Goal: Transaction & Acquisition: Subscribe to service/newsletter

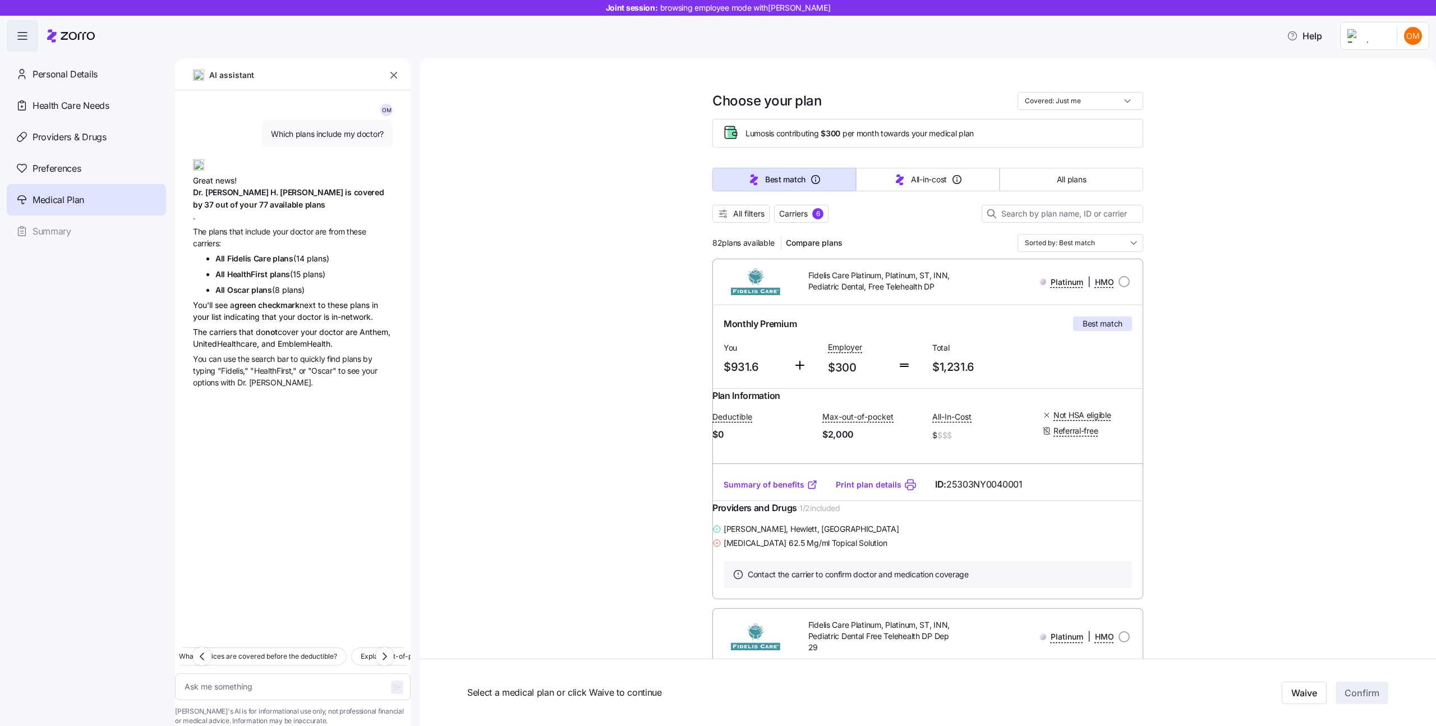
type textarea "x"
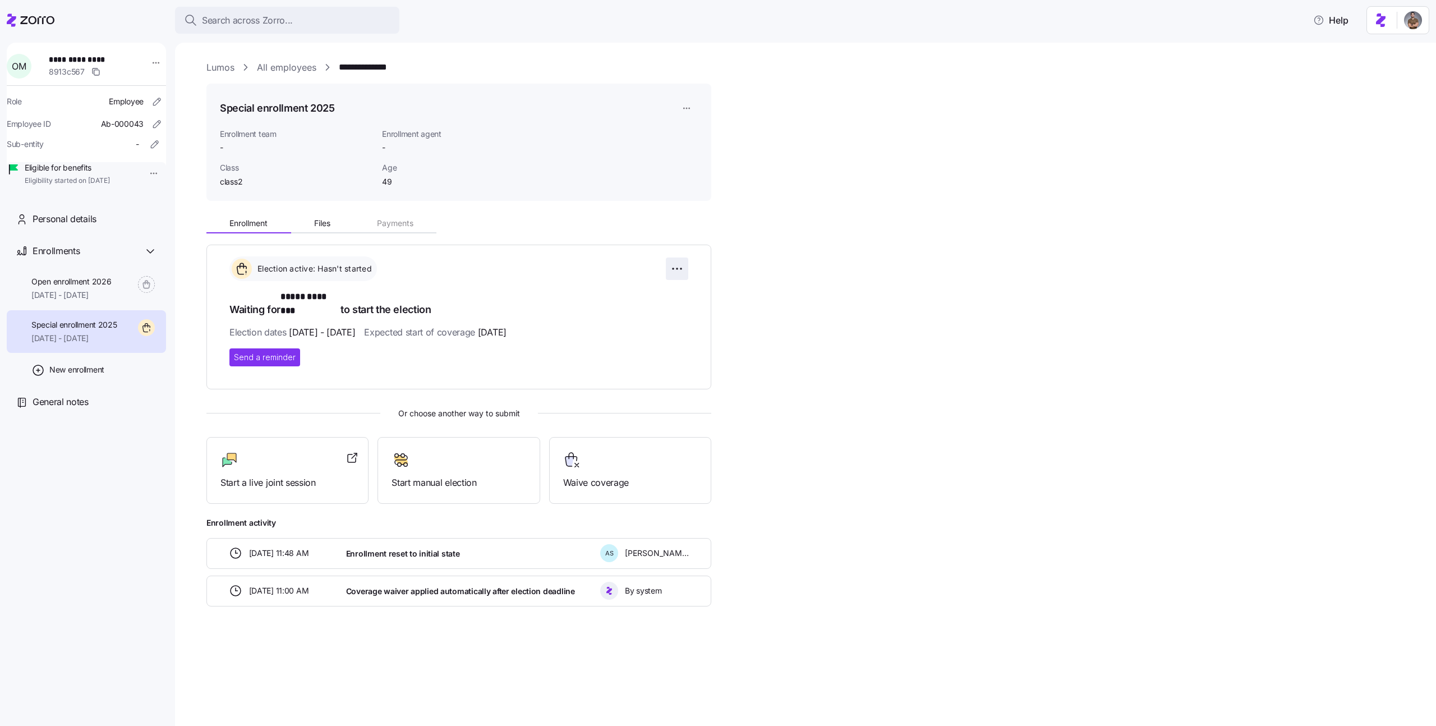
click at [681, 268] on html "**********" at bounding box center [718, 359] width 1436 height 719
click at [686, 112] on html "**********" at bounding box center [718, 359] width 1436 height 719
click at [689, 107] on html "**********" at bounding box center [718, 359] width 1436 height 719
click at [723, 174] on div "Delete enrollment record" at bounding box center [729, 171] width 90 height 12
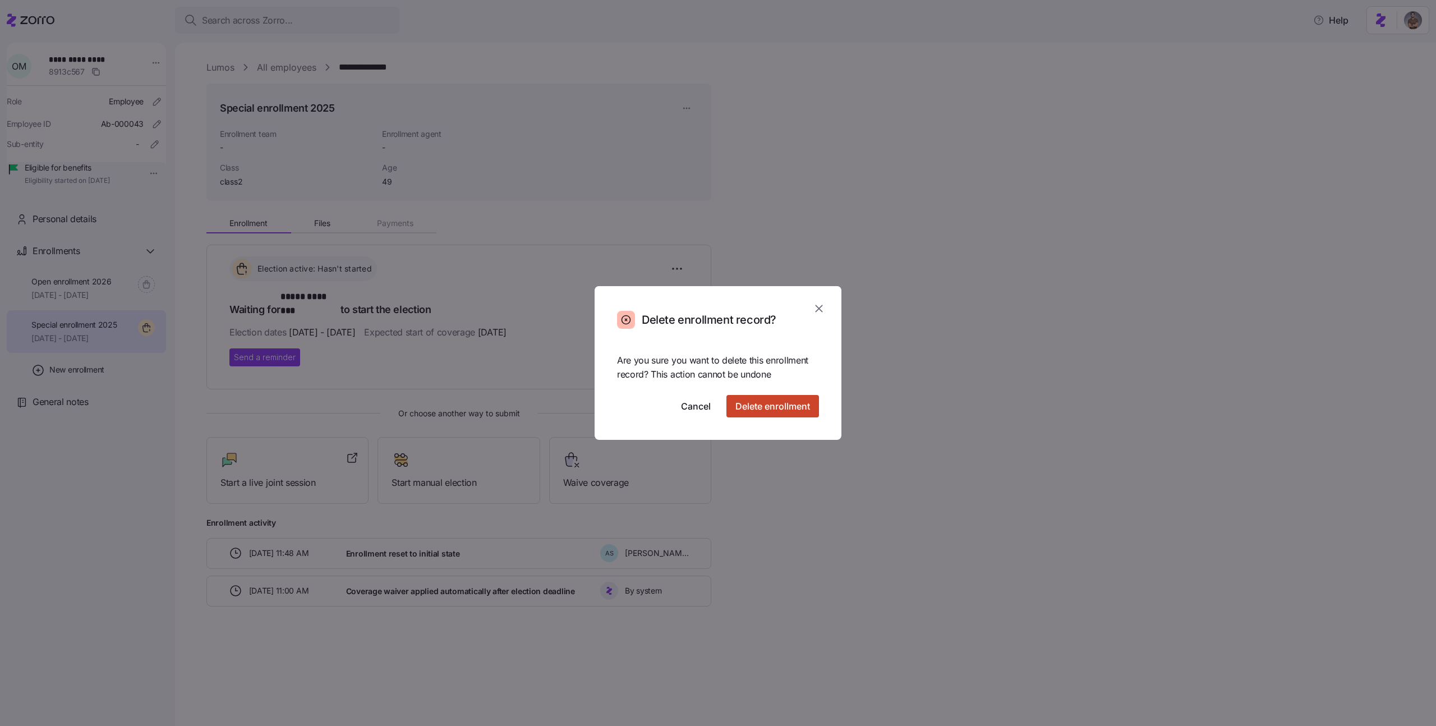
click at [793, 401] on span "Delete enrollment" at bounding box center [772, 405] width 75 height 13
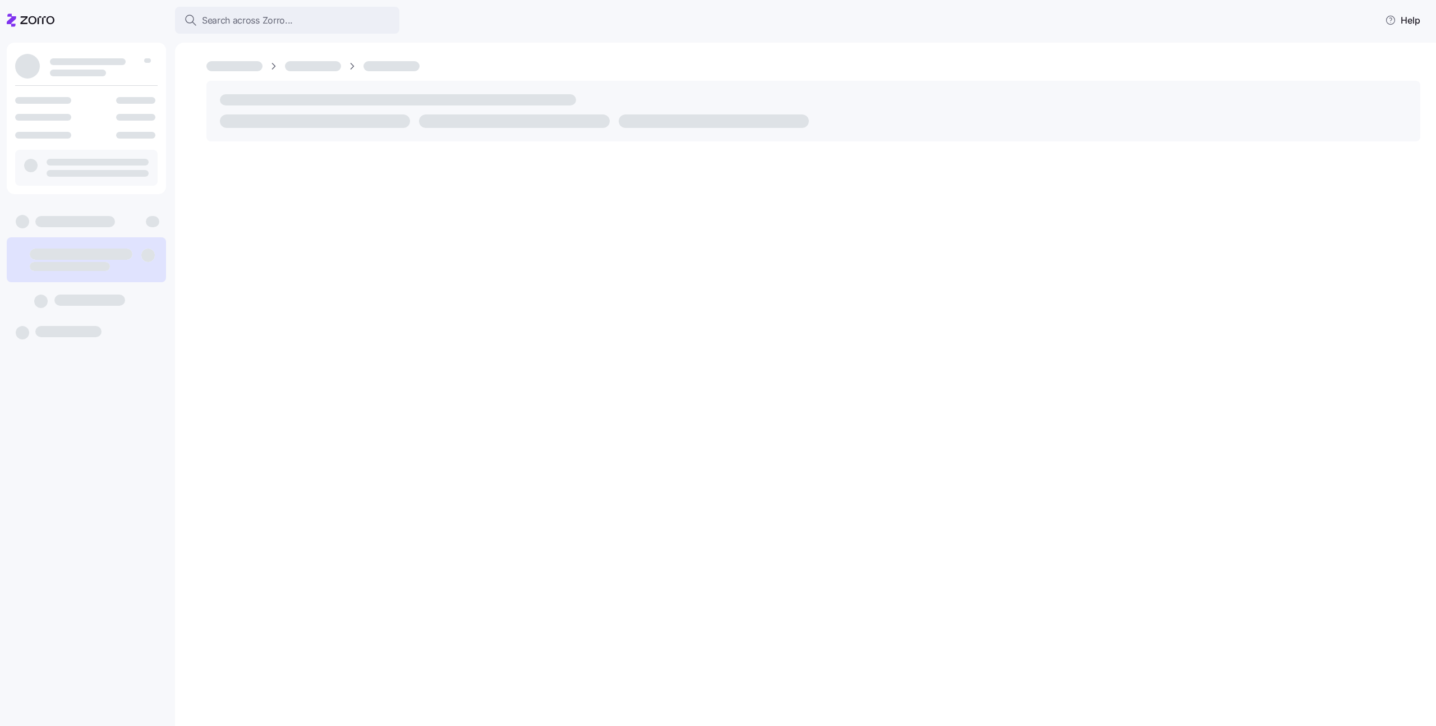
click at [84, 346] on div at bounding box center [86, 370] width 159 height 654
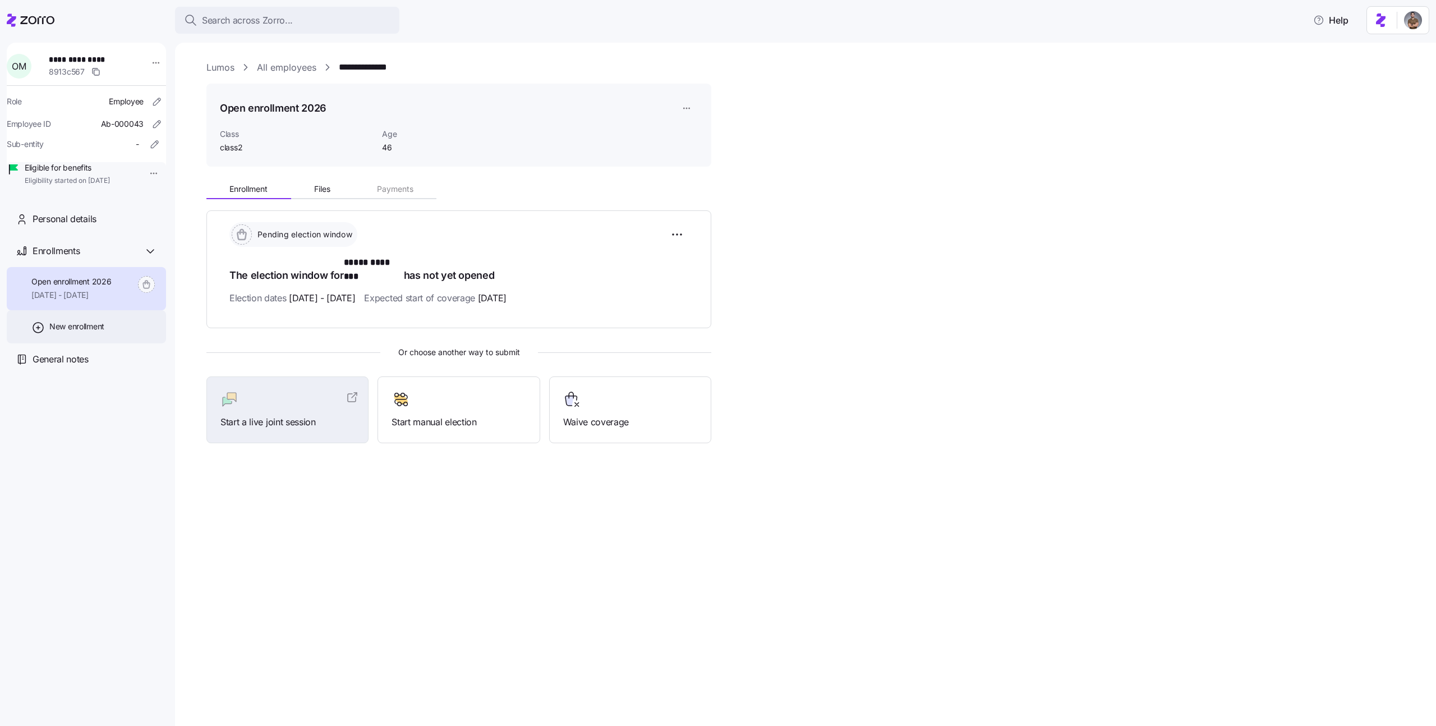
click at [88, 332] on span "New enrollment" at bounding box center [76, 326] width 55 height 11
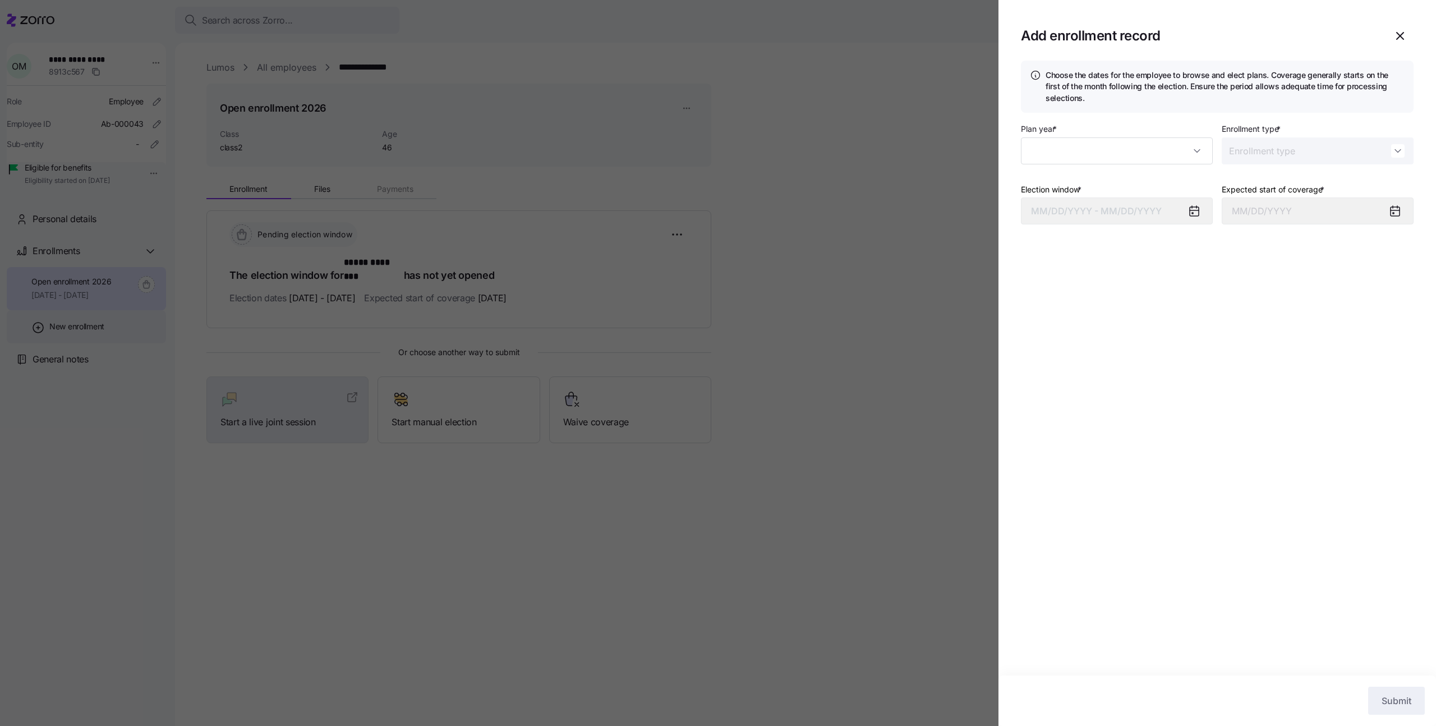
type input "2025"
type input "Special"
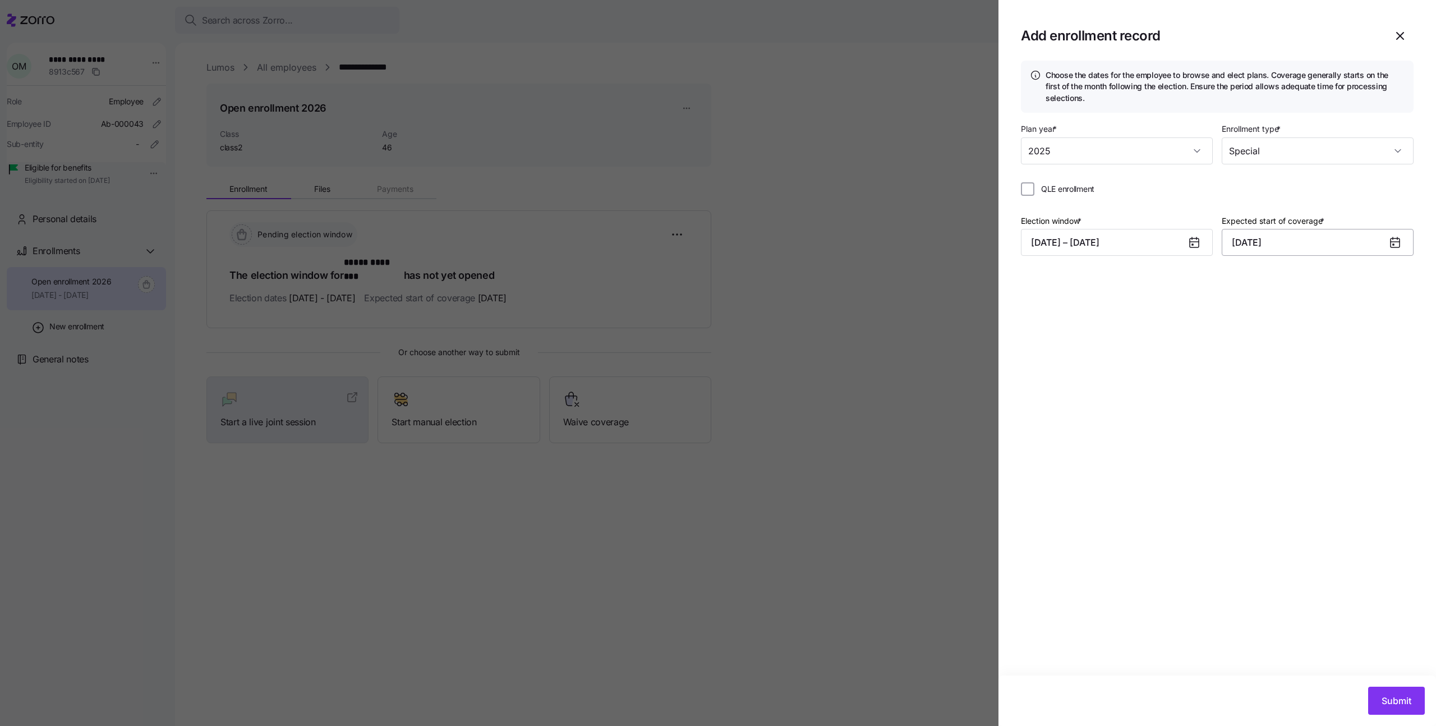
click at [1267, 243] on input "October 1, 2025" at bounding box center [1318, 242] width 192 height 27
click at [1248, 283] on icon "button" at bounding box center [1245, 281] width 12 height 12
click at [1094, 242] on button "08/24/2025 – 09/20/2025" at bounding box center [1117, 242] width 192 height 27
click at [1211, 415] on button "24" at bounding box center [1209, 417] width 27 height 27
click at [1202, 445] on button "31" at bounding box center [1209, 444] width 27 height 27
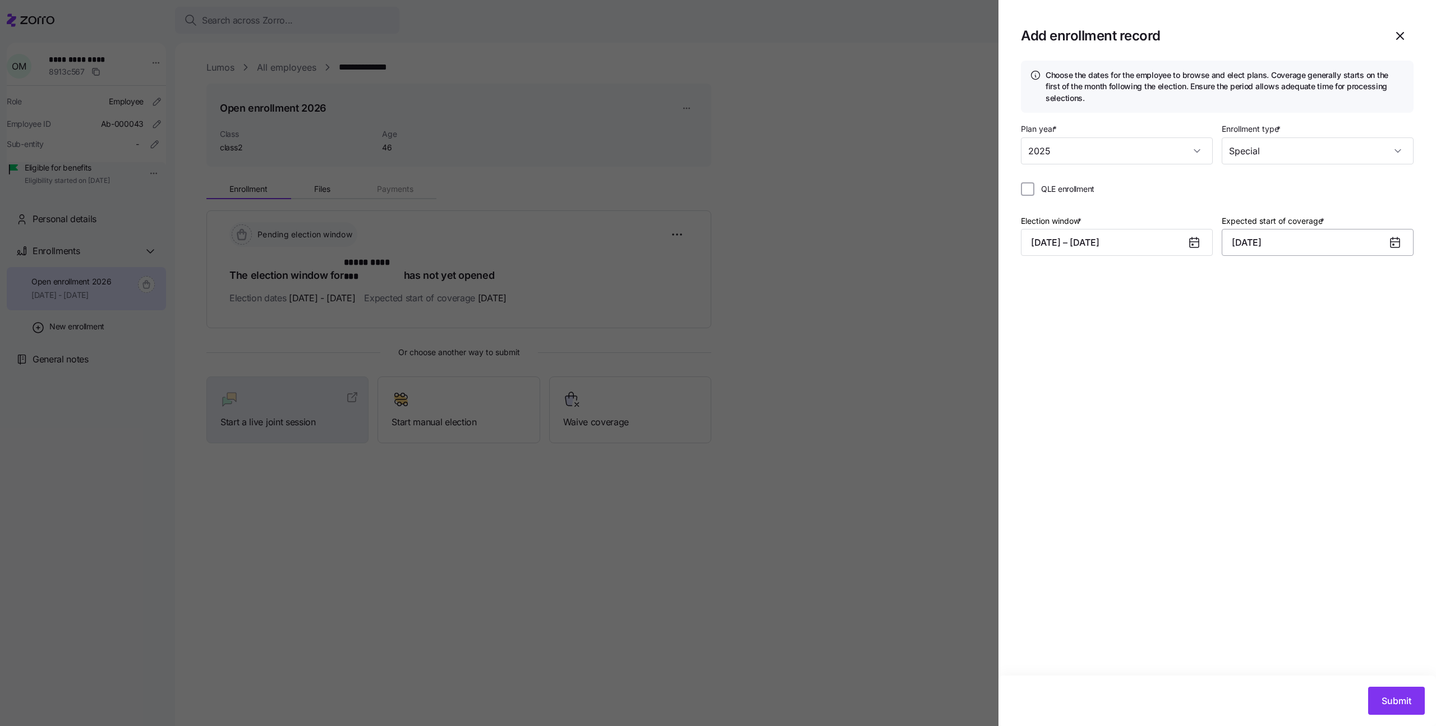
click at [1259, 248] on input "[DATE]" at bounding box center [1318, 242] width 192 height 27
click at [1244, 275] on icon "button" at bounding box center [1245, 281] width 12 height 12
click at [1253, 337] on button "1" at bounding box center [1245, 334] width 27 height 27
type input "[DATE]"
click at [1277, 492] on div "Choose the dates for the employee to browse and elect plans. Coverage generally…" at bounding box center [1218, 368] width 438 height 615
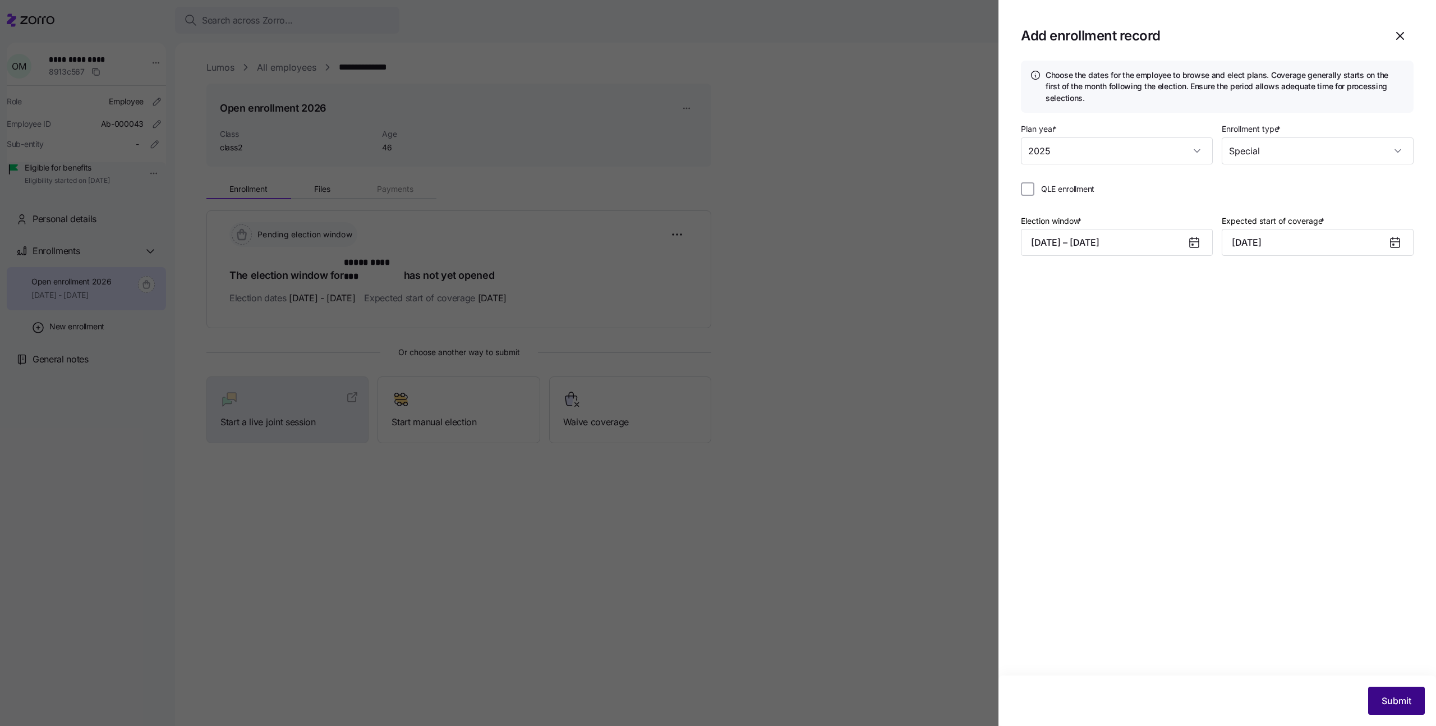
click at [1387, 705] on span "Submit" at bounding box center [1397, 700] width 30 height 13
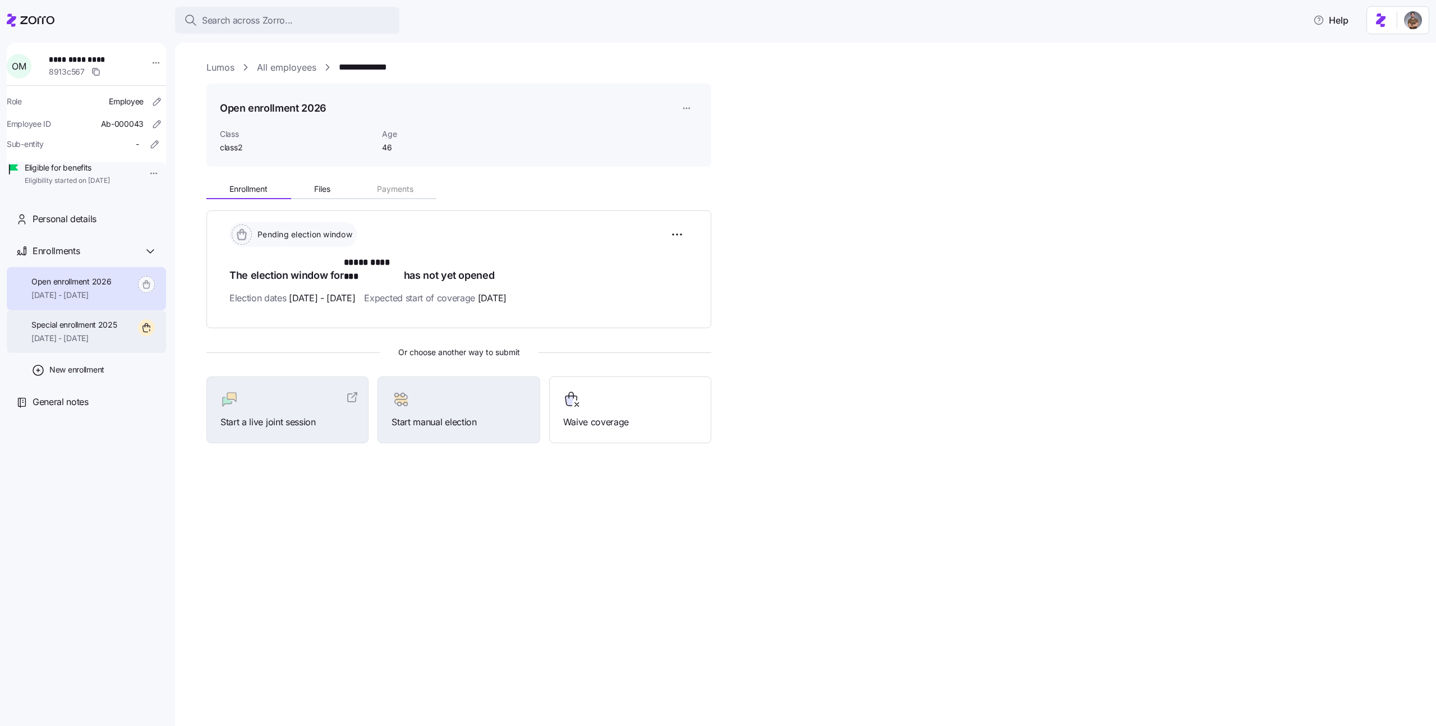
click at [74, 330] on span "Special enrollment 2025" at bounding box center [74, 324] width 86 height 11
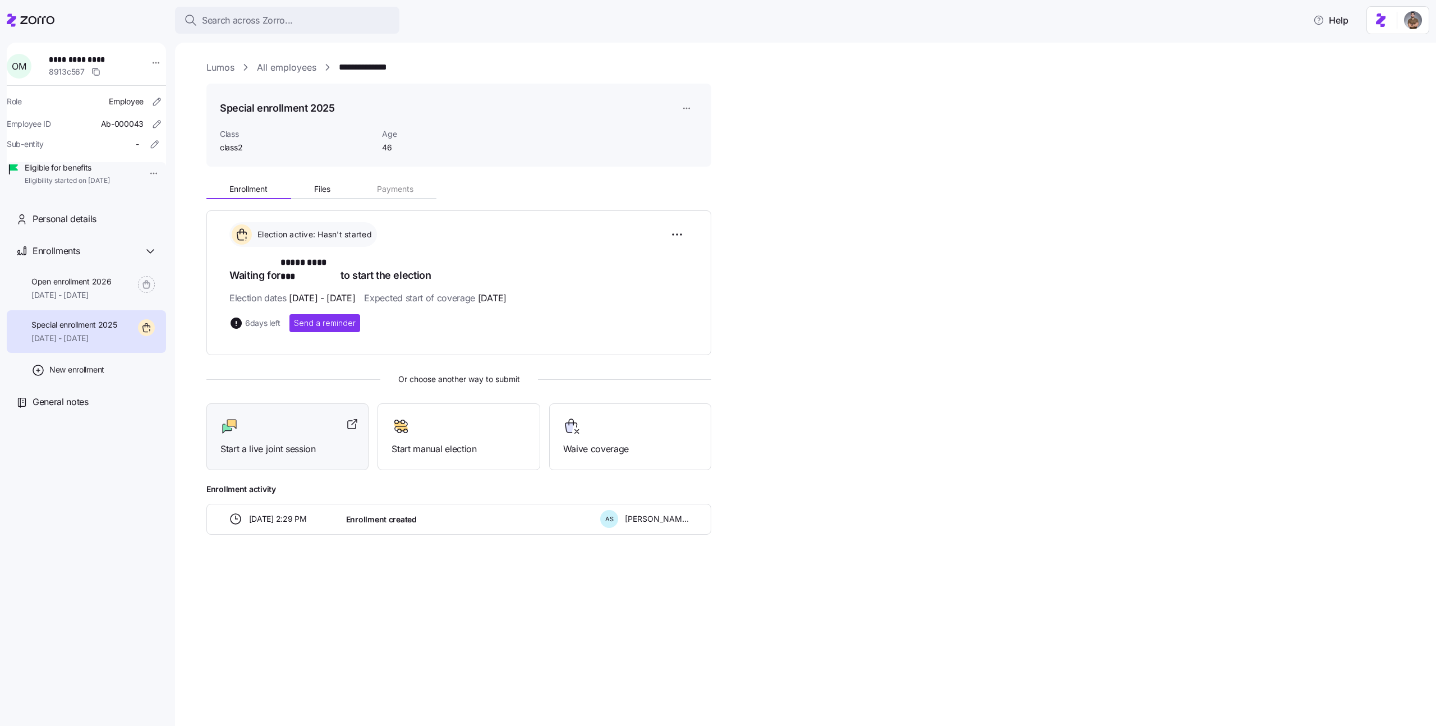
click at [332, 403] on div "Start a live joint session" at bounding box center [287, 436] width 162 height 67
click at [682, 232] on html "**********" at bounding box center [718, 359] width 1436 height 719
click at [429, 376] on html "**********" at bounding box center [718, 359] width 1436 height 719
click at [686, 107] on html "**********" at bounding box center [718, 359] width 1436 height 719
click at [696, 159] on div "Delete enrollment record" at bounding box center [731, 154] width 103 height 18
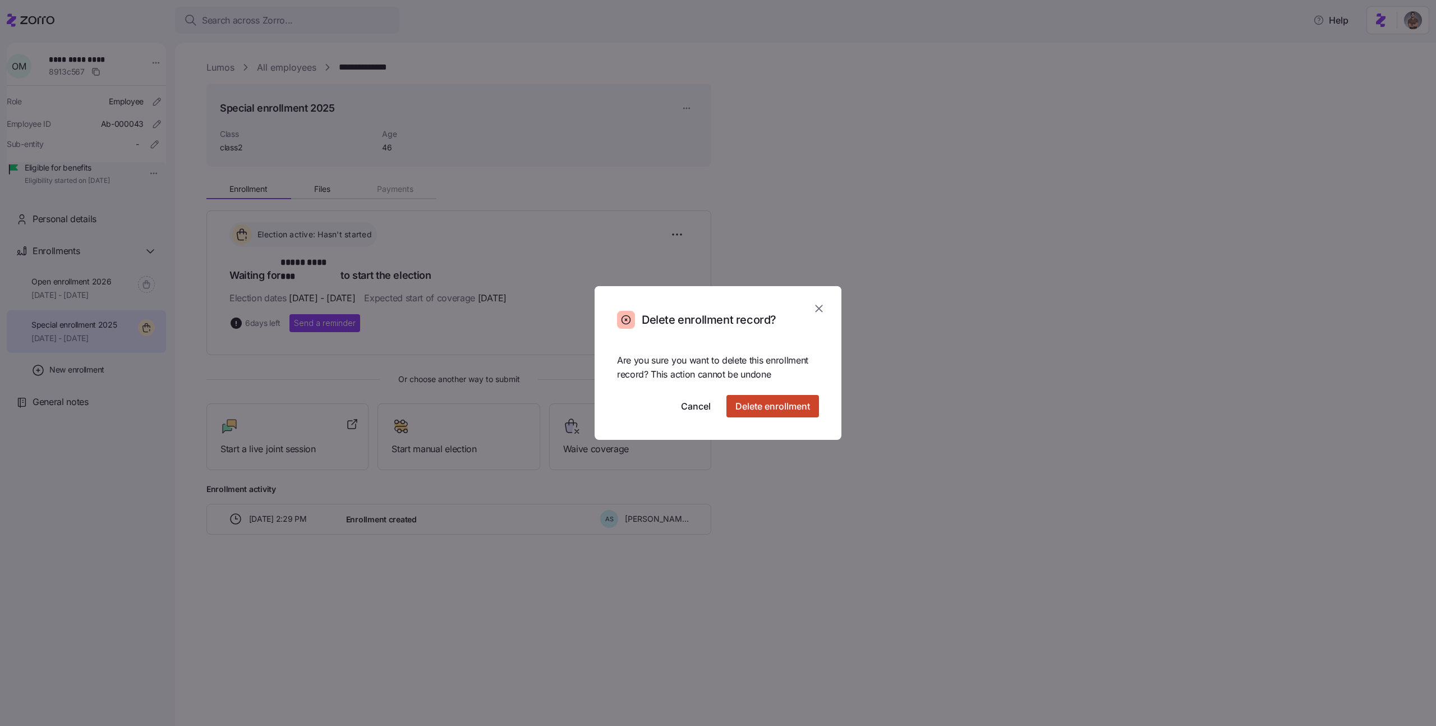
click at [779, 402] on span "Delete enrollment" at bounding box center [772, 405] width 75 height 13
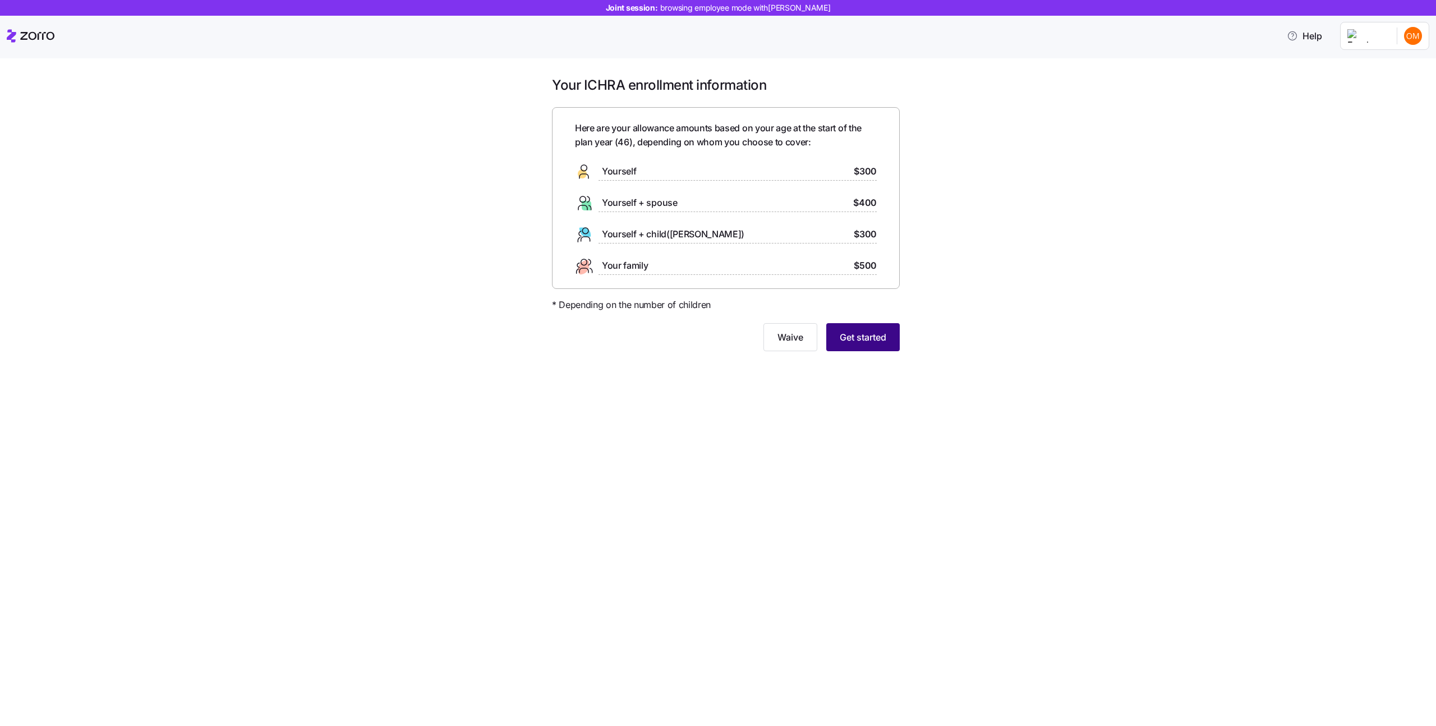
click at [871, 349] on button "Get started" at bounding box center [862, 337] width 73 height 28
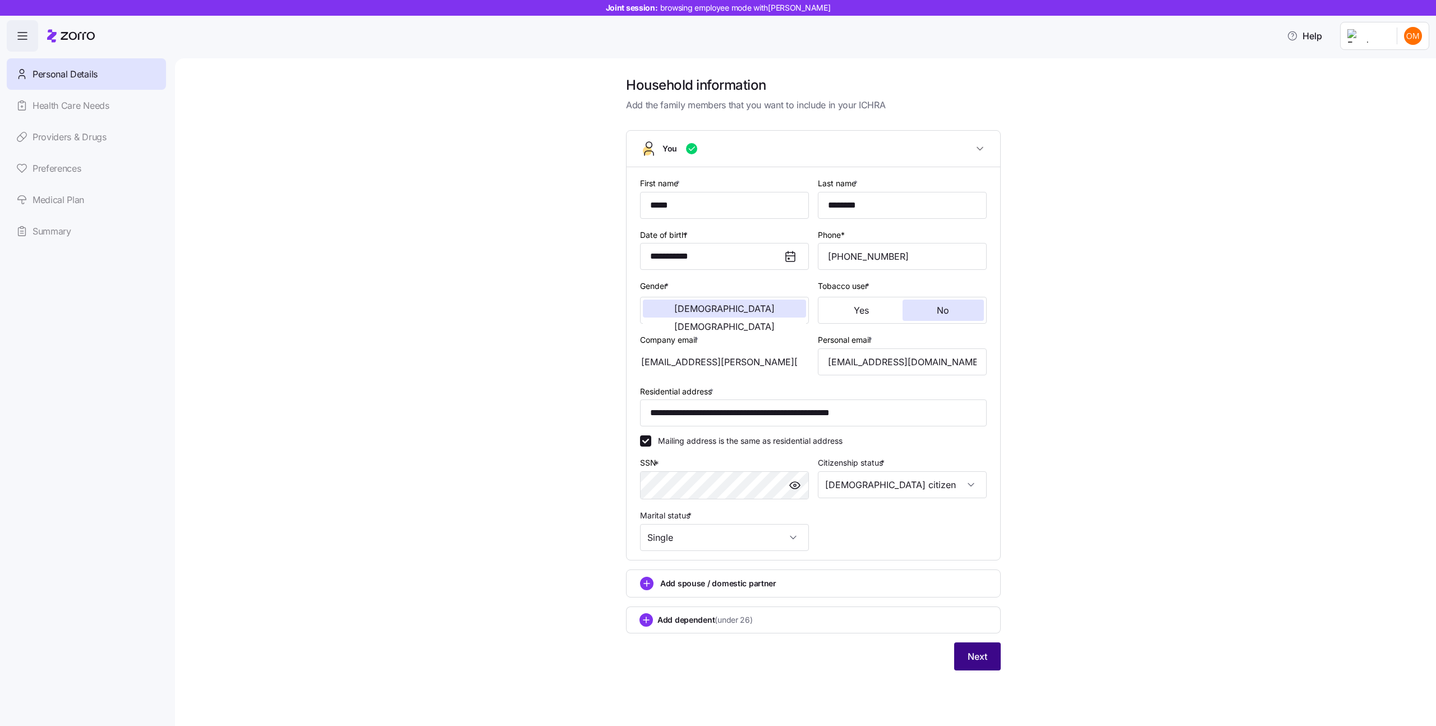
click at [978, 652] on span "Next" at bounding box center [978, 656] width 20 height 13
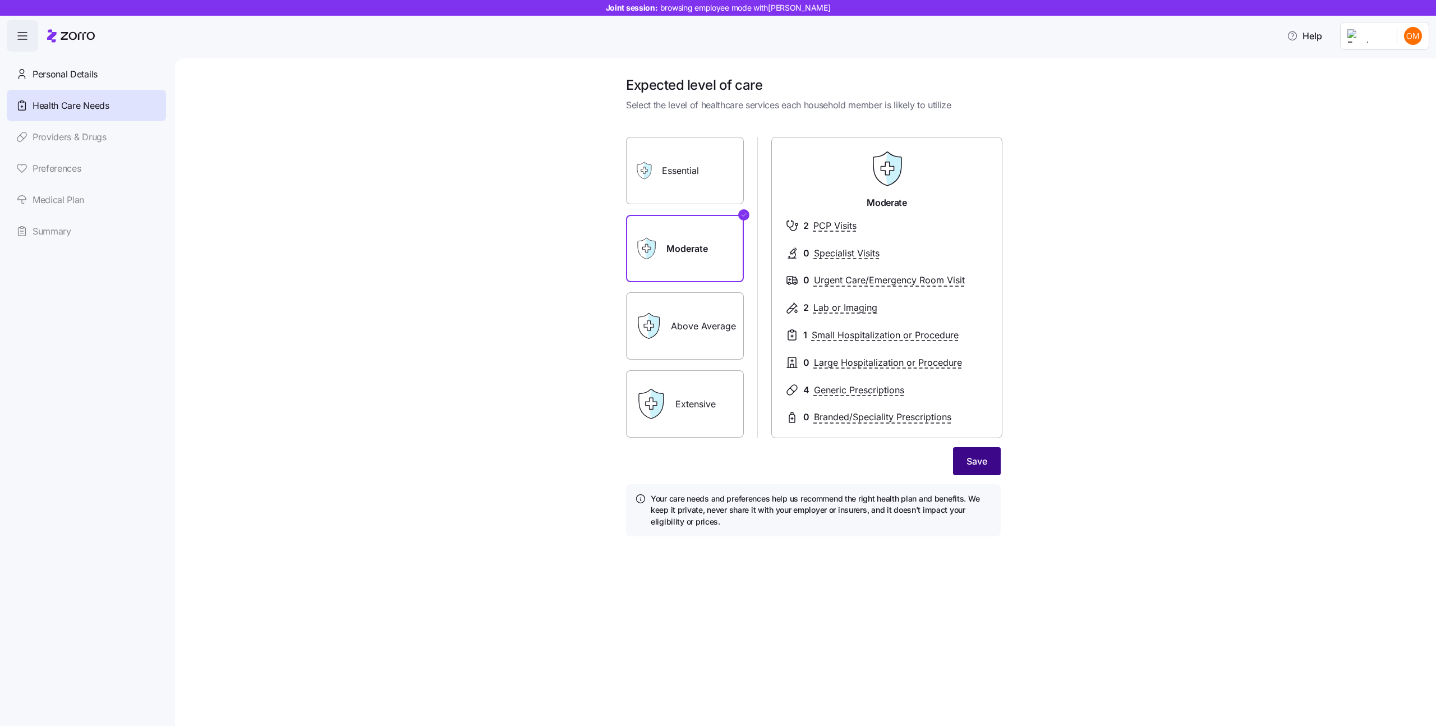
click at [977, 462] on span "Save" at bounding box center [977, 460] width 21 height 13
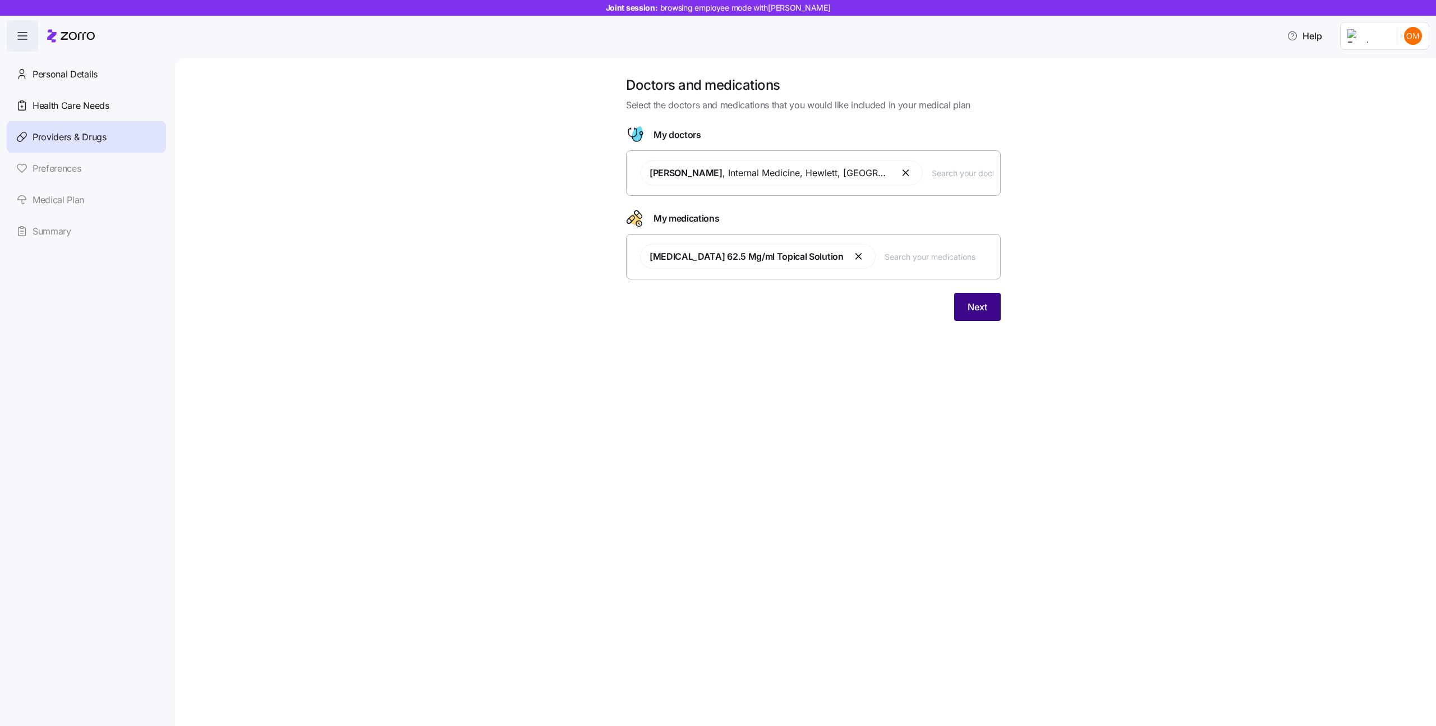
click at [978, 298] on button "Next" at bounding box center [977, 307] width 47 height 28
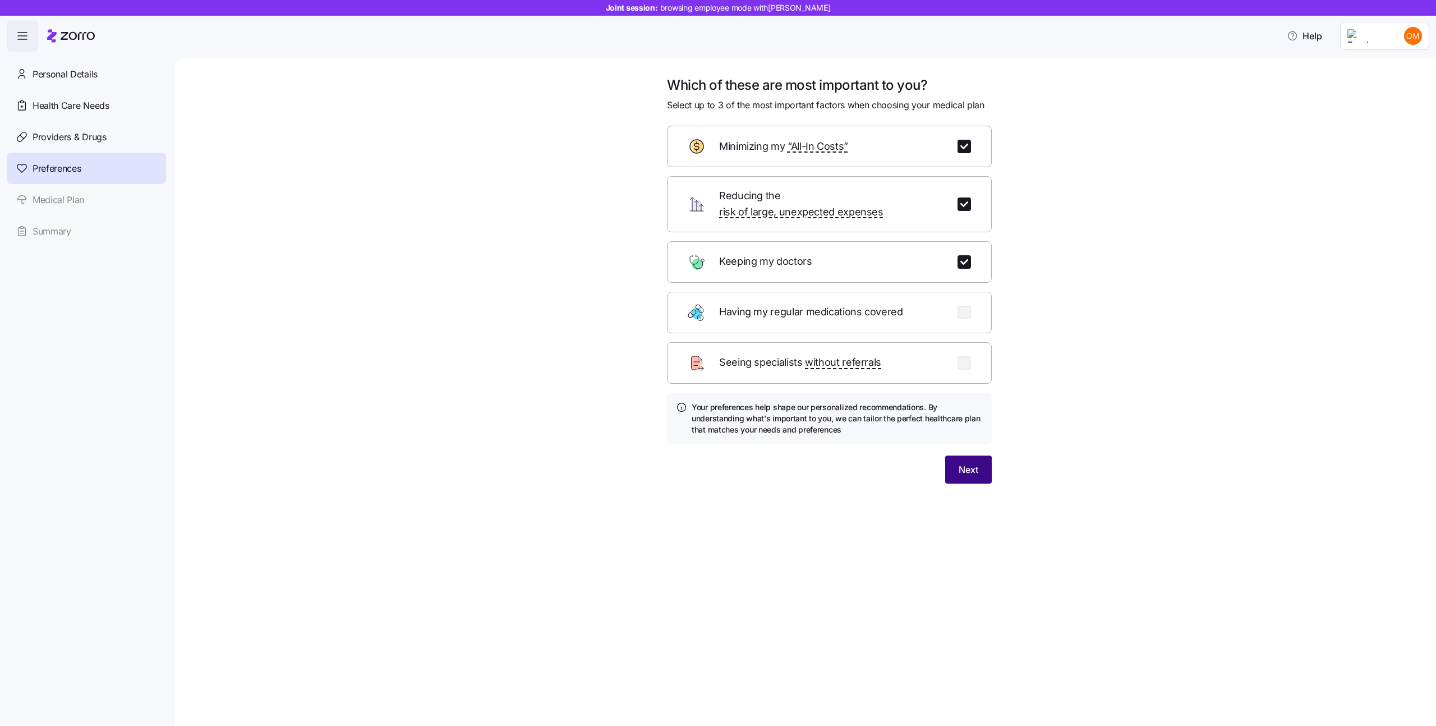
click at [979, 461] on button "Next" at bounding box center [968, 470] width 47 height 28
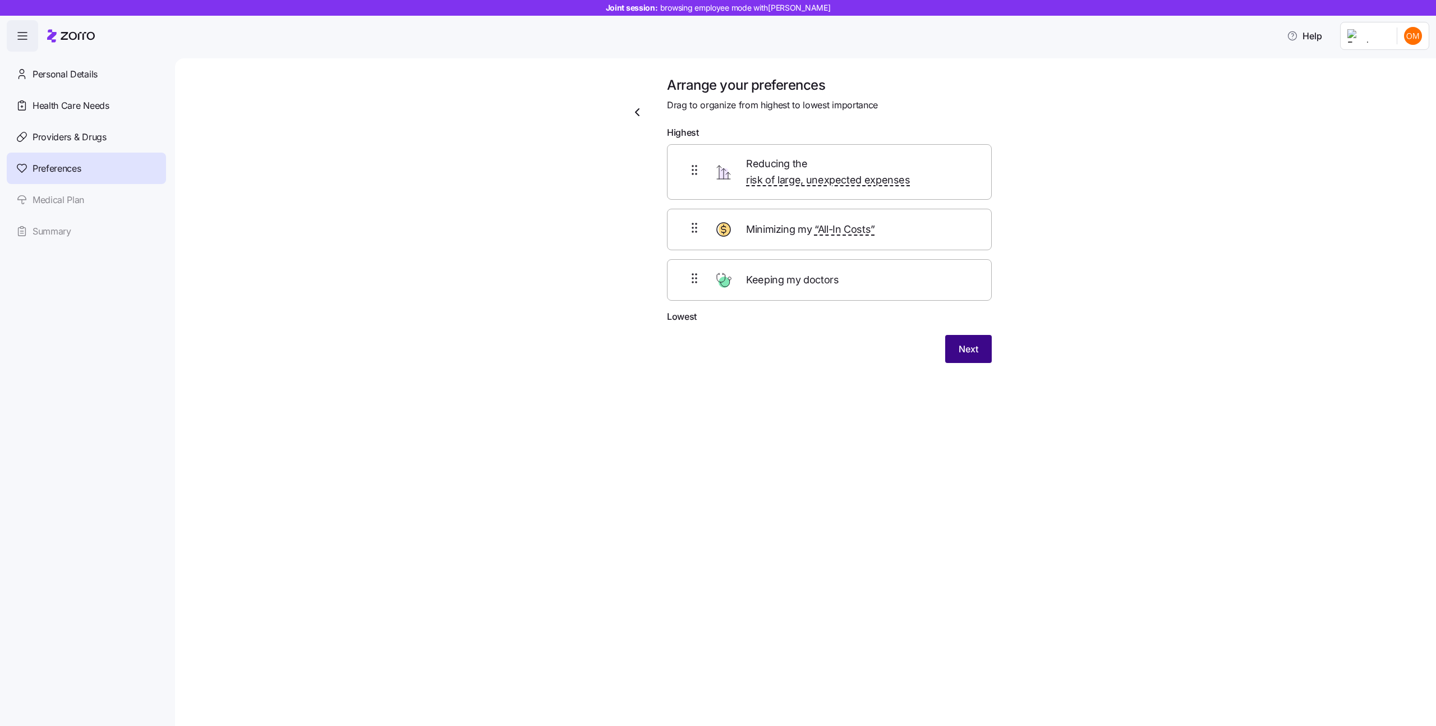
click at [981, 335] on button "Next" at bounding box center [968, 349] width 47 height 28
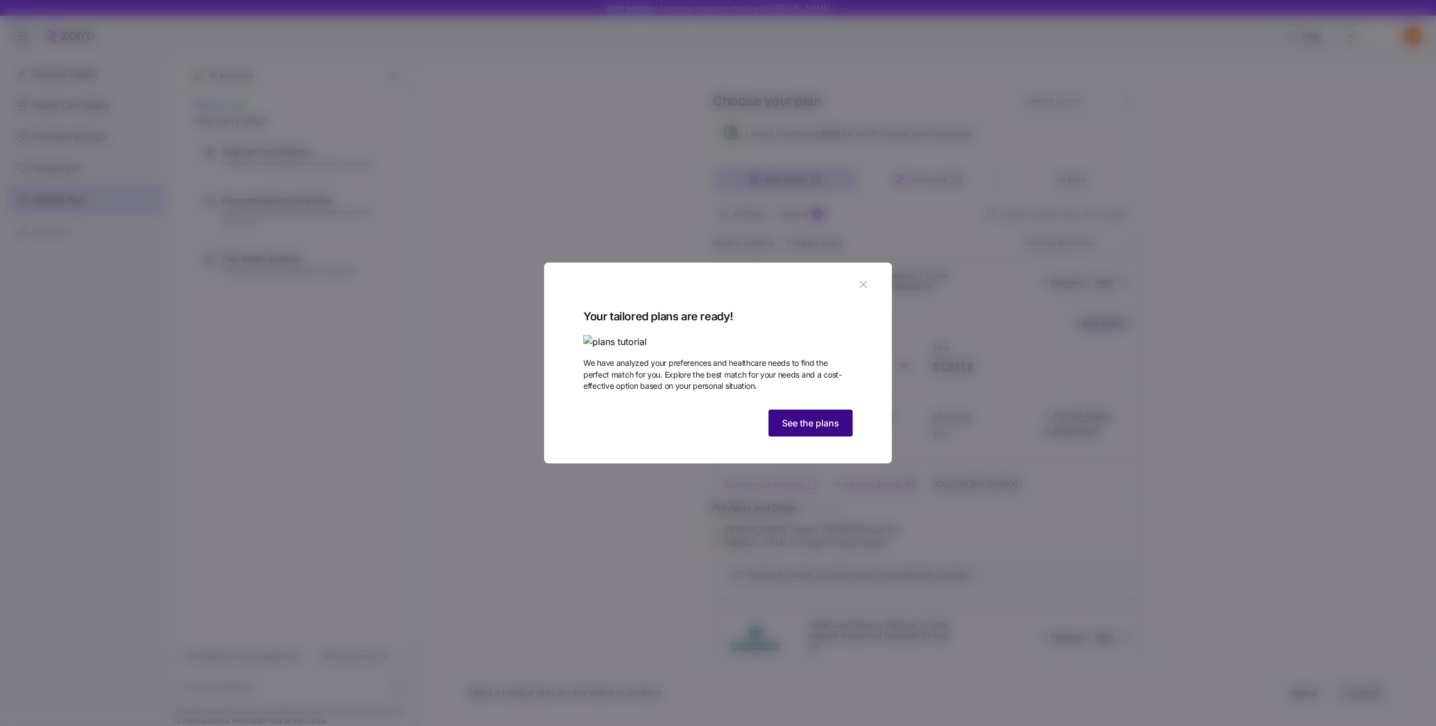
click at [827, 436] on button "See the plans" at bounding box center [811, 423] width 84 height 27
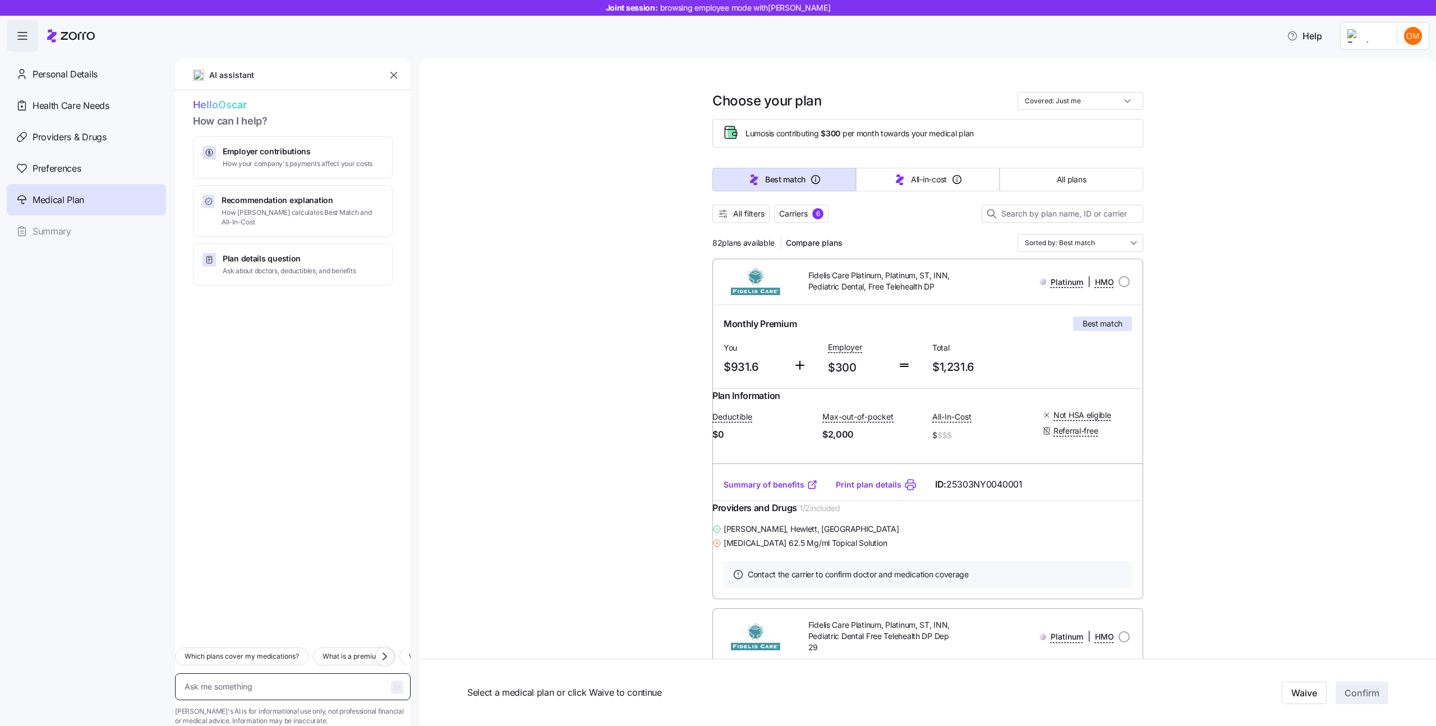
click at [324, 673] on textarea at bounding box center [293, 686] width 236 height 27
type textarea "x"
type textarea "ג"
type textarea "x"
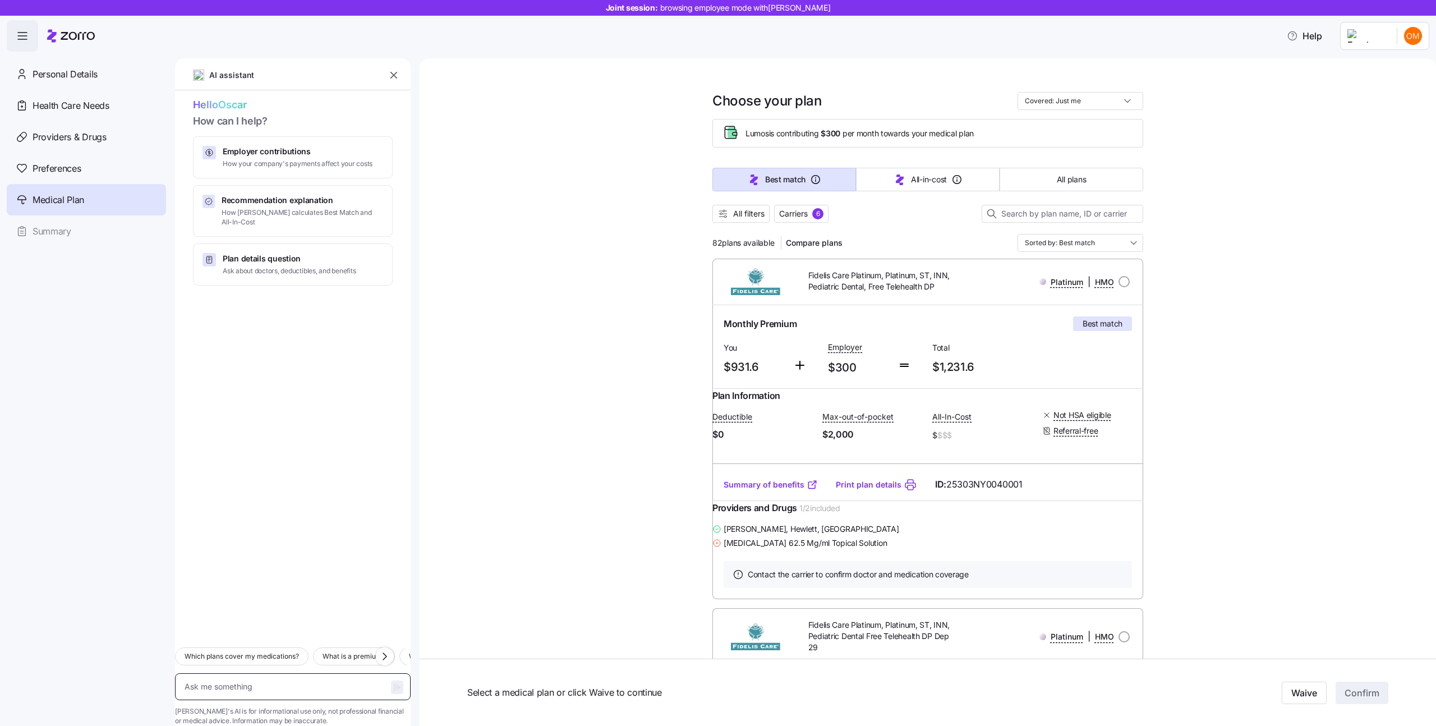
type textarea "W"
type textarea "x"
type textarea "Wh"
type textarea "x"
type textarea "Whi"
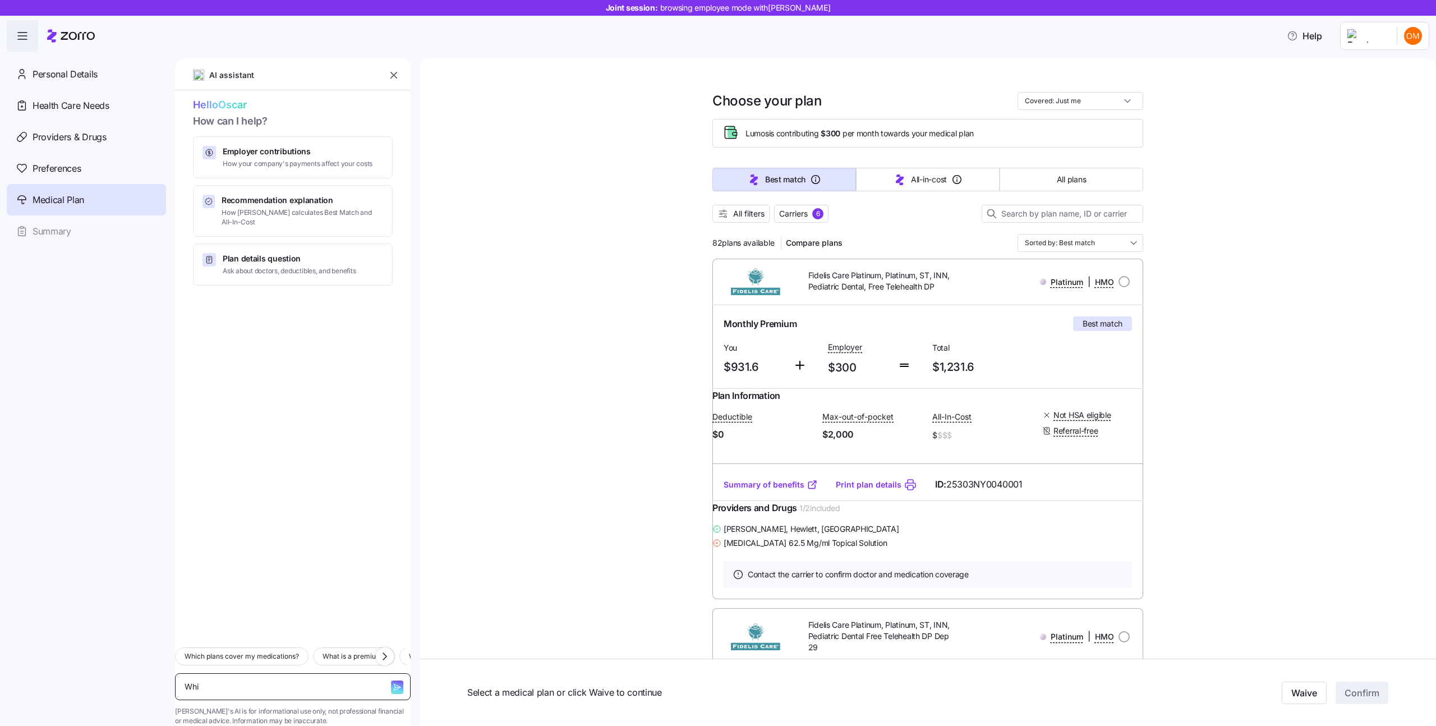
type textarea "x"
type textarea "Whic"
type textarea "x"
type textarea "Which"
type textarea "x"
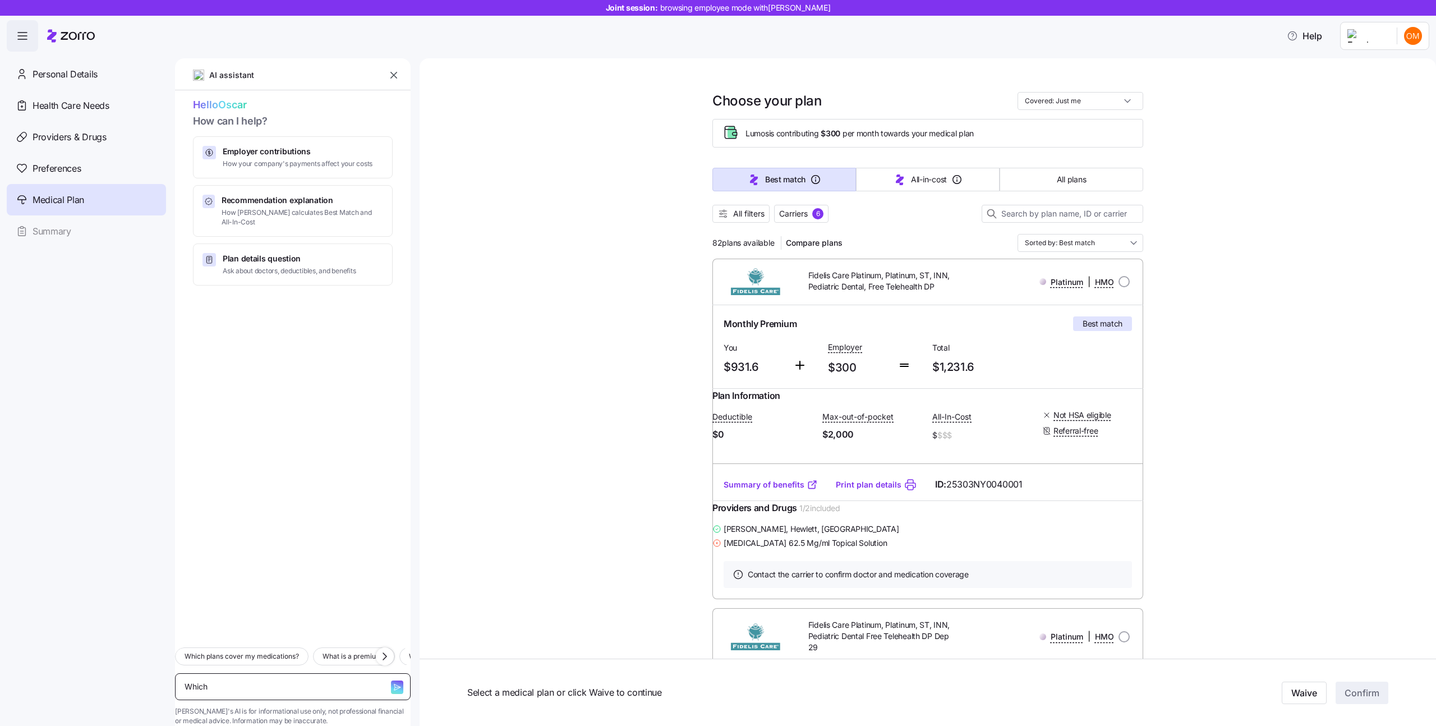
type textarea "Which"
type textarea "x"
type textarea "Which p"
type textarea "x"
type textarea "Which pl"
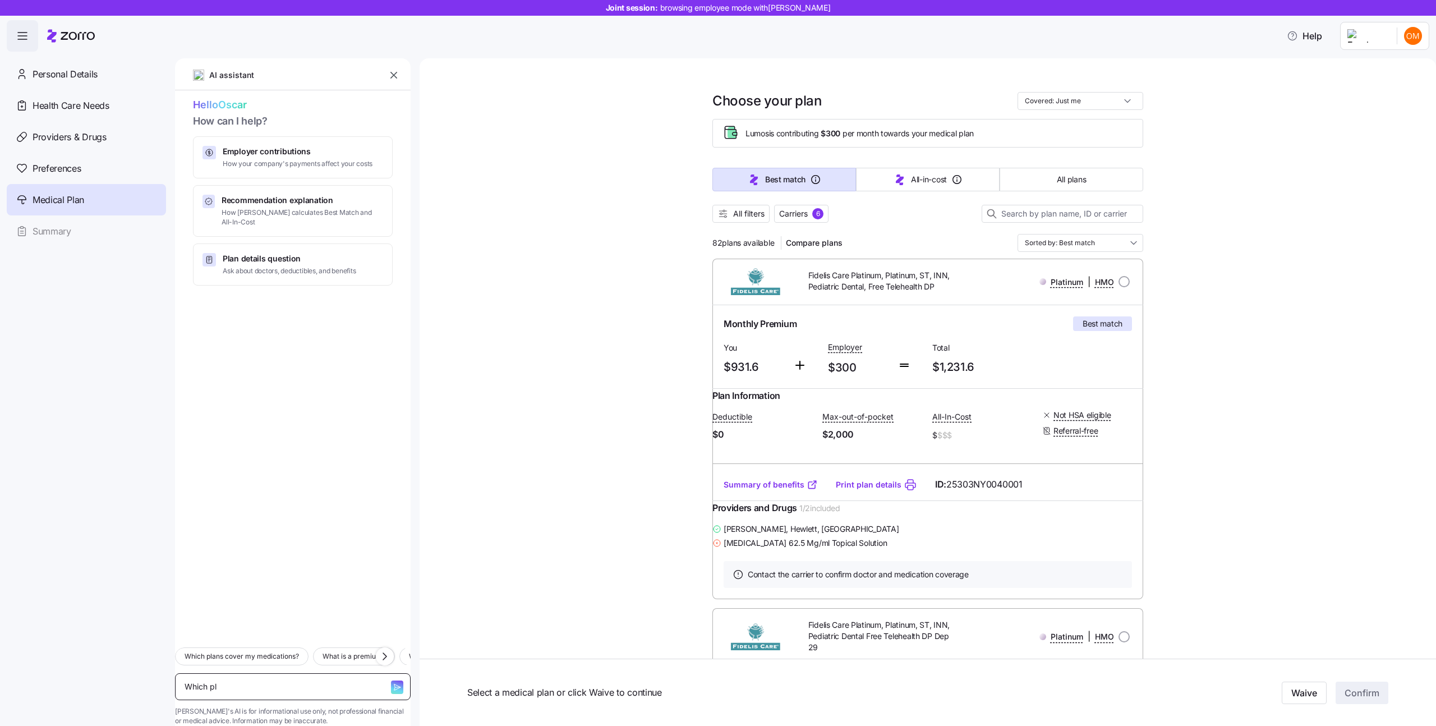
type textarea "x"
type textarea "Which pla"
type textarea "x"
type textarea "Which plan"
type textarea "x"
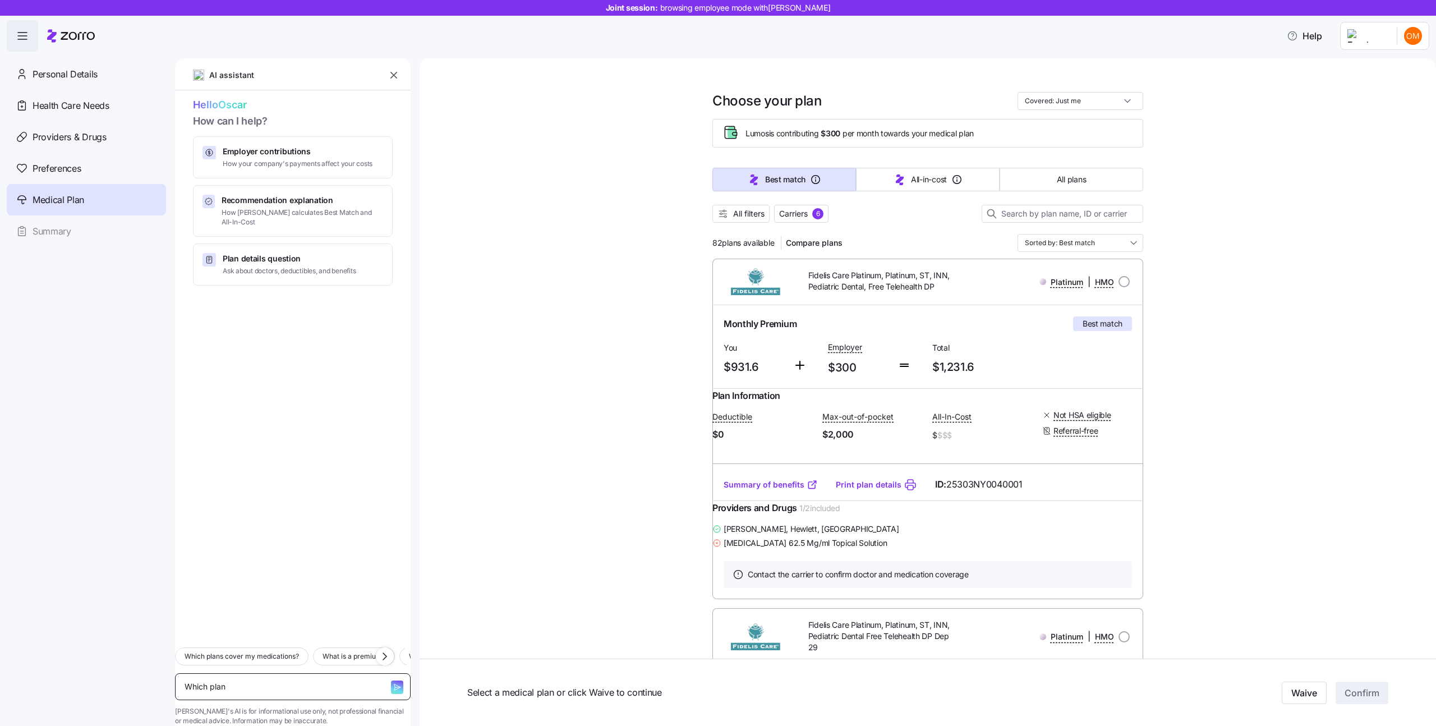
type textarea "Which plans"
type textarea "x"
type textarea "Which plans"
type textarea "x"
type textarea "Which plans b"
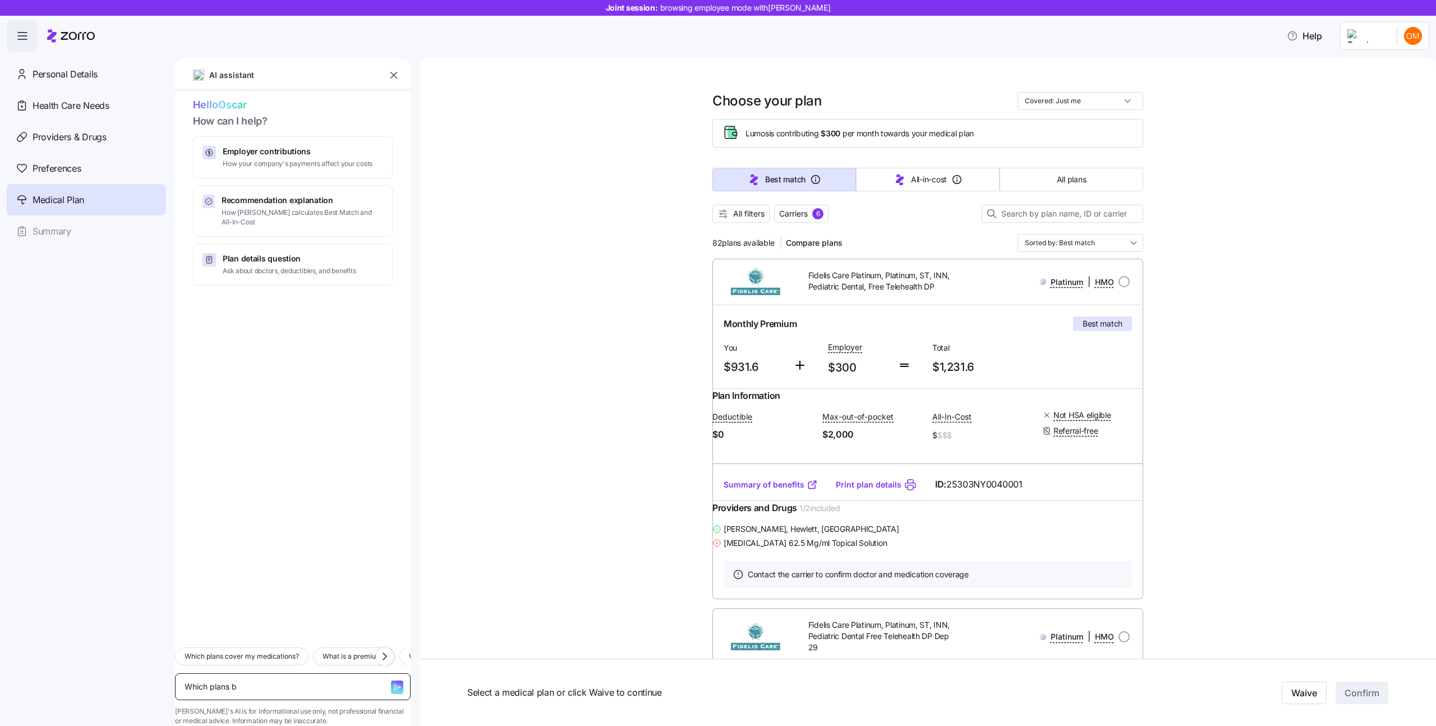
type textarea "x"
type textarea "Which plans"
type textarea "x"
type textarea "Which plans i"
type textarea "x"
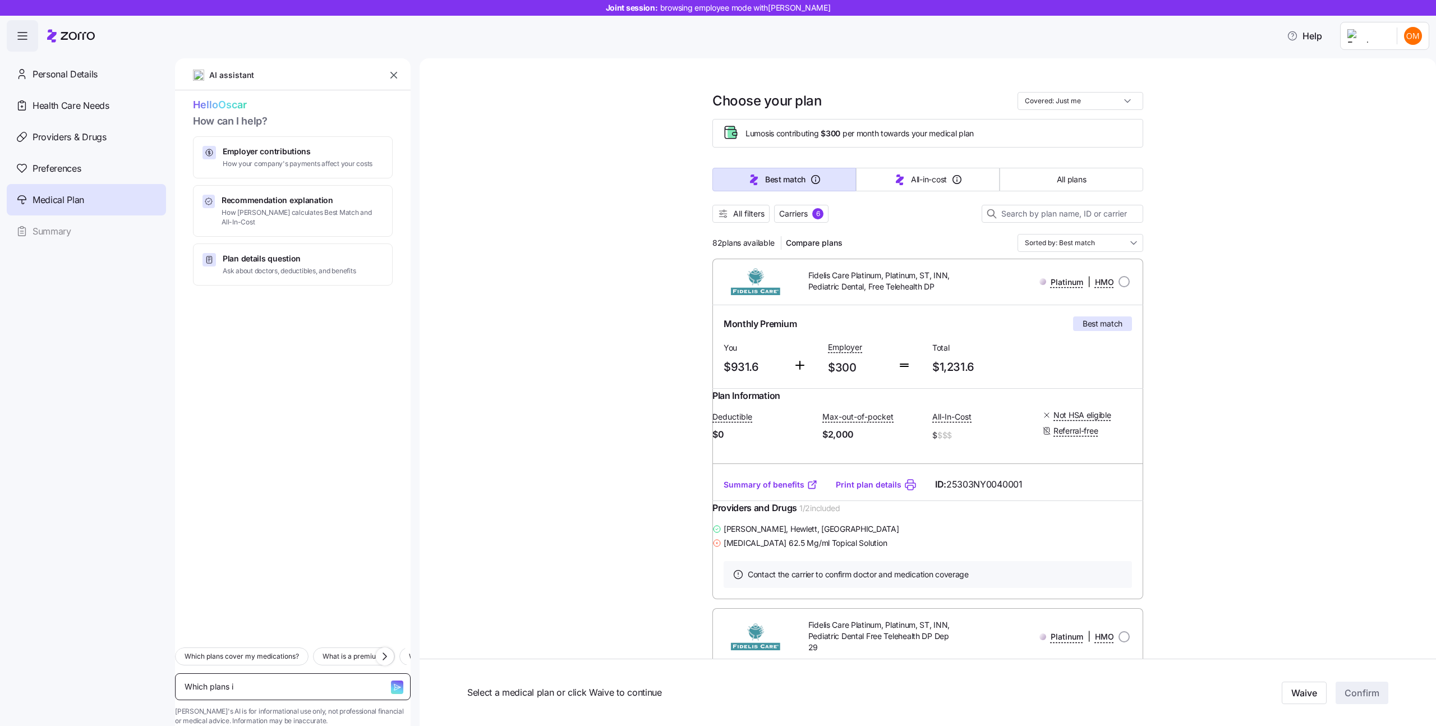
type textarea "Which plans in"
type textarea "x"
type textarea "Which plans inc"
type textarea "x"
type textarea "Which plans incl"
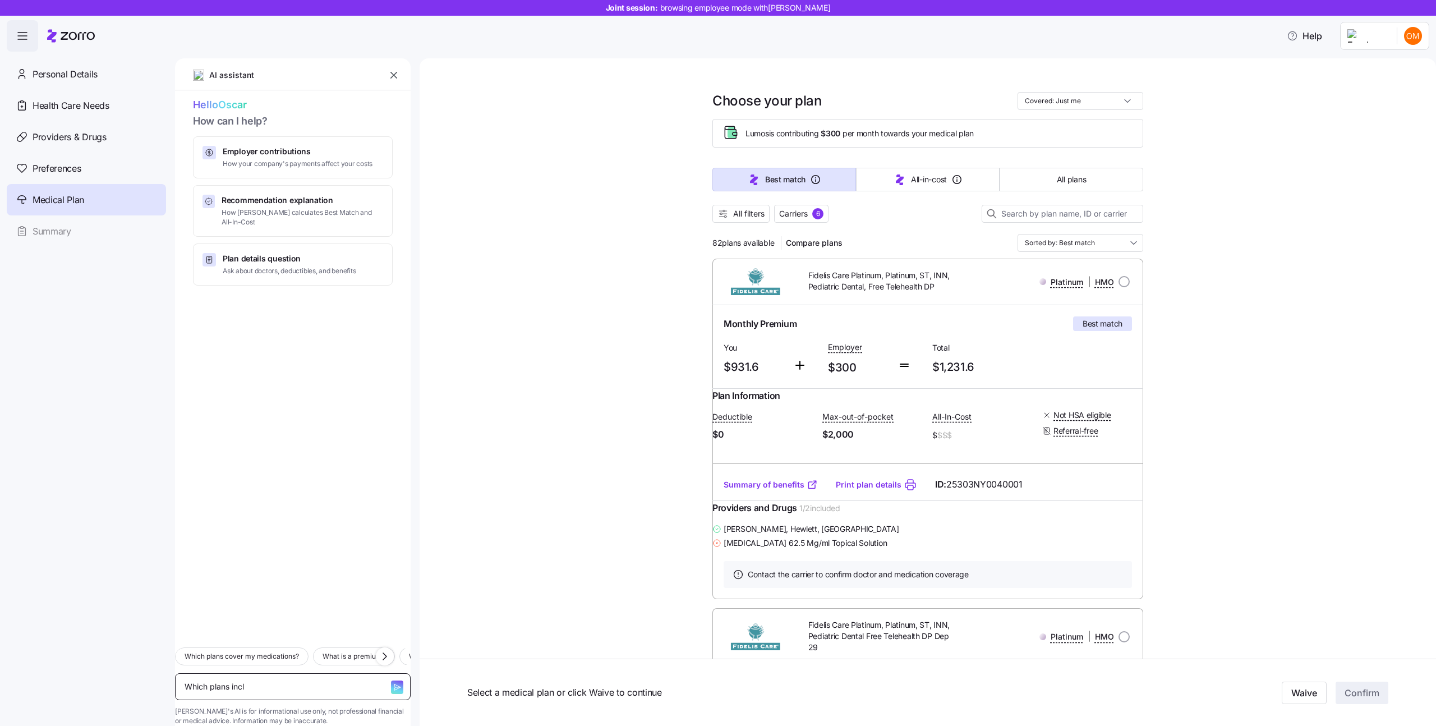
type textarea "x"
type textarea "Which plans inclu"
type textarea "x"
type textarea "Which plans includ"
type textarea "x"
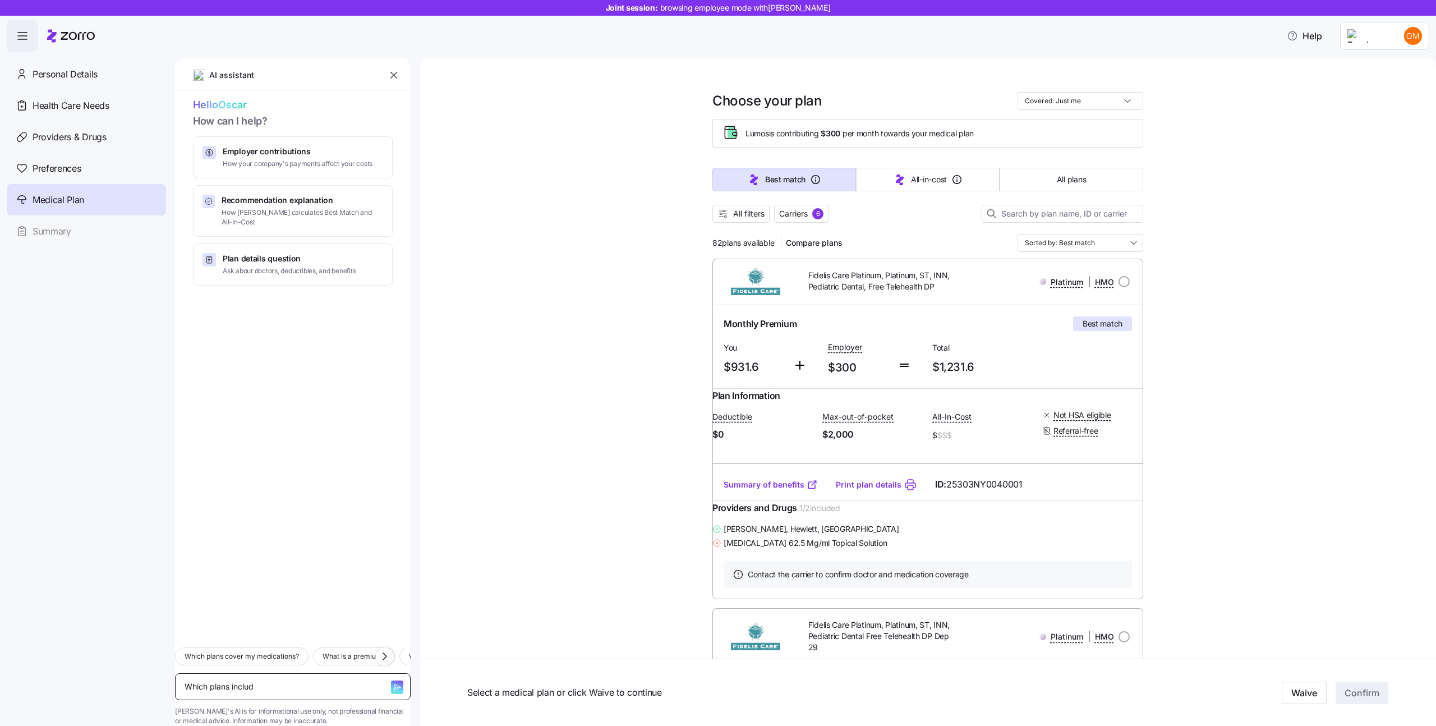
type textarea "Which plans include"
type textarea "x"
type textarea "Which plans include"
type textarea "x"
type textarea "Which plans include m"
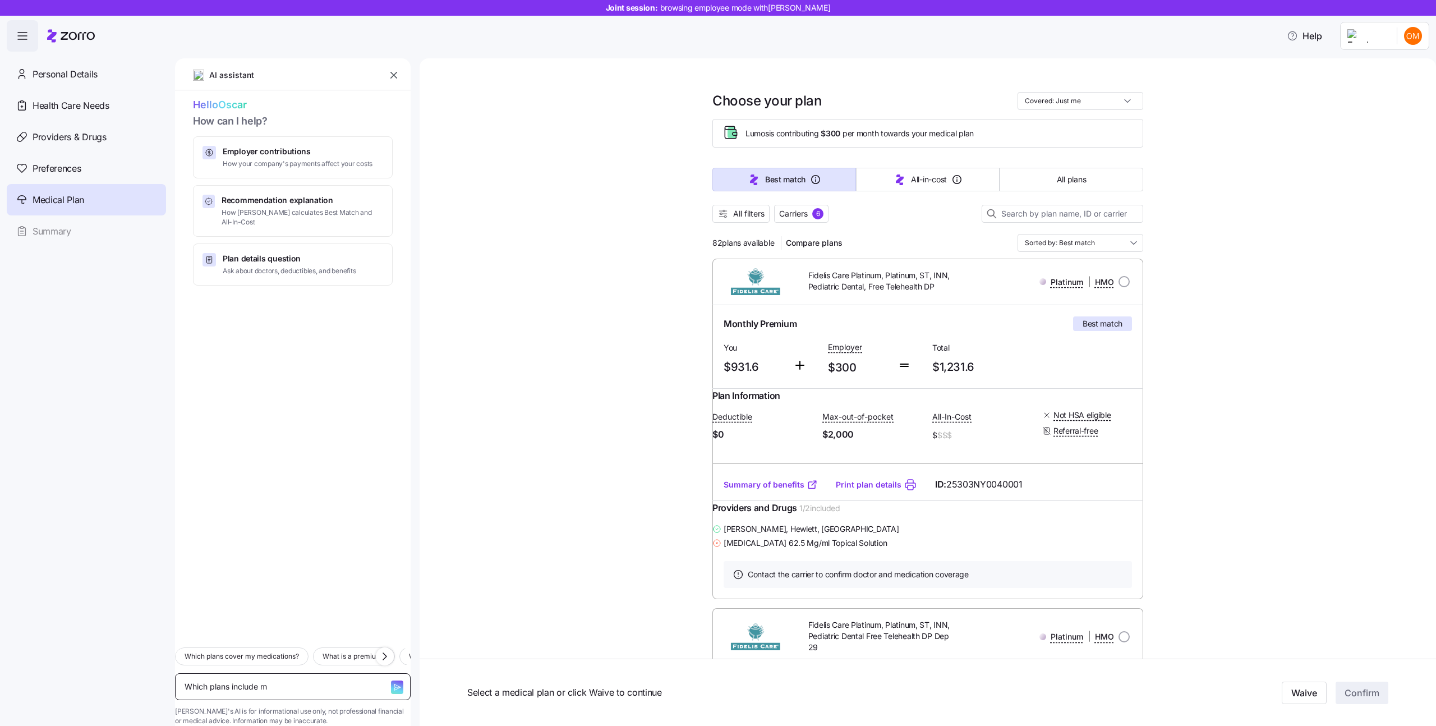
type textarea "x"
type textarea "Which plans include my"
type textarea "x"
type textarea "Which plans include my"
type textarea "x"
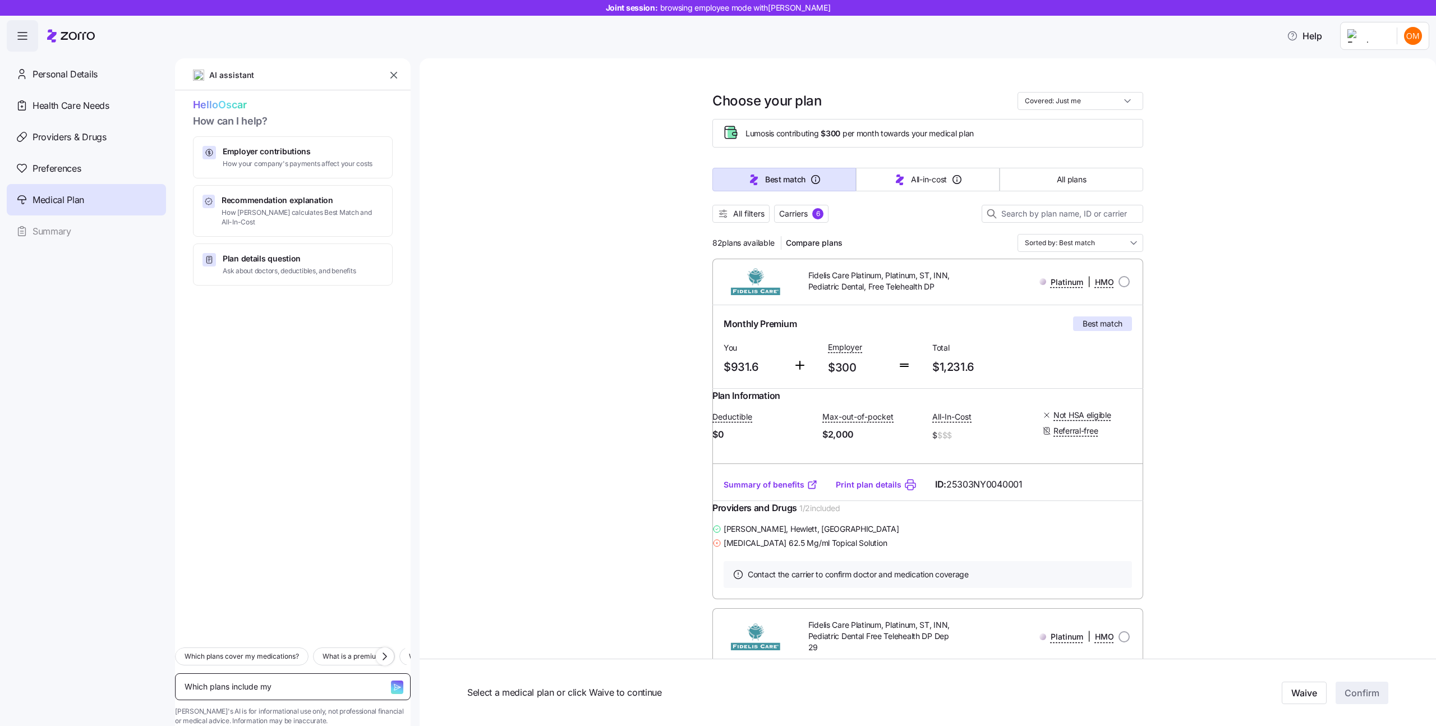
type textarea "Which plans include my d"
type textarea "x"
type textarea "Which plans include my do"
type textarea "x"
type textarea "Which plans include my doc"
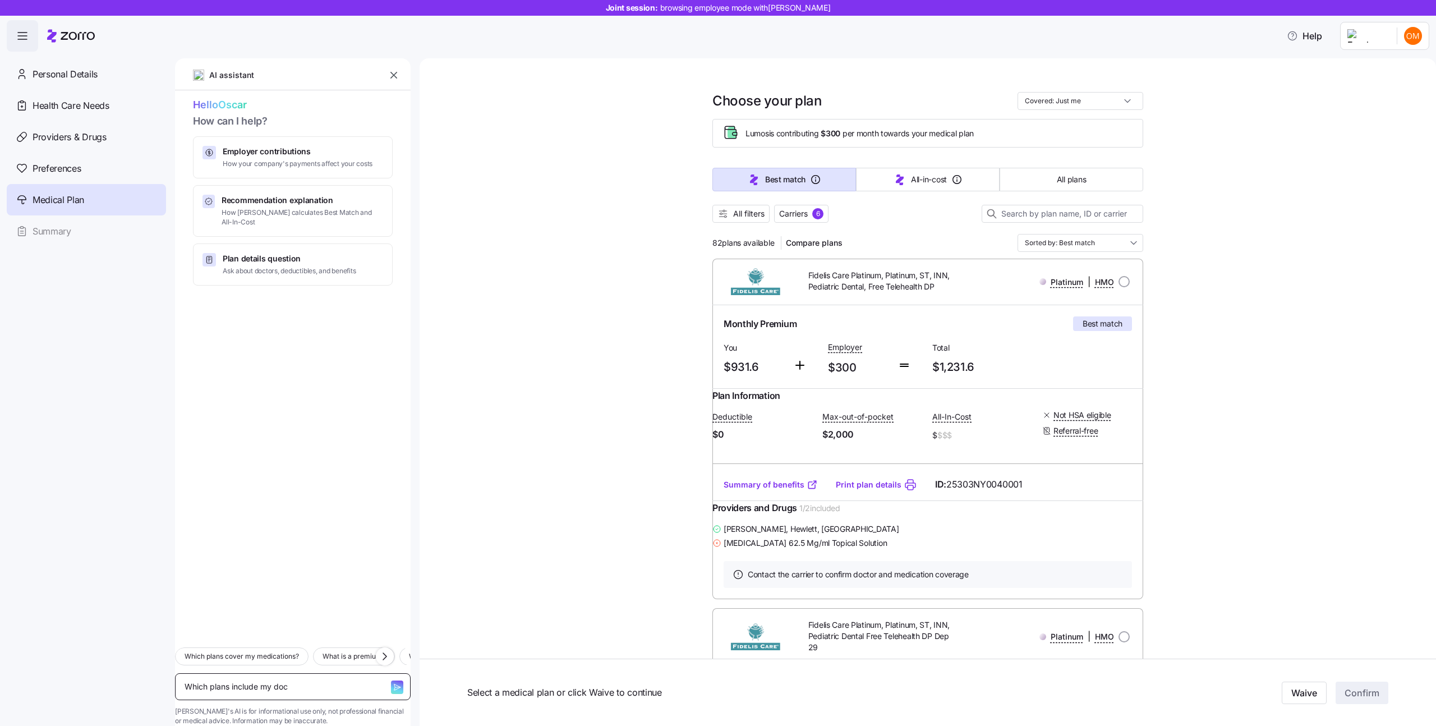
type textarea "x"
type textarea "Which plans include my doct"
type textarea "x"
type textarea "Which plans include my docto"
type textarea "x"
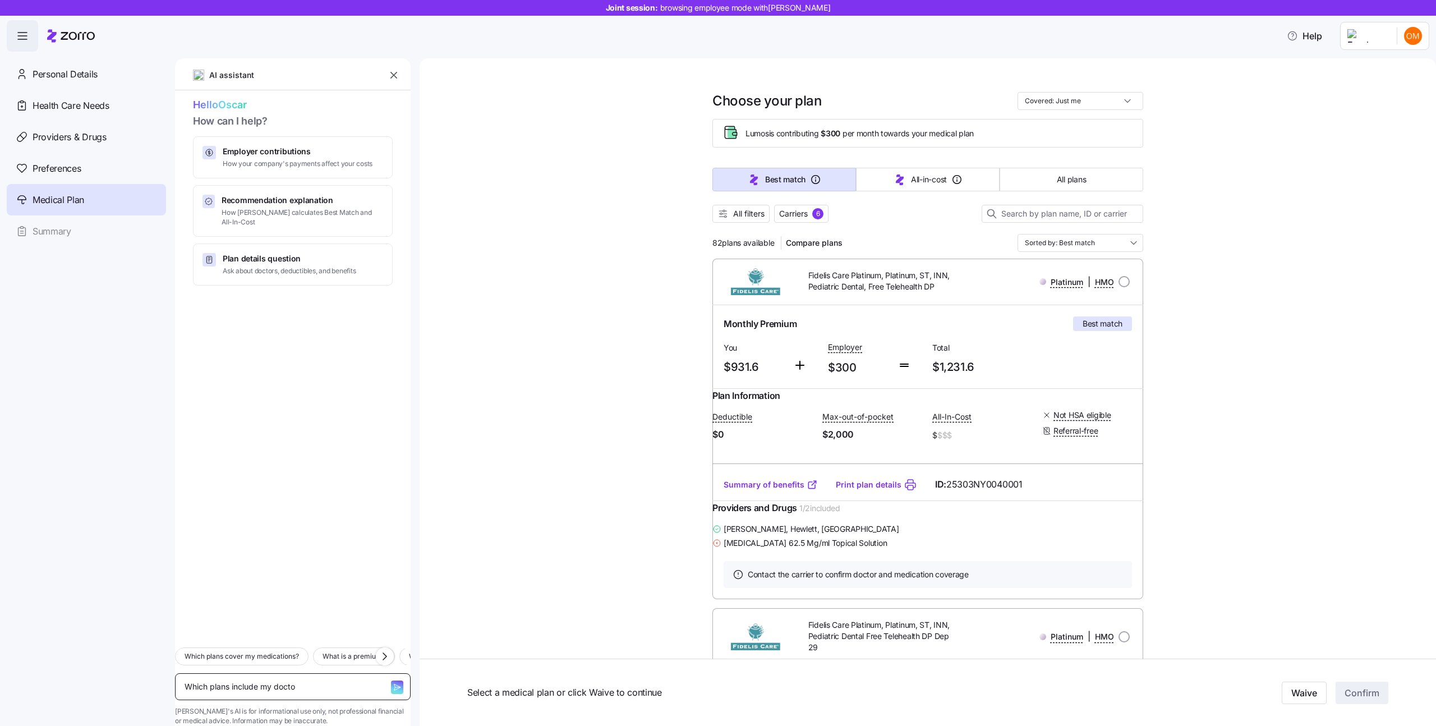
type textarea "Which plans include my doctor"
type textarea "x"
type textarea "Which plans include my doctor?"
type textarea "x"
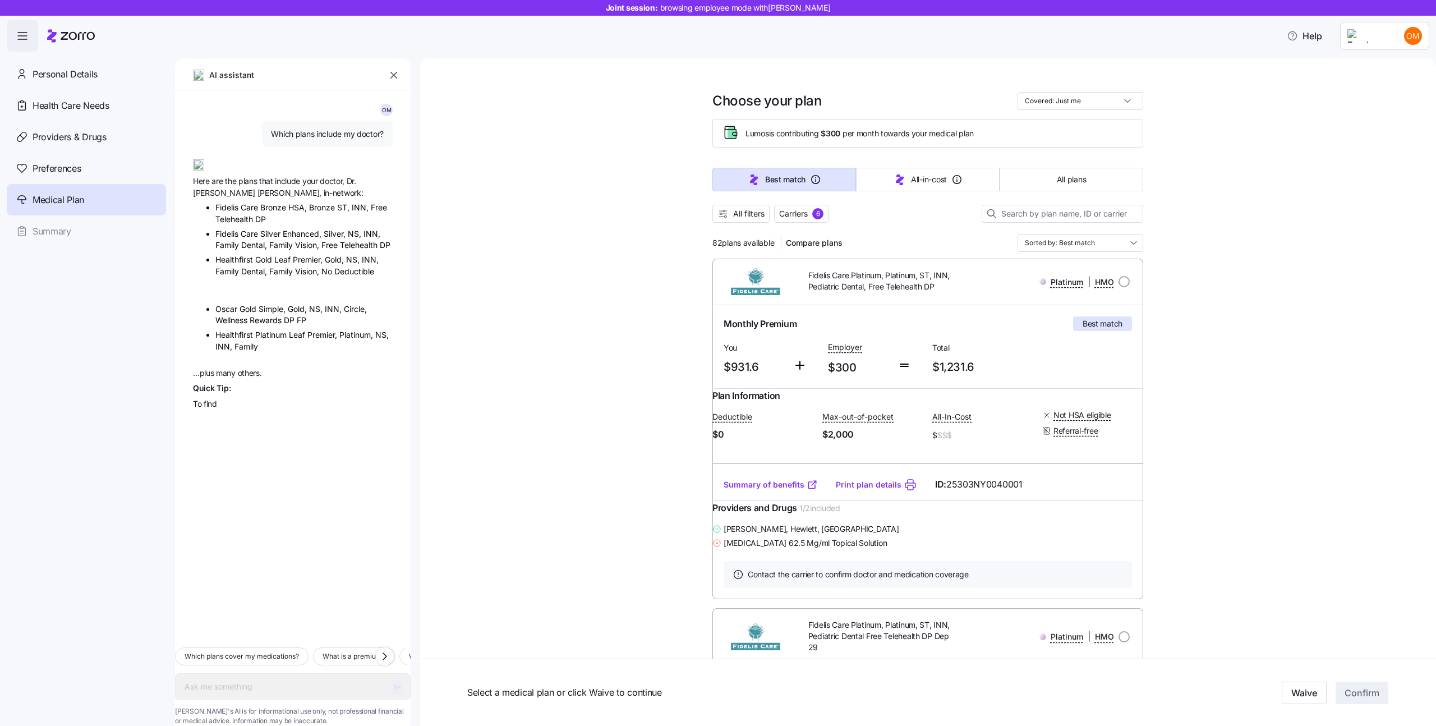
type textarea "x"
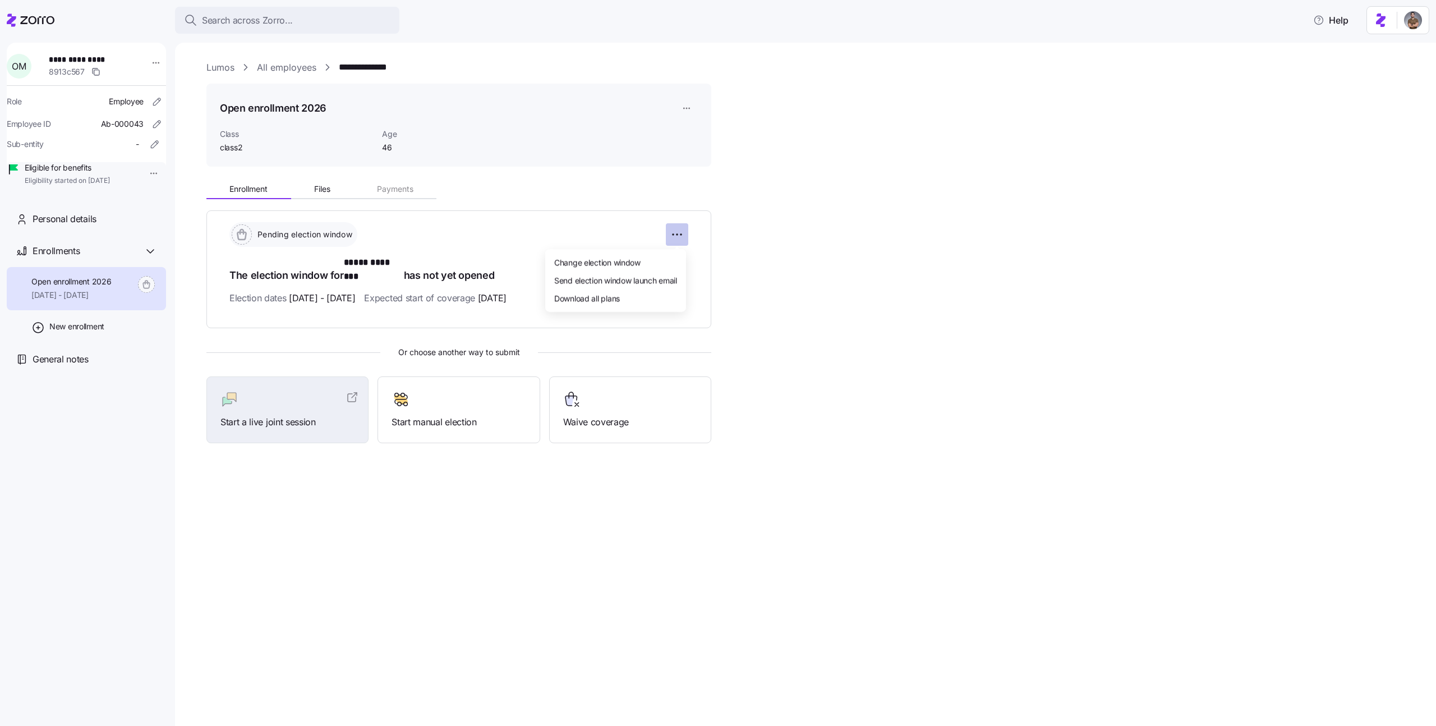
click at [672, 232] on html "**********" at bounding box center [718, 359] width 1436 height 719
click at [130, 341] on html "**********" at bounding box center [718, 359] width 1436 height 719
click at [104, 332] on span "New enrollment" at bounding box center [76, 326] width 55 height 11
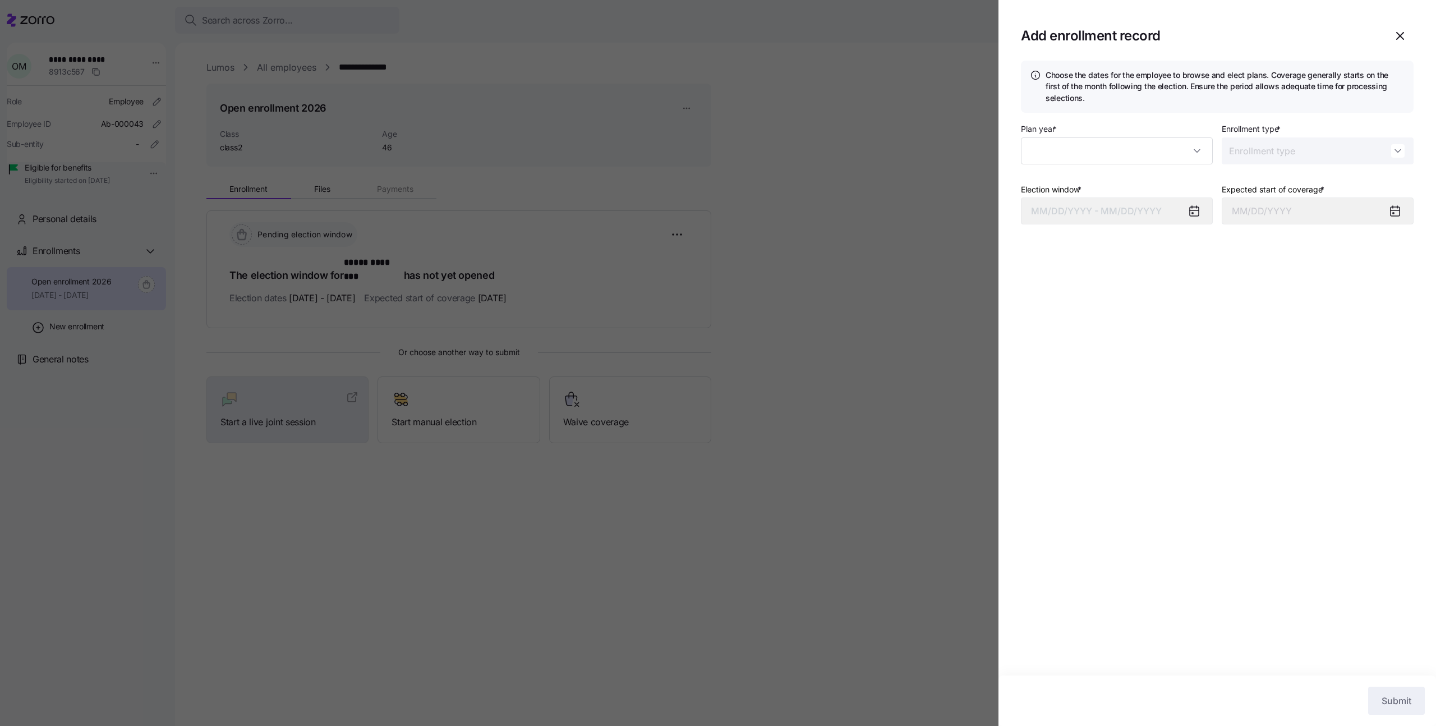
type input "2025"
type input "Special"
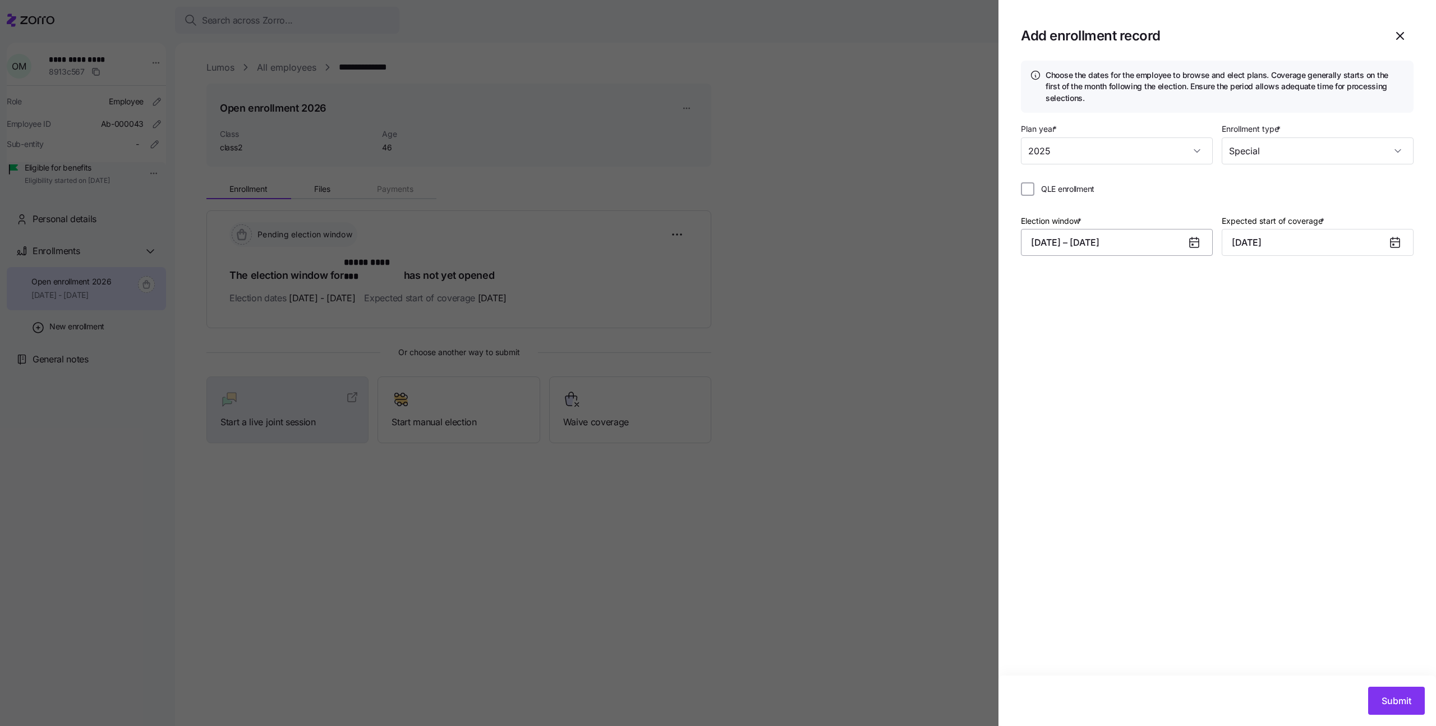
click at [1103, 250] on button "08/24/2025 – 09/20/2025" at bounding box center [1117, 242] width 192 height 27
click at [1155, 341] on button "1" at bounding box center [1154, 334] width 27 height 27
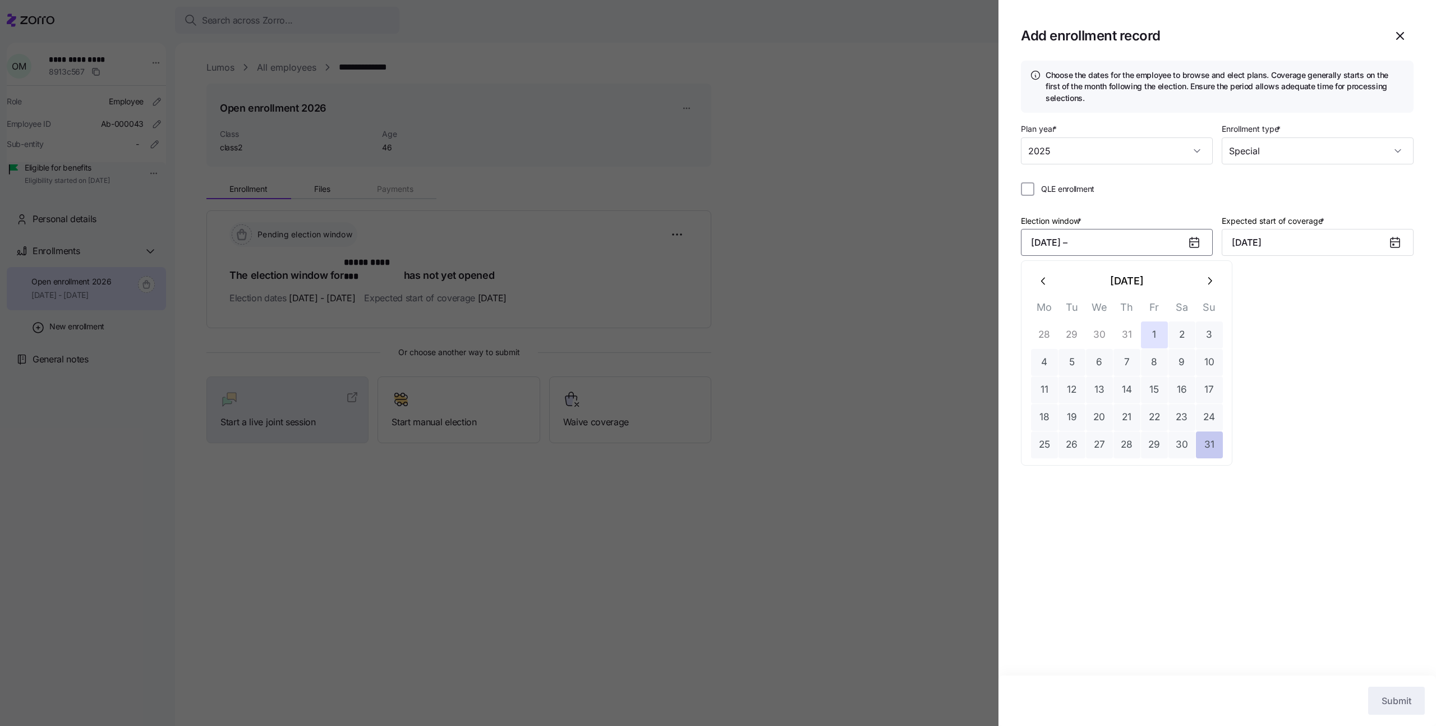
click at [1212, 450] on button "31" at bounding box center [1209, 444] width 27 height 27
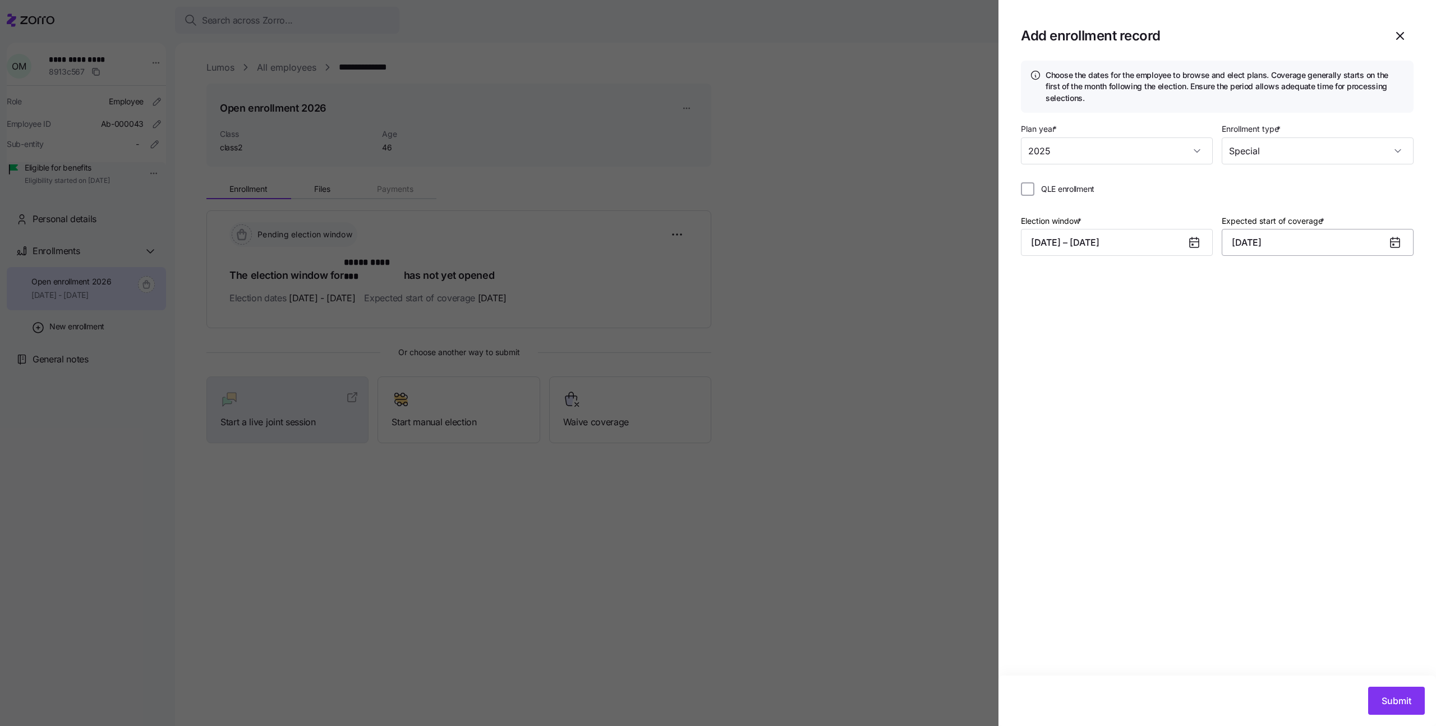
click at [1273, 240] on input "October 1, 2025" at bounding box center [1318, 242] width 192 height 27
click at [1251, 286] on button "button" at bounding box center [1244, 281] width 27 height 27
click at [1246, 326] on button "1" at bounding box center [1245, 334] width 27 height 27
type input "September 1, 2025"
click at [1379, 696] on button "Submit" at bounding box center [1396, 701] width 57 height 28
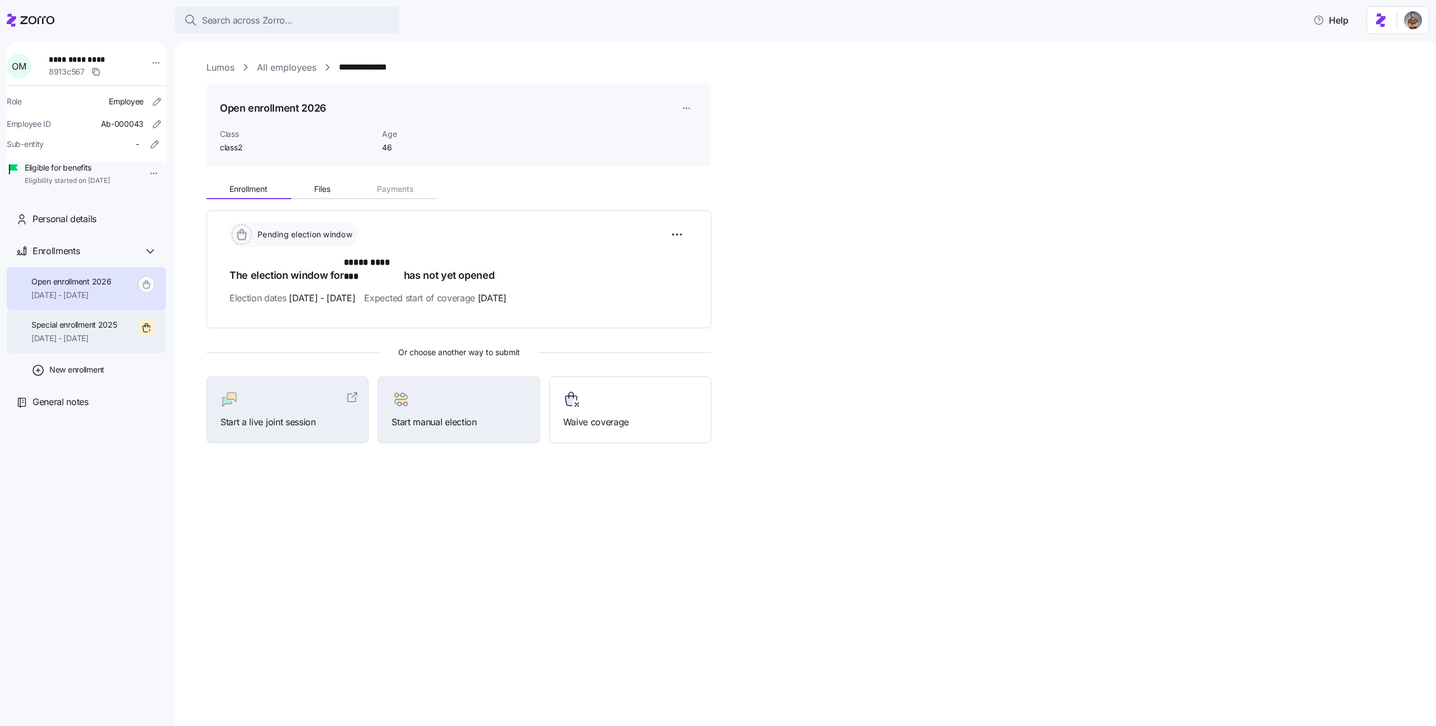
click at [121, 352] on div "Special enrollment 2025 09/01/2025 - 12/31/2025" at bounding box center [86, 331] width 159 height 43
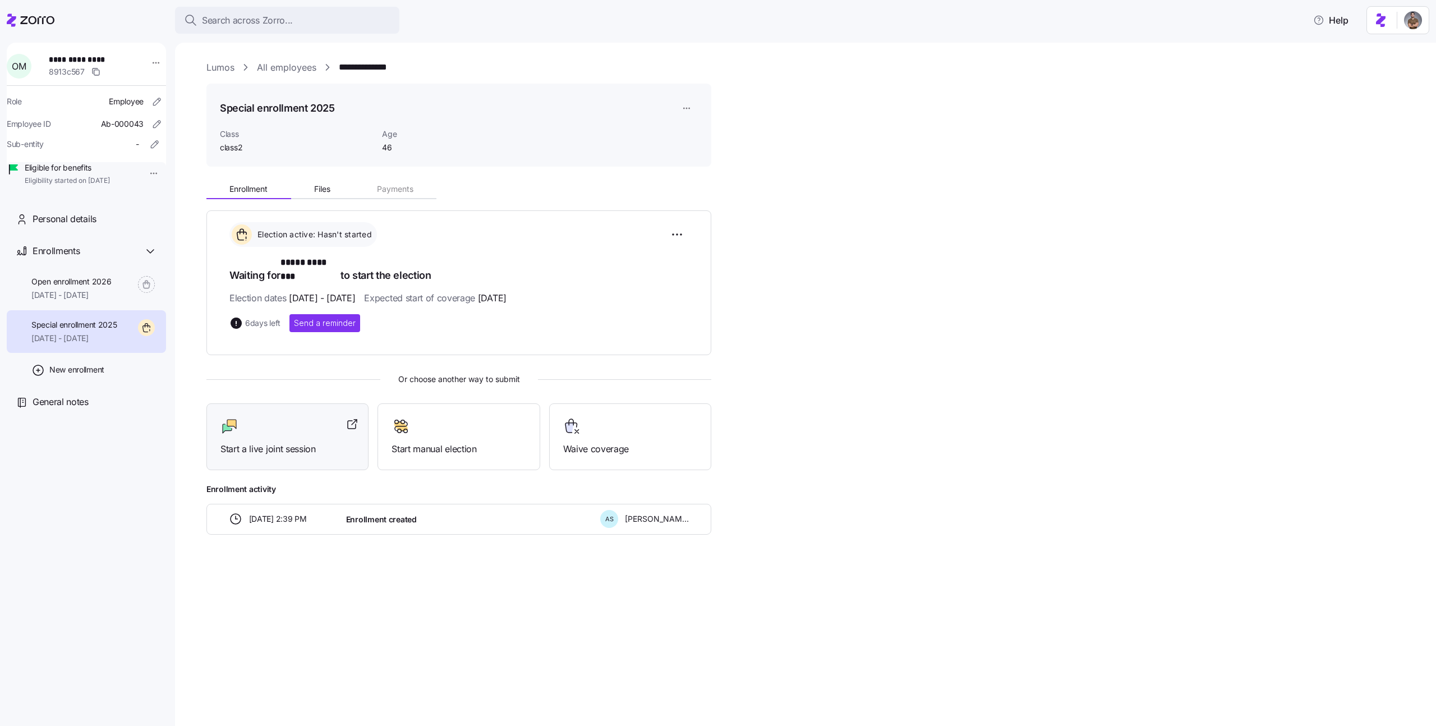
click at [275, 443] on span "Start a live joint session" at bounding box center [287, 449] width 134 height 14
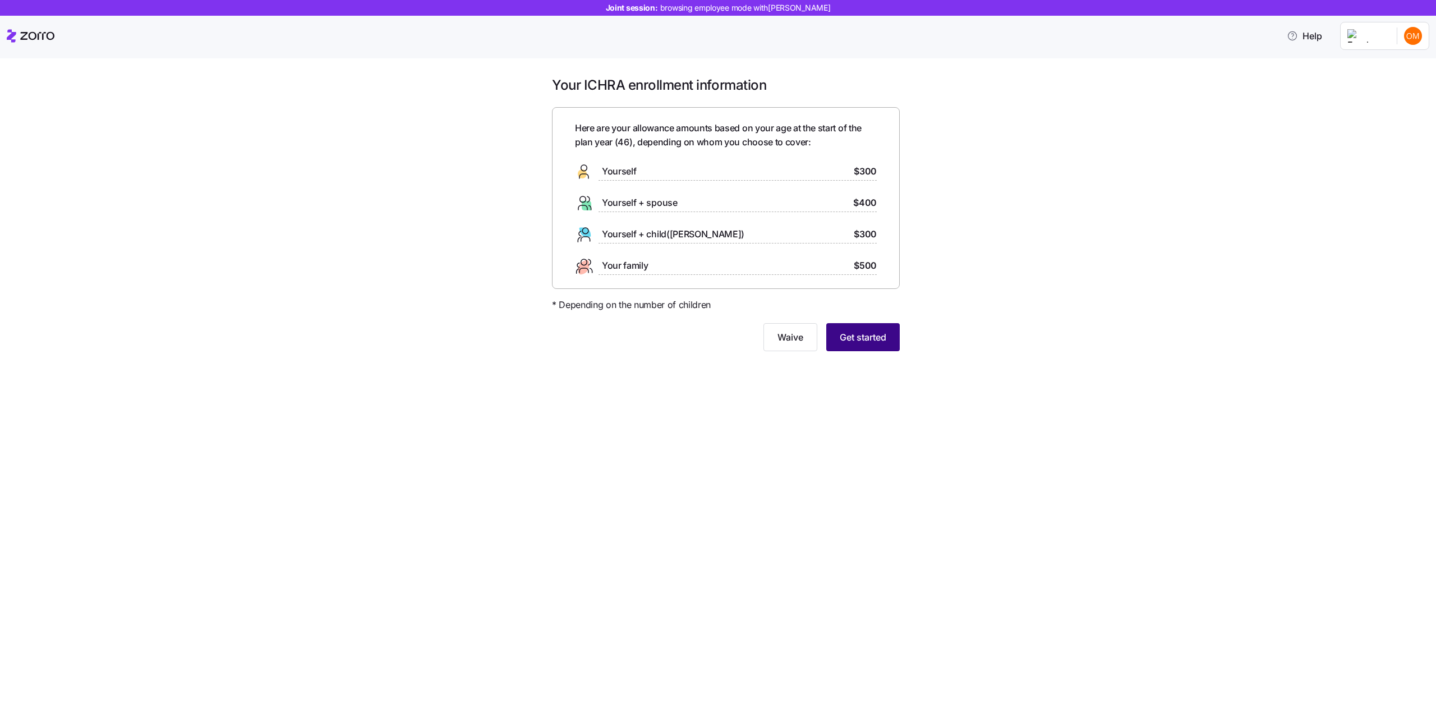
click at [857, 343] on span "Get started" at bounding box center [863, 336] width 47 height 13
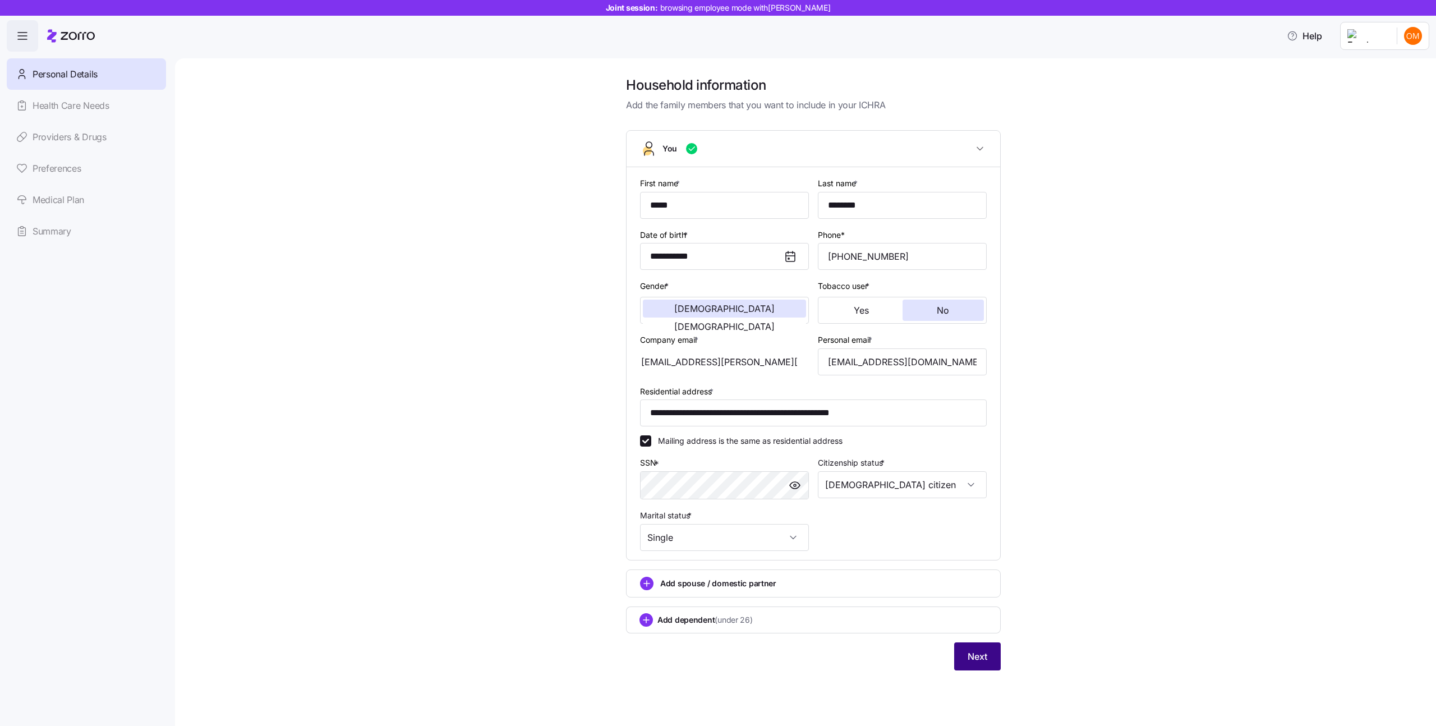
click at [977, 650] on span "Next" at bounding box center [978, 656] width 20 height 13
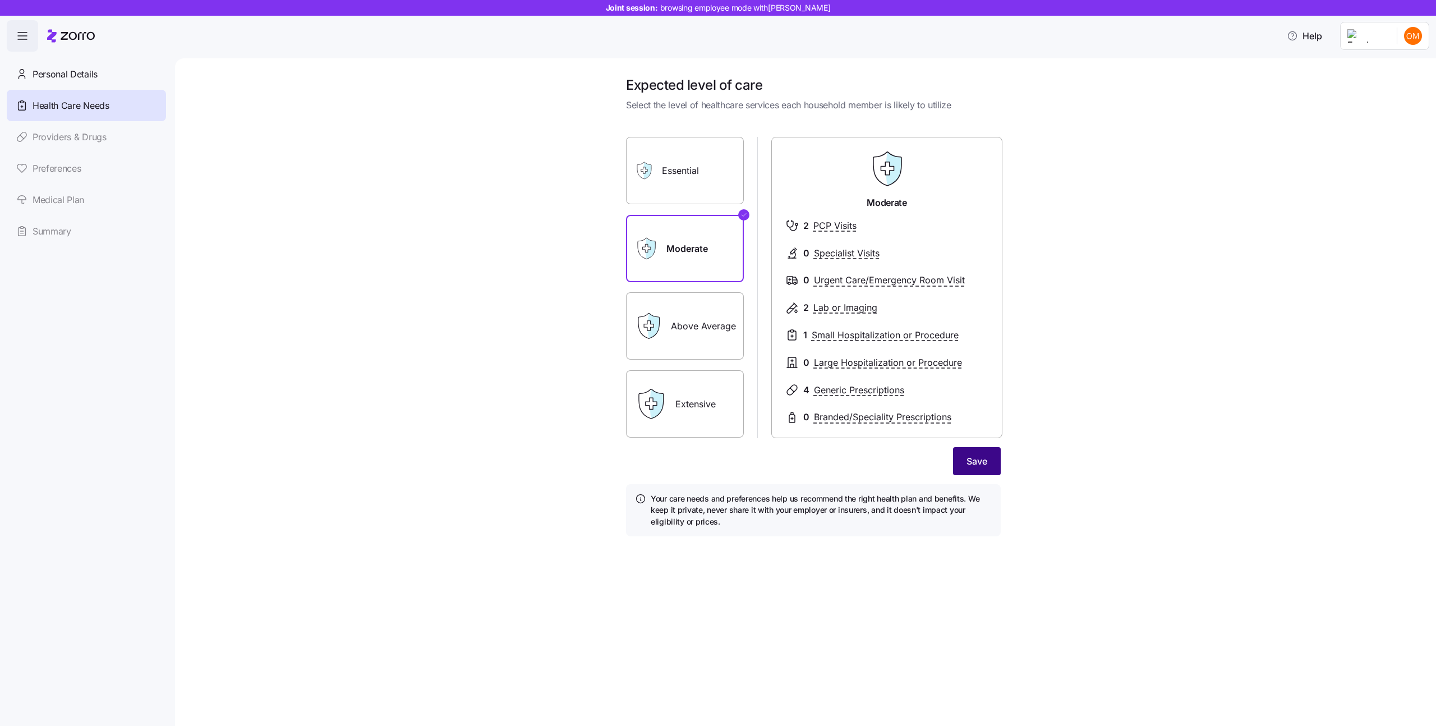
click at [963, 457] on button "Save" at bounding box center [977, 461] width 48 height 28
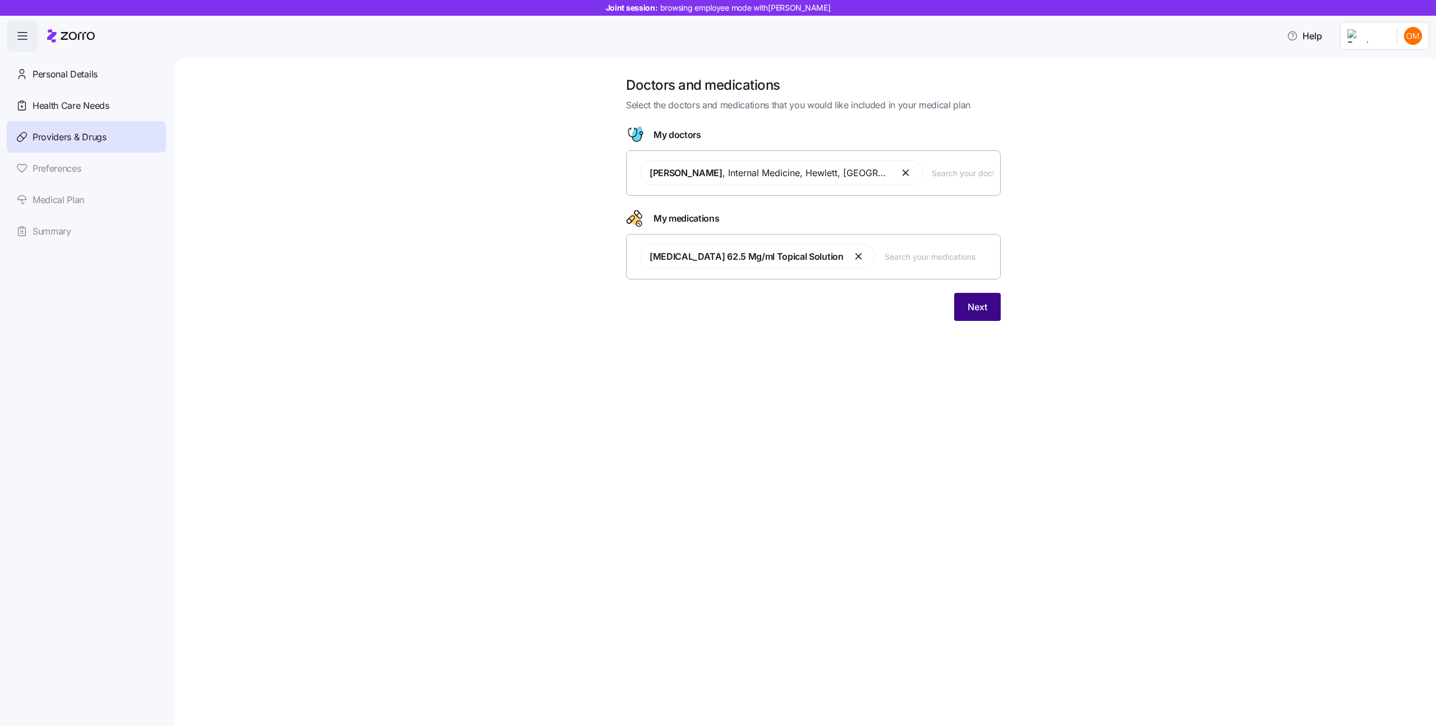
click at [984, 309] on span "Next" at bounding box center [978, 306] width 20 height 13
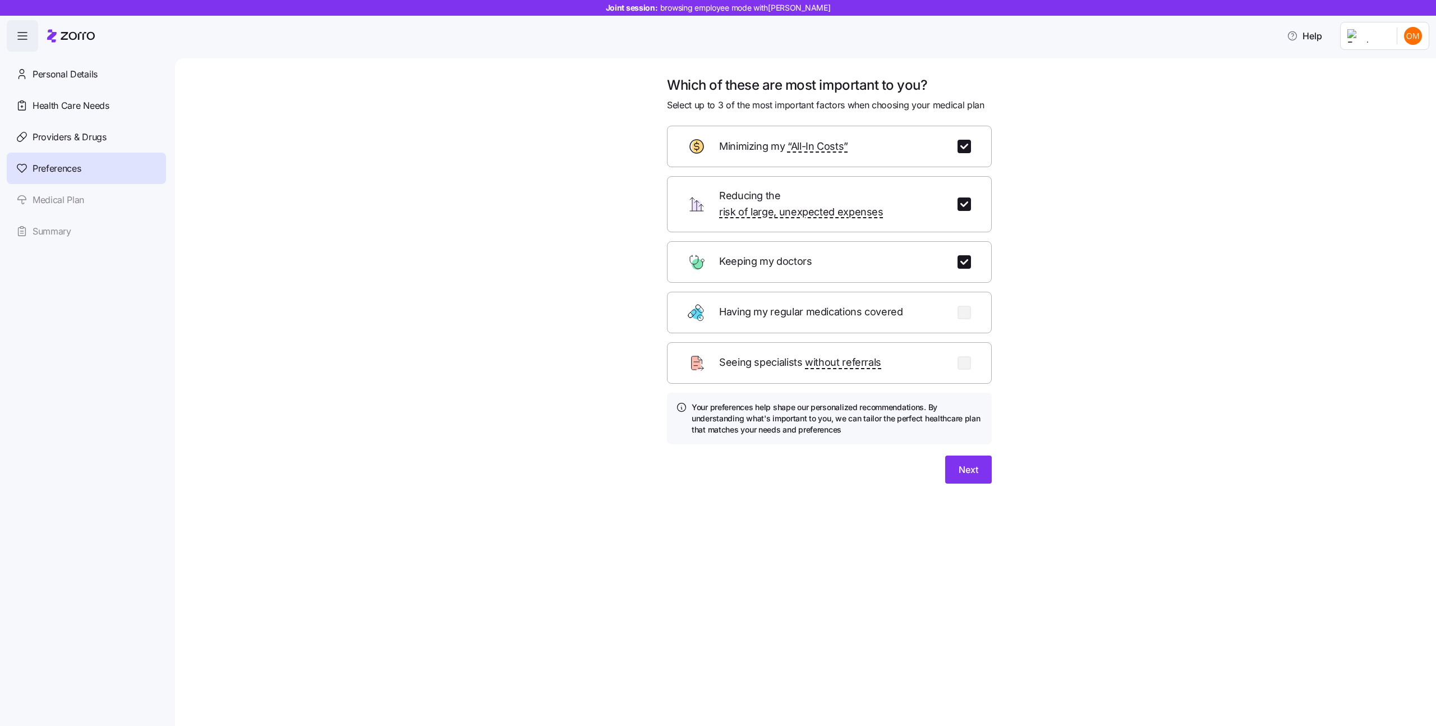
click at [994, 454] on div "Which of these are most important to you? Select up to 3 of the most important …" at bounding box center [829, 286] width 343 height 421
click at [968, 463] on span "Next" at bounding box center [969, 469] width 20 height 13
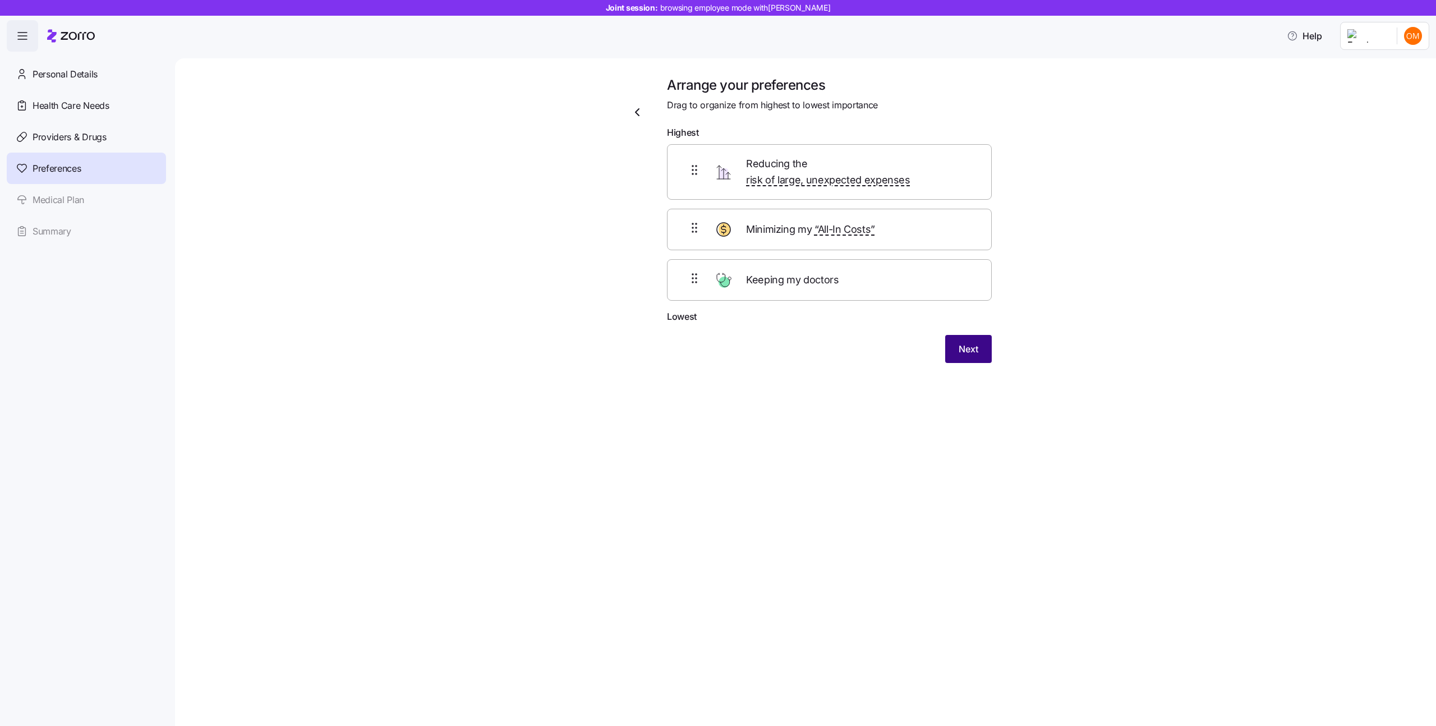
click at [971, 346] on button "Next" at bounding box center [968, 349] width 47 height 28
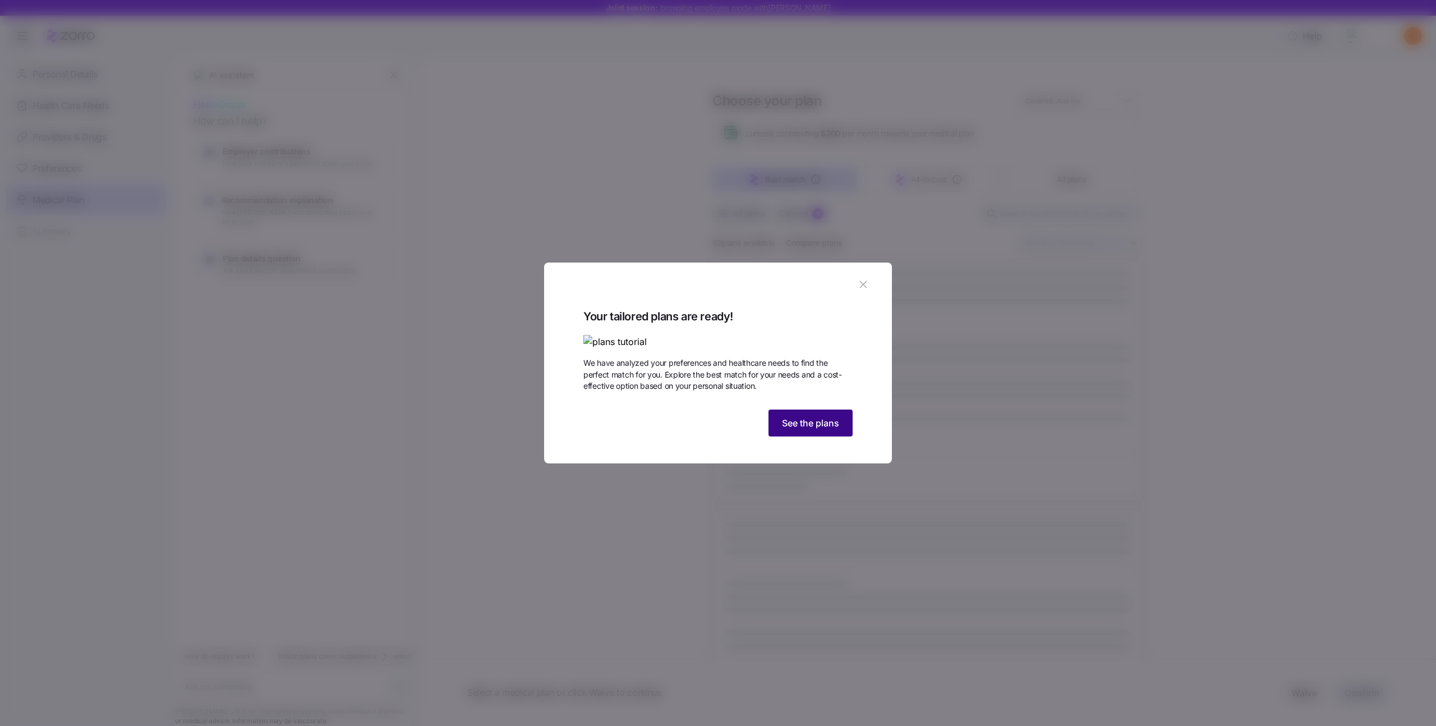
click at [812, 436] on button "See the plans" at bounding box center [811, 423] width 84 height 27
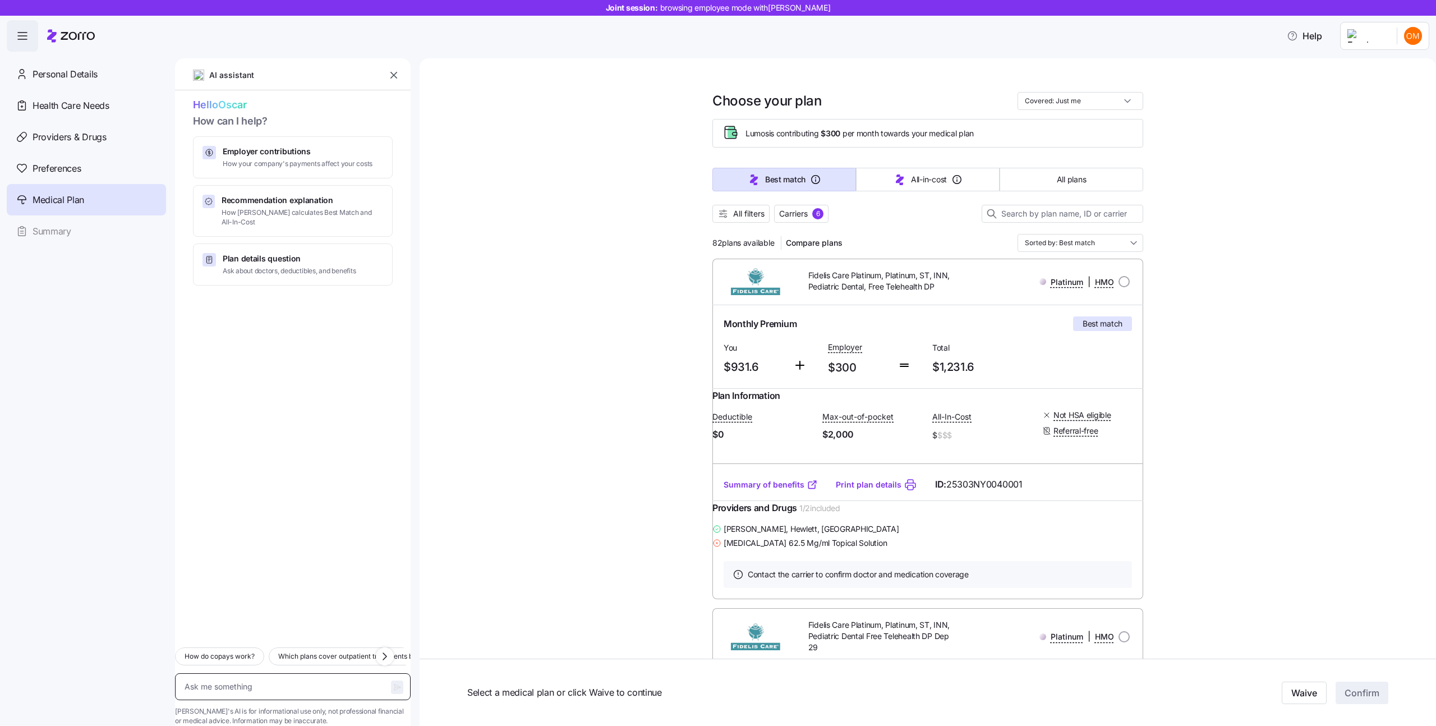
click at [292, 675] on textarea at bounding box center [293, 686] width 236 height 27
type textarea "x"
type textarea "י"
type textarea "x"
type textarea "ין"
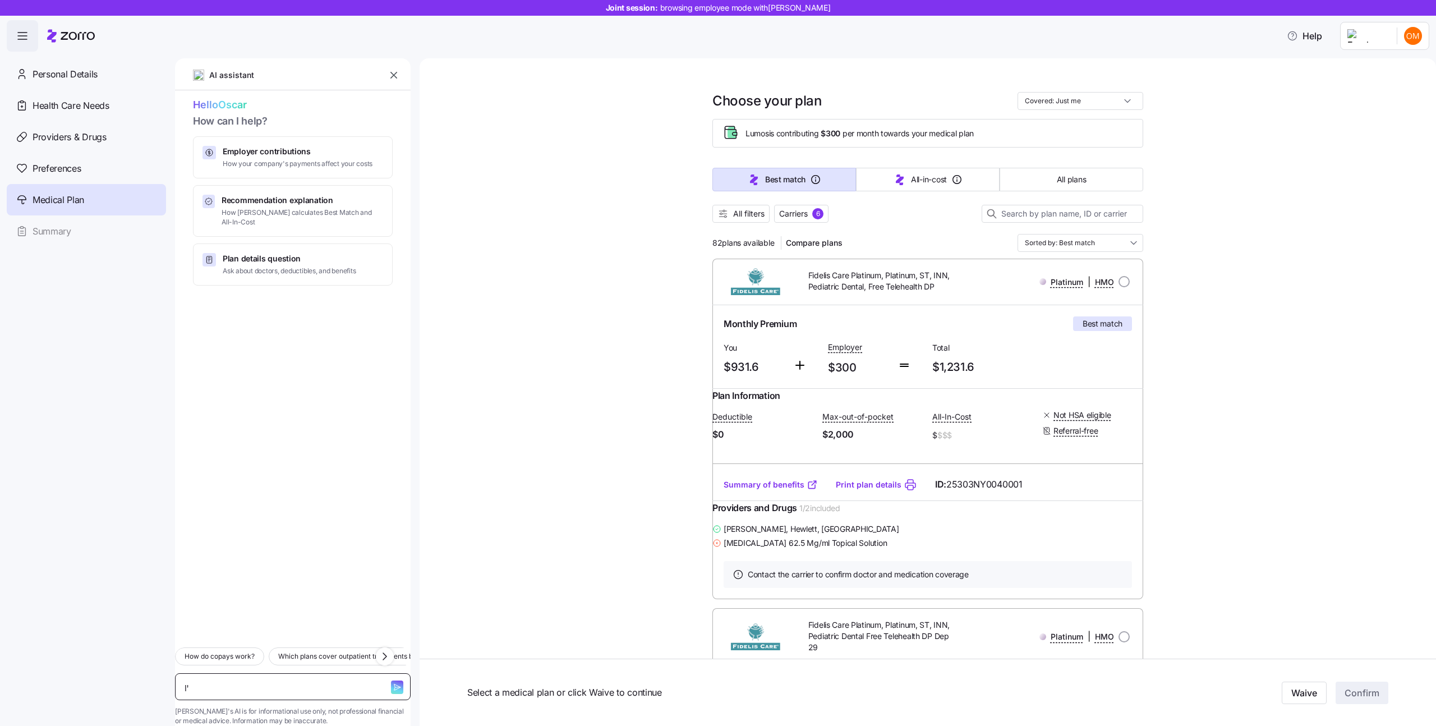
type textarea "x"
type textarea "יןב"
type textarea "x"
type textarea "יןבמ"
type textarea "x"
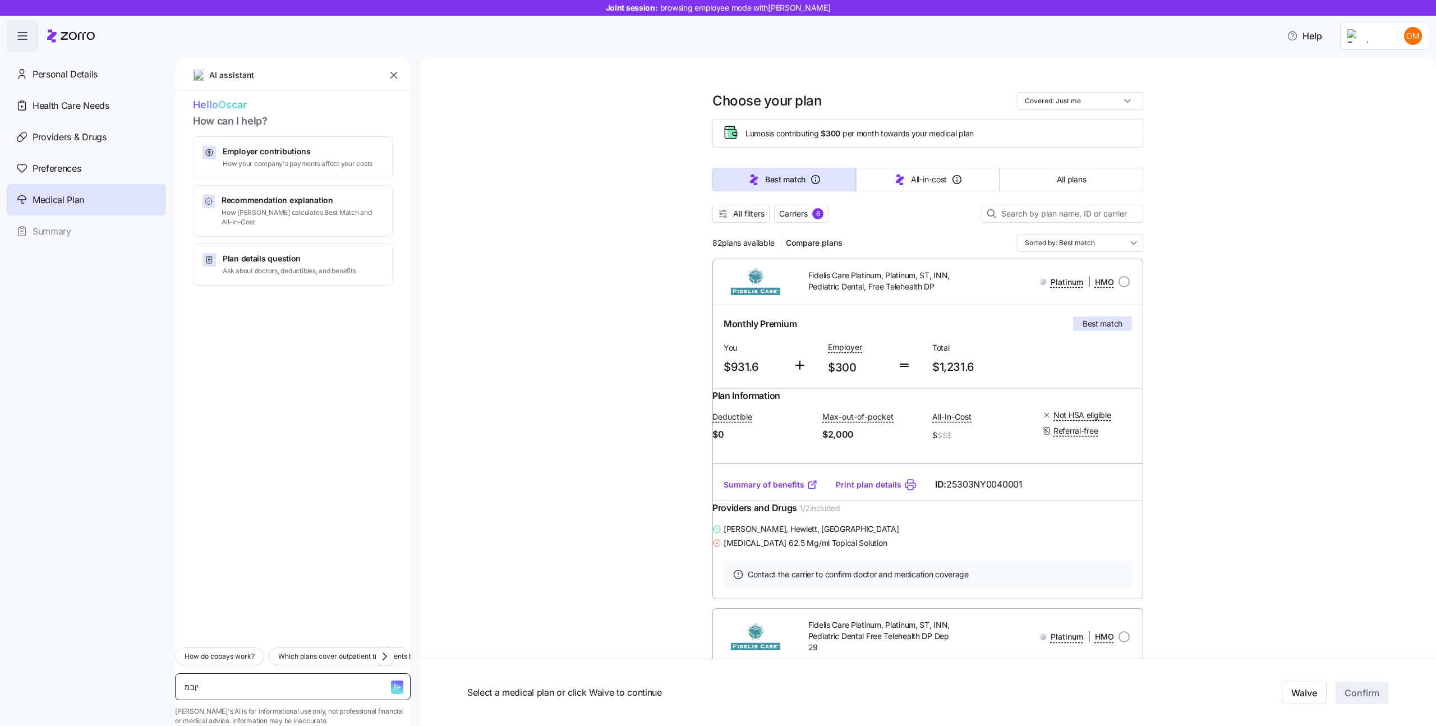
type textarea "יןב"
type textarea "x"
type textarea "ין"
type textarea "x"
type textarea "י"
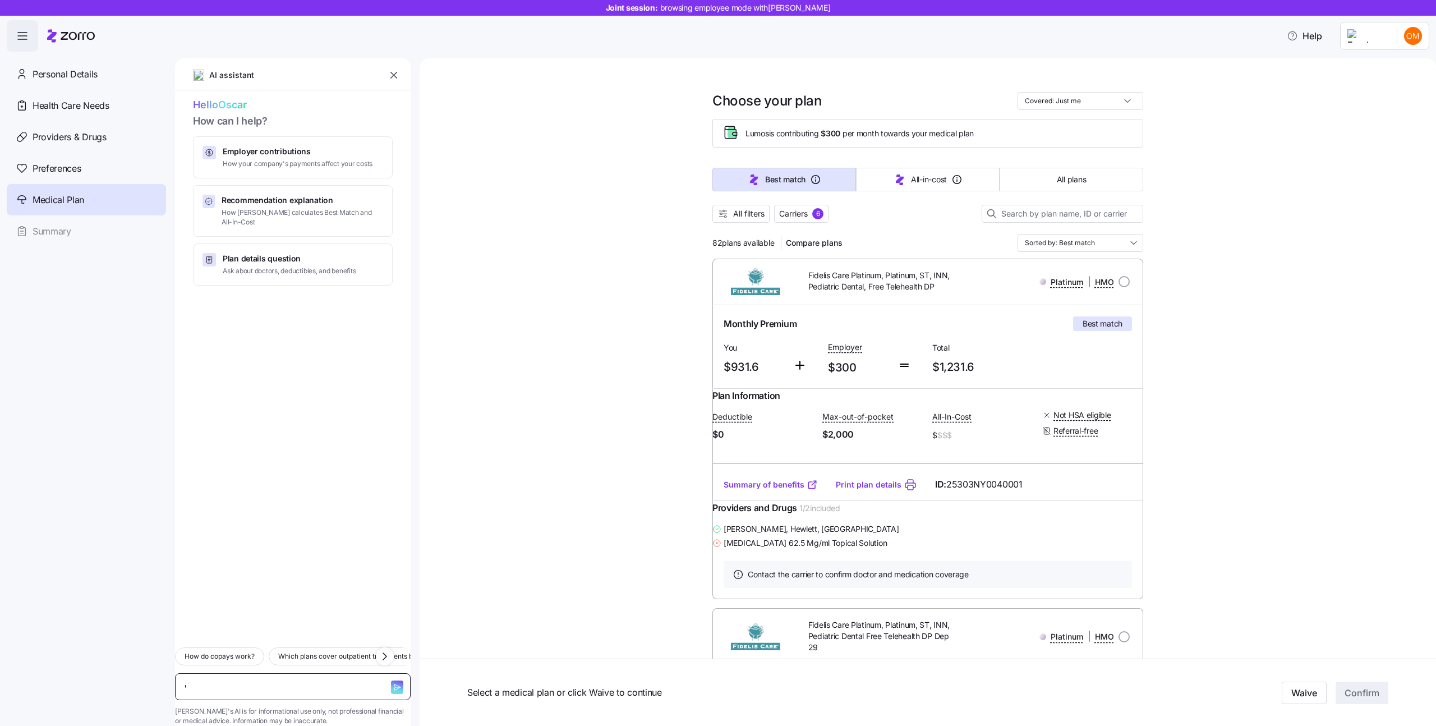
type textarea "x"
type textarea "W"
type textarea "x"
type textarea "Wh"
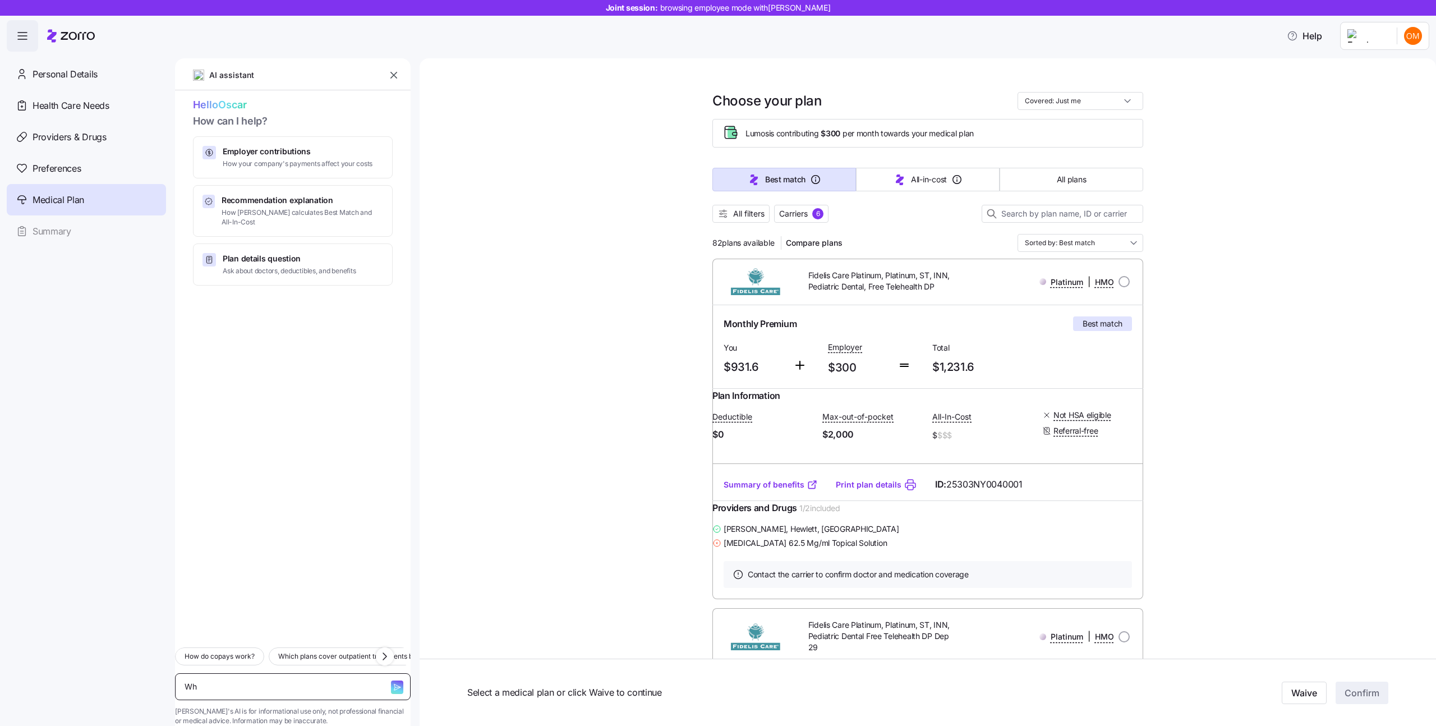
type textarea "x"
type textarea "Whi"
type textarea "x"
type textarea "Whic"
type textarea "x"
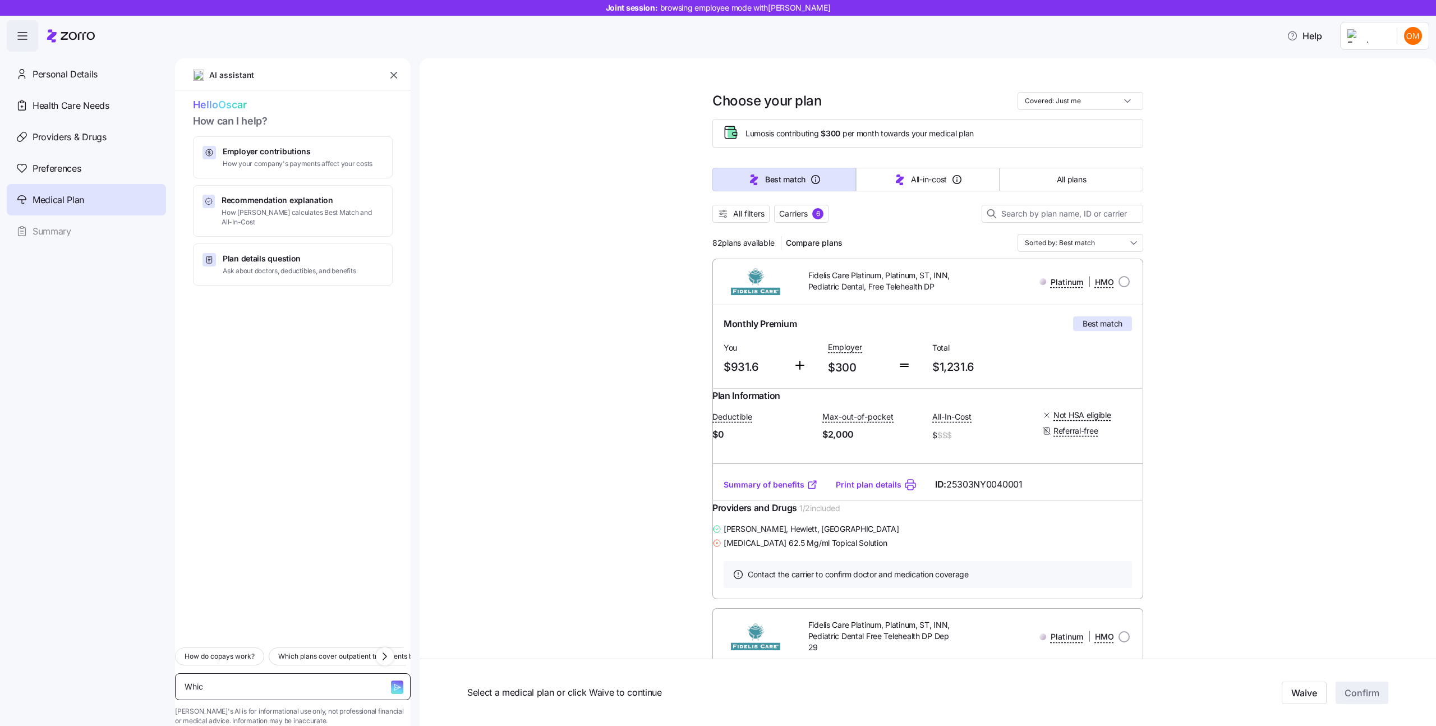
type textarea "Which"
type textarea "x"
type textarea "Which"
type textarea "x"
type textarea "Which p"
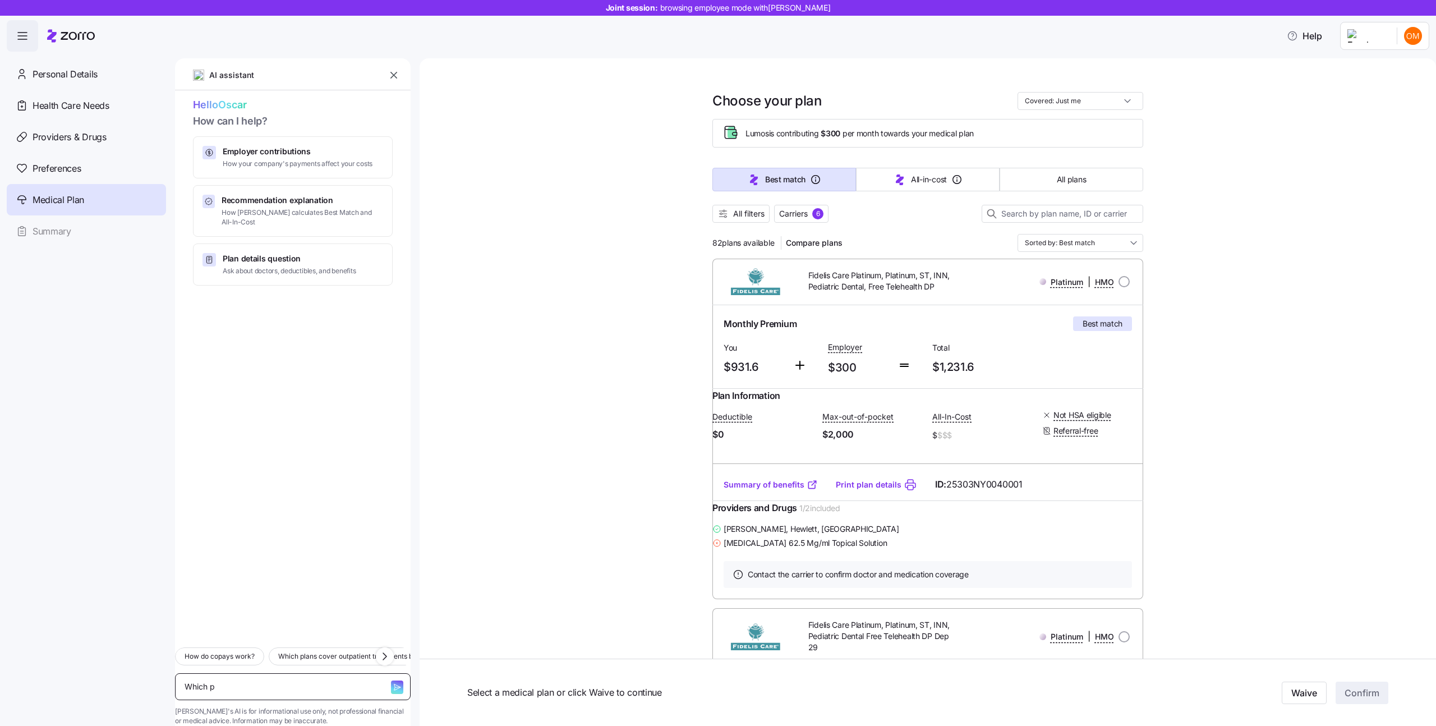
type textarea "x"
type textarea "Which pl"
type textarea "x"
type textarea "Which pla"
type textarea "x"
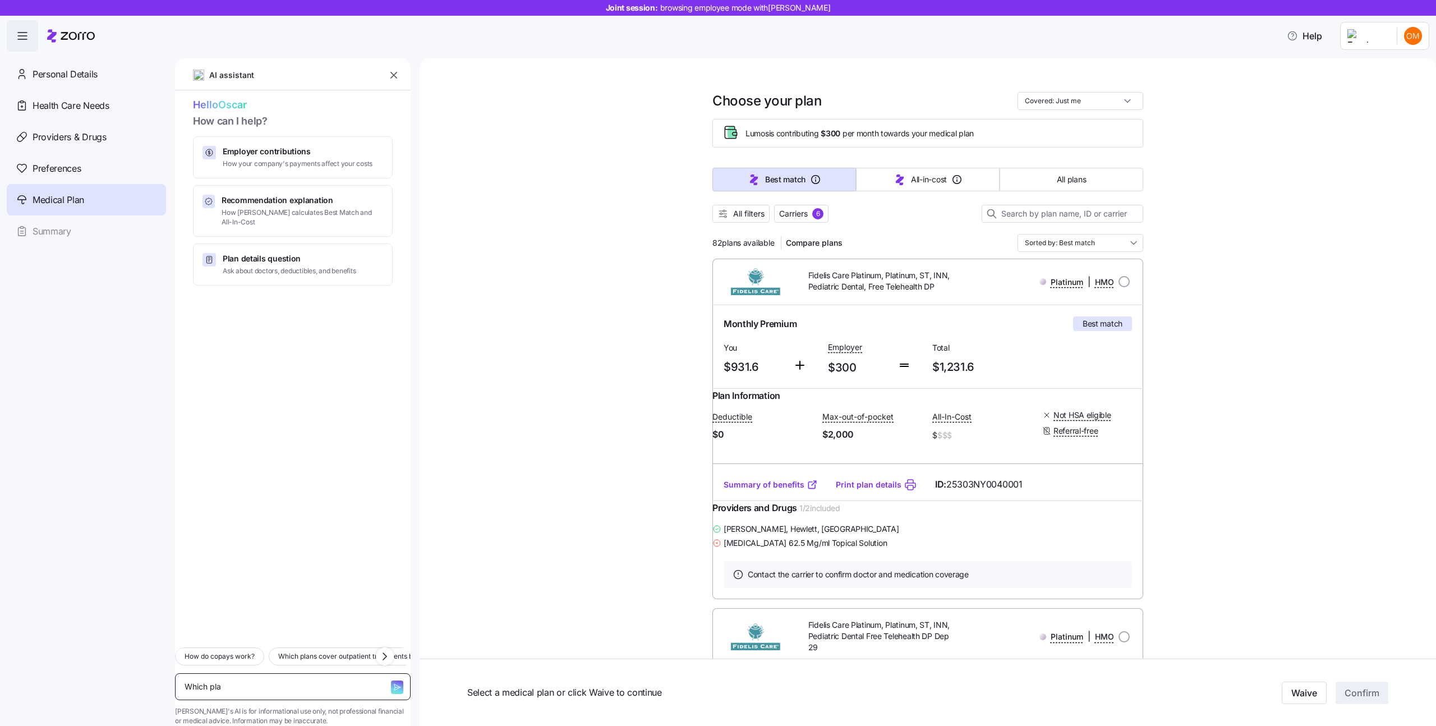
type textarea "Which plan"
type textarea "x"
type textarea "Which plans"
type textarea "x"
type textarea "Which plans"
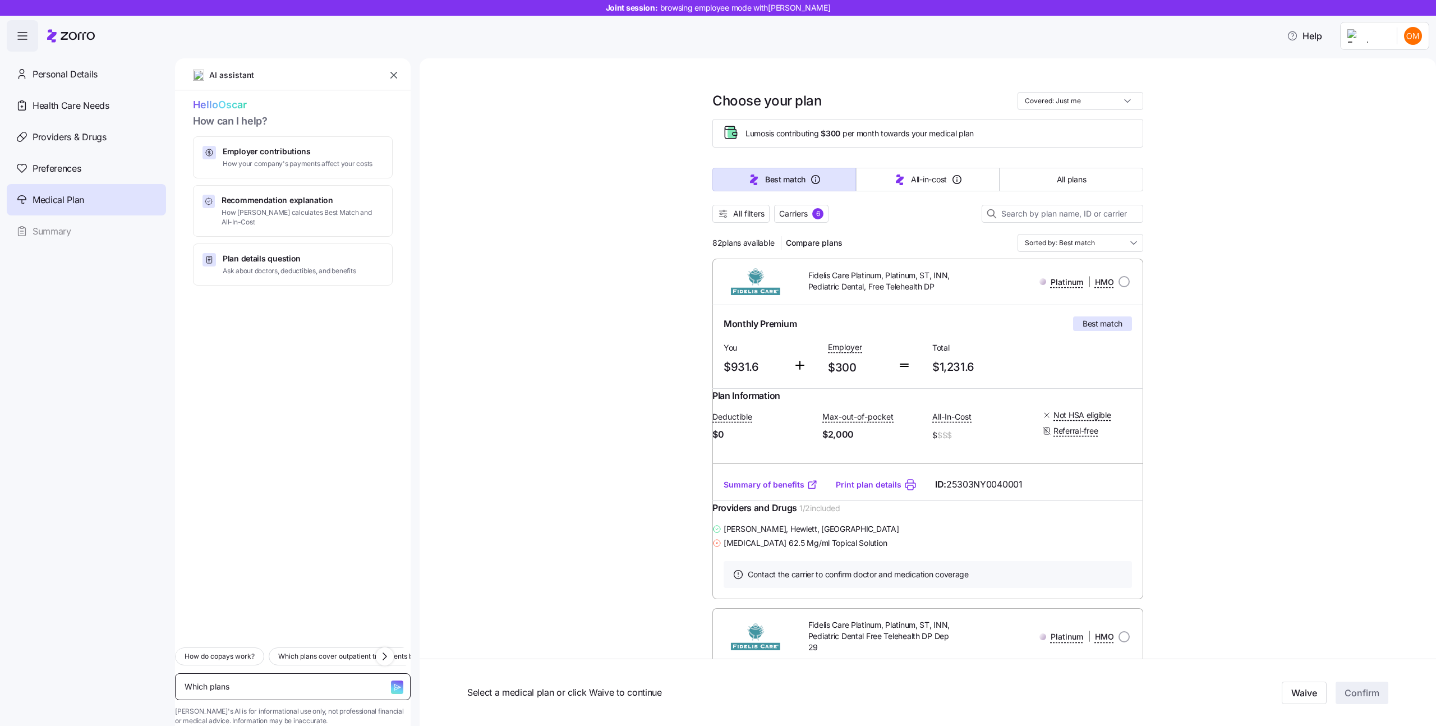
type textarea "x"
type textarea "Which plans i"
type textarea "x"
type textarea "Which plans in"
type textarea "x"
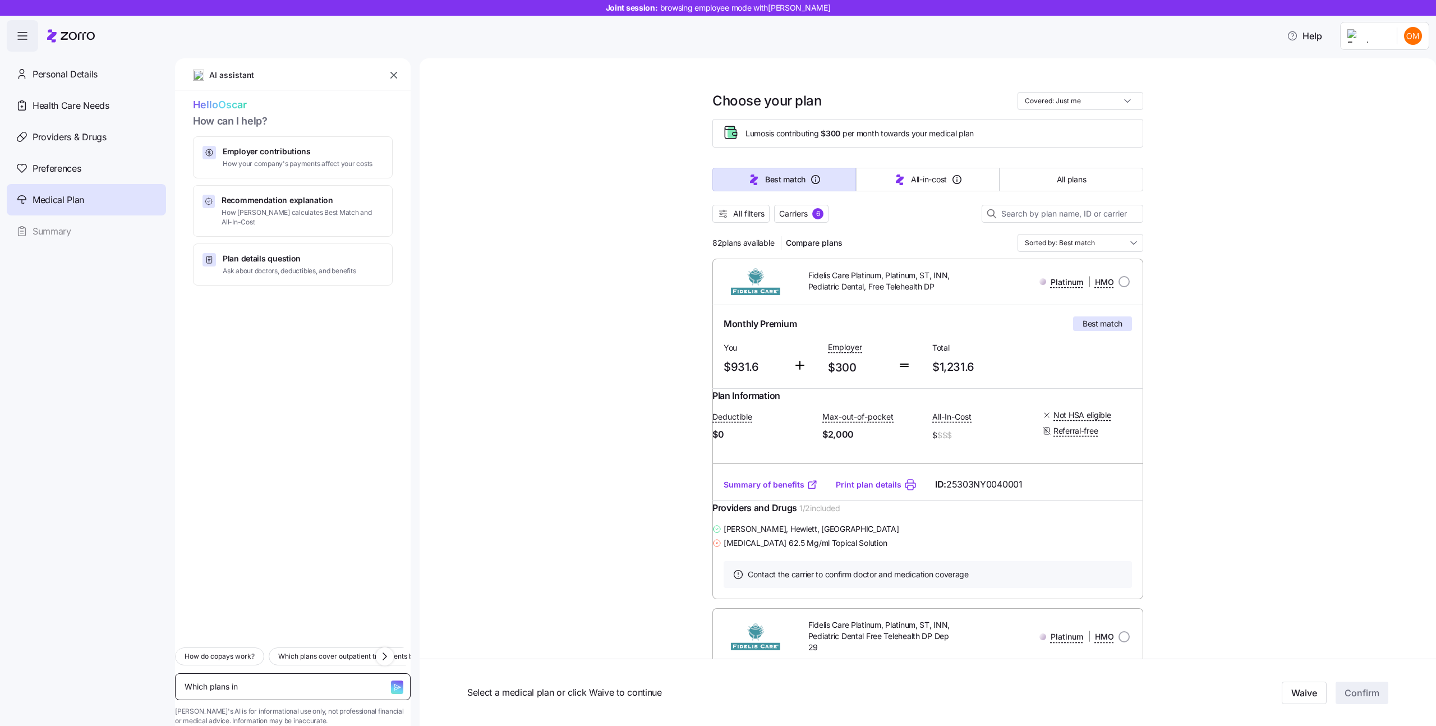
type textarea "Which plans inl"
type textarea "x"
type textarea "Which plans inlc"
type textarea "x"
type textarea "Which plans inlcu"
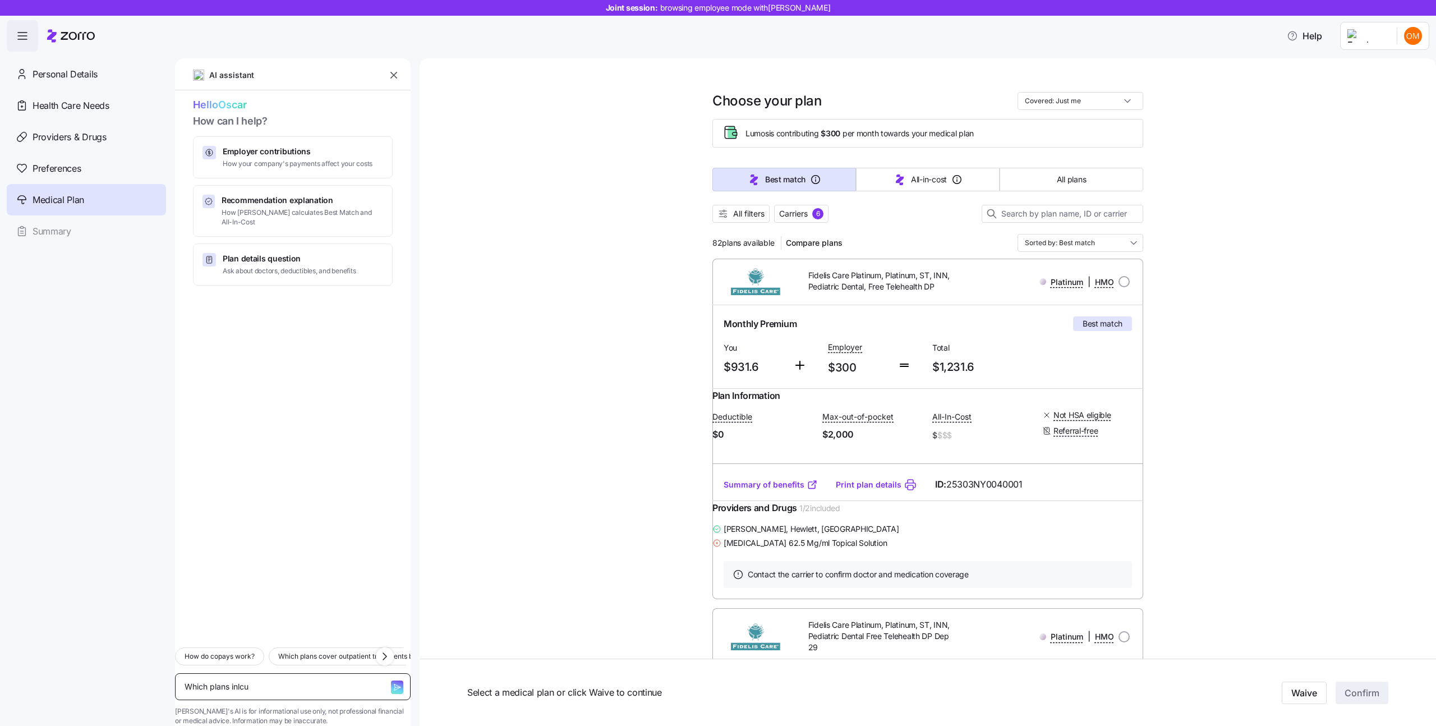
type textarea "x"
type textarea "Which plans inlcud"
type textarea "x"
type textarea "Which plans inlcude"
type textarea "x"
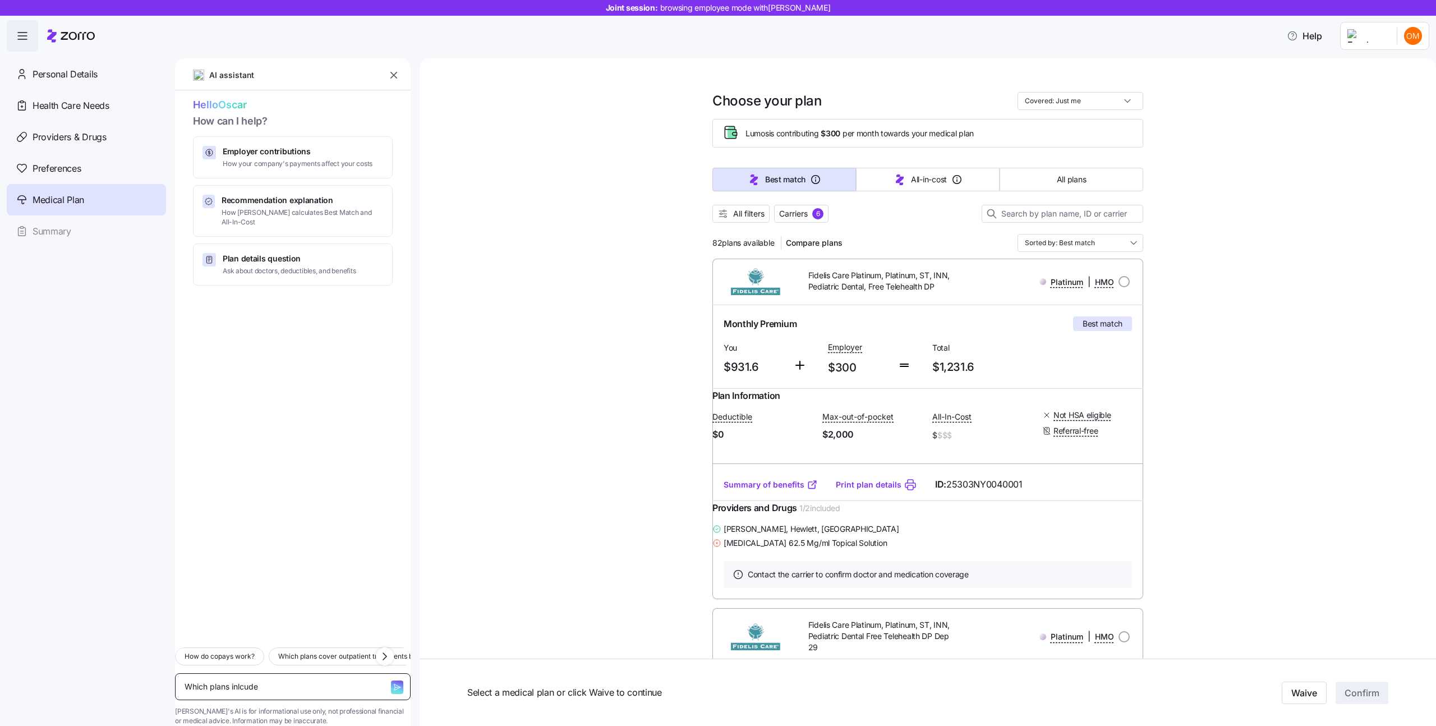
type textarea "Which plans inlcude"
type textarea "x"
type textarea "Which plans inlcude m"
type textarea "x"
type textarea "Which plans inlcude my"
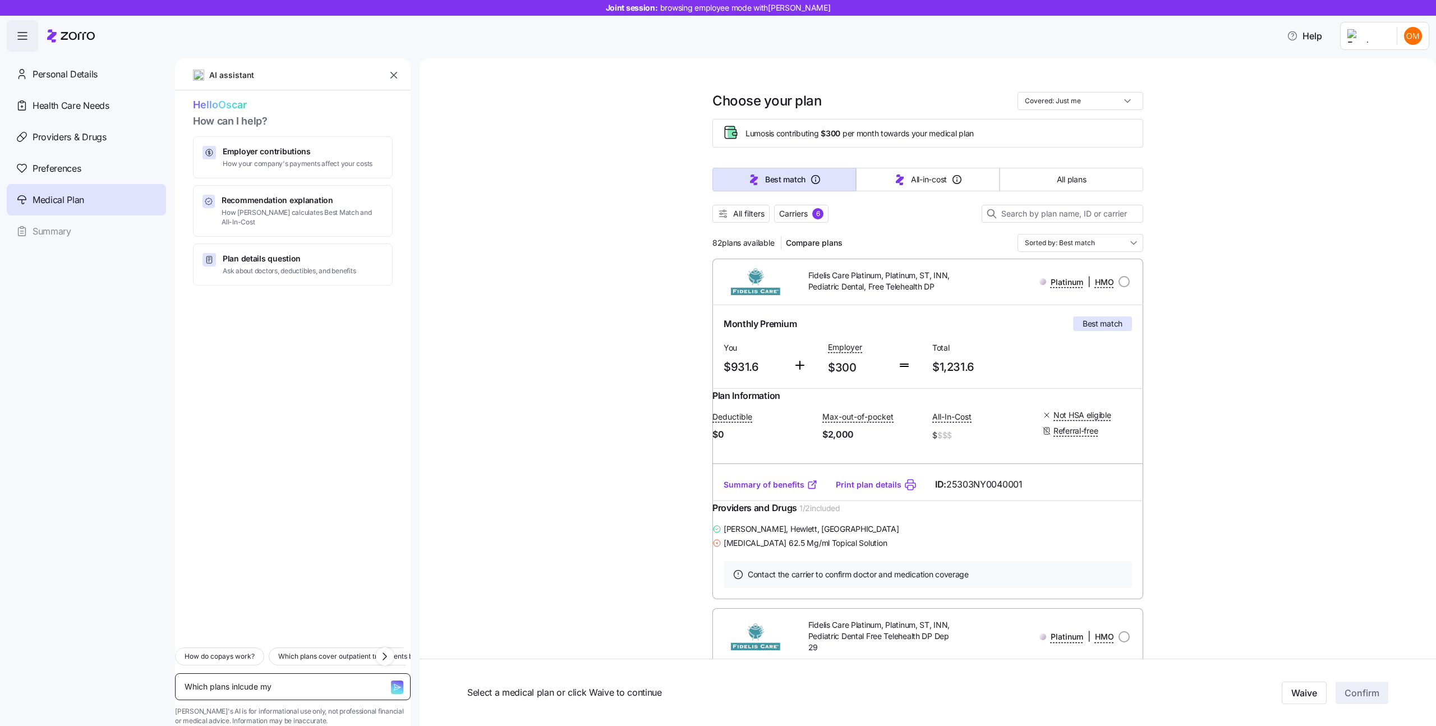
type textarea "x"
type textarea "Which plans inlcude my"
type textarea "x"
type textarea "Which plans inlcude my d"
type textarea "x"
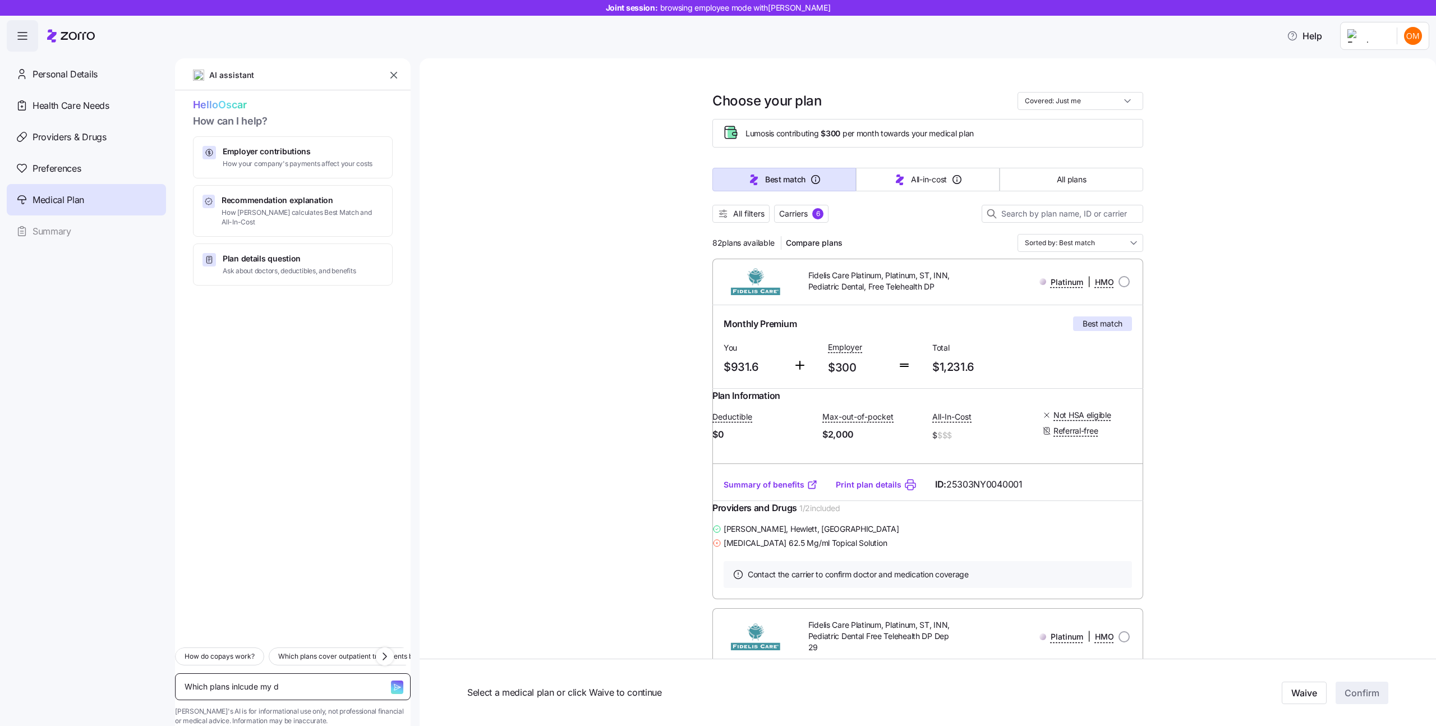
type textarea "Which plans inlcude my do"
type textarea "x"
type textarea "Which plans inlcude my doc"
type textarea "x"
type textarea "Which plans inlcude my doct"
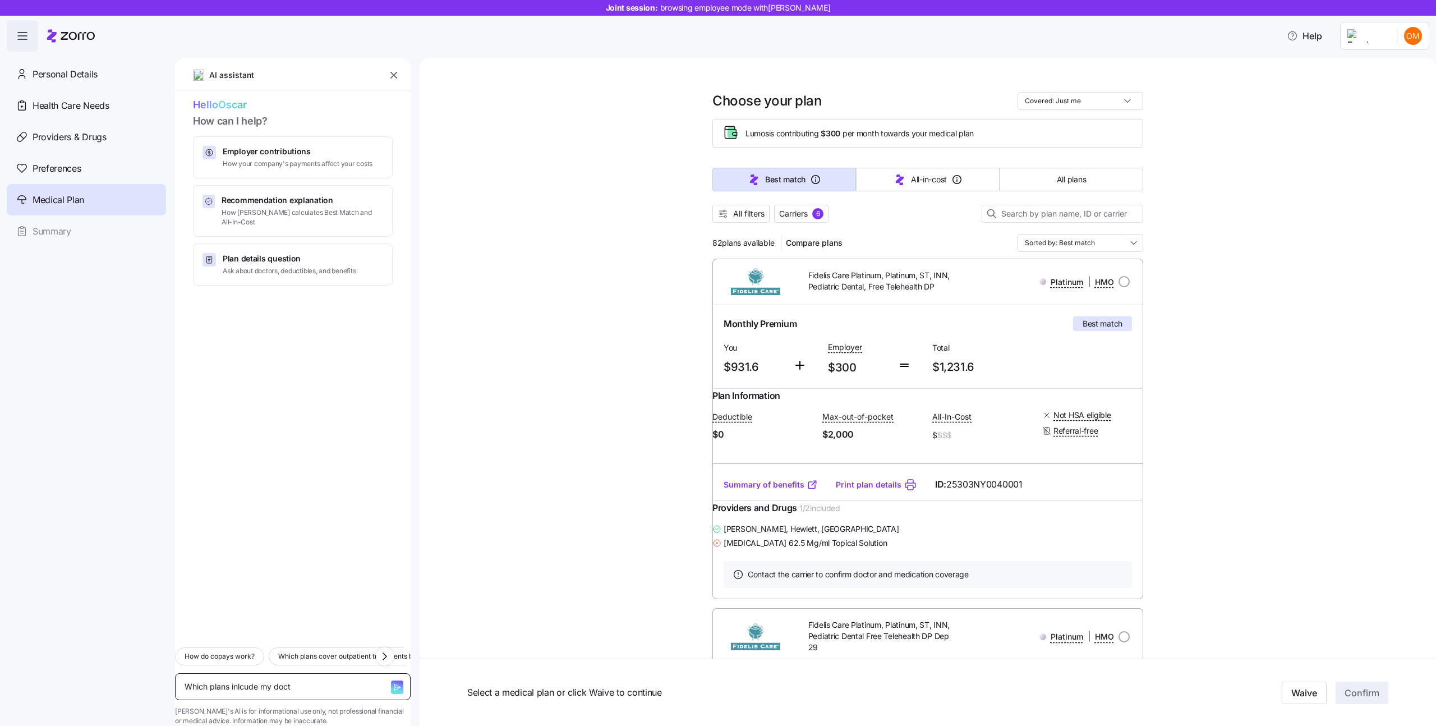
type textarea "x"
type textarea "Which plans inlcude my docto"
type textarea "x"
type textarea "Which plans inlcude my doctor"
type textarea "x"
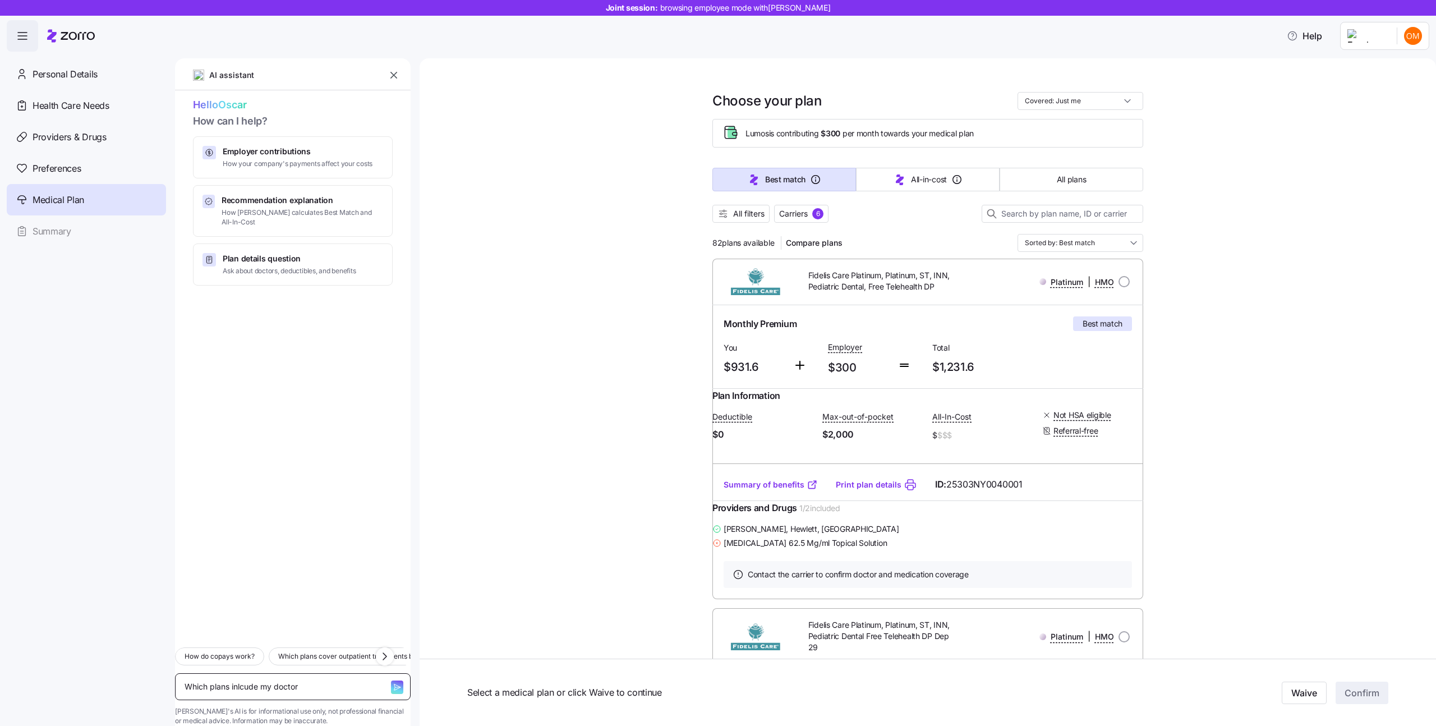
type textarea "Which plans inlcude my doctor?"
type textarea "x"
type textarea "Which plans inlcude my doctor"
type textarea "x"
type textarea "Which plans inlcude my docto"
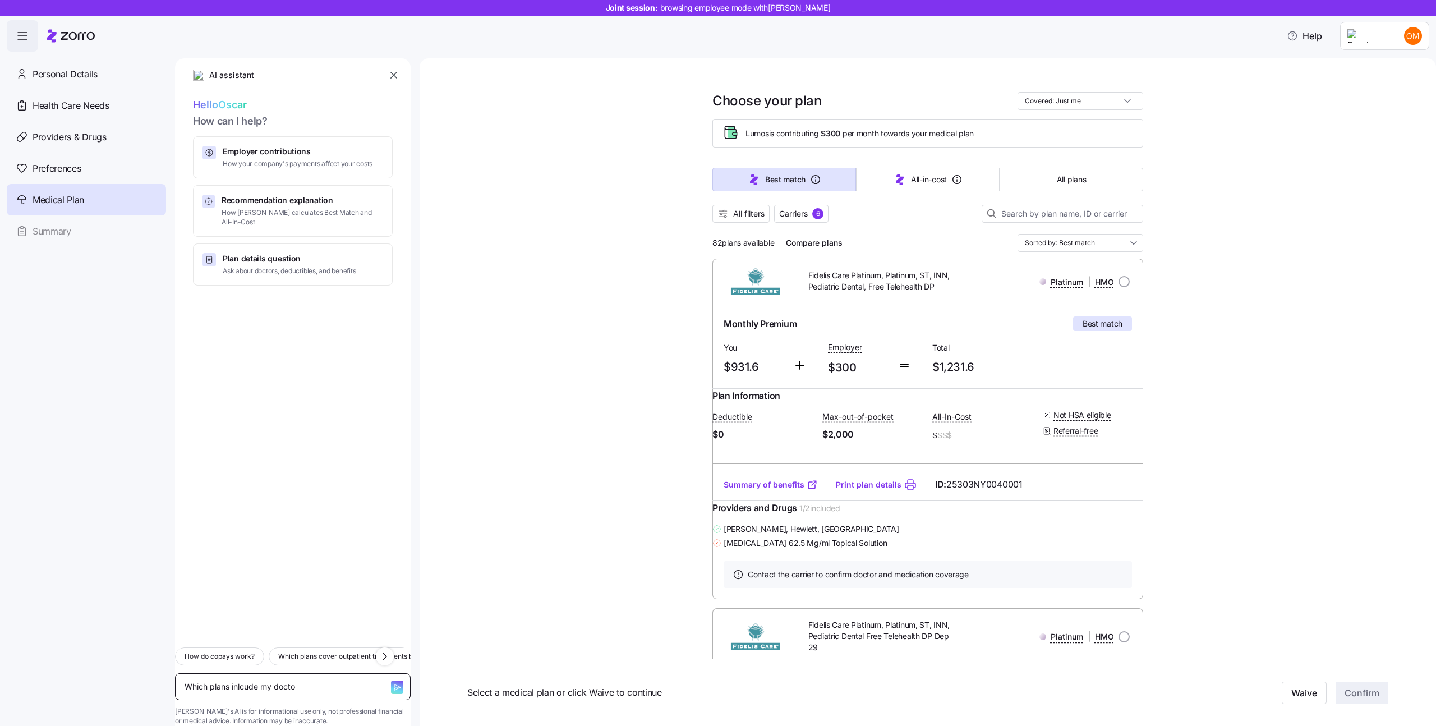
type textarea "x"
type textarea "Which plans inlcude my doct"
type textarea "x"
type textarea "Which plans inlcude my doc"
type textarea "x"
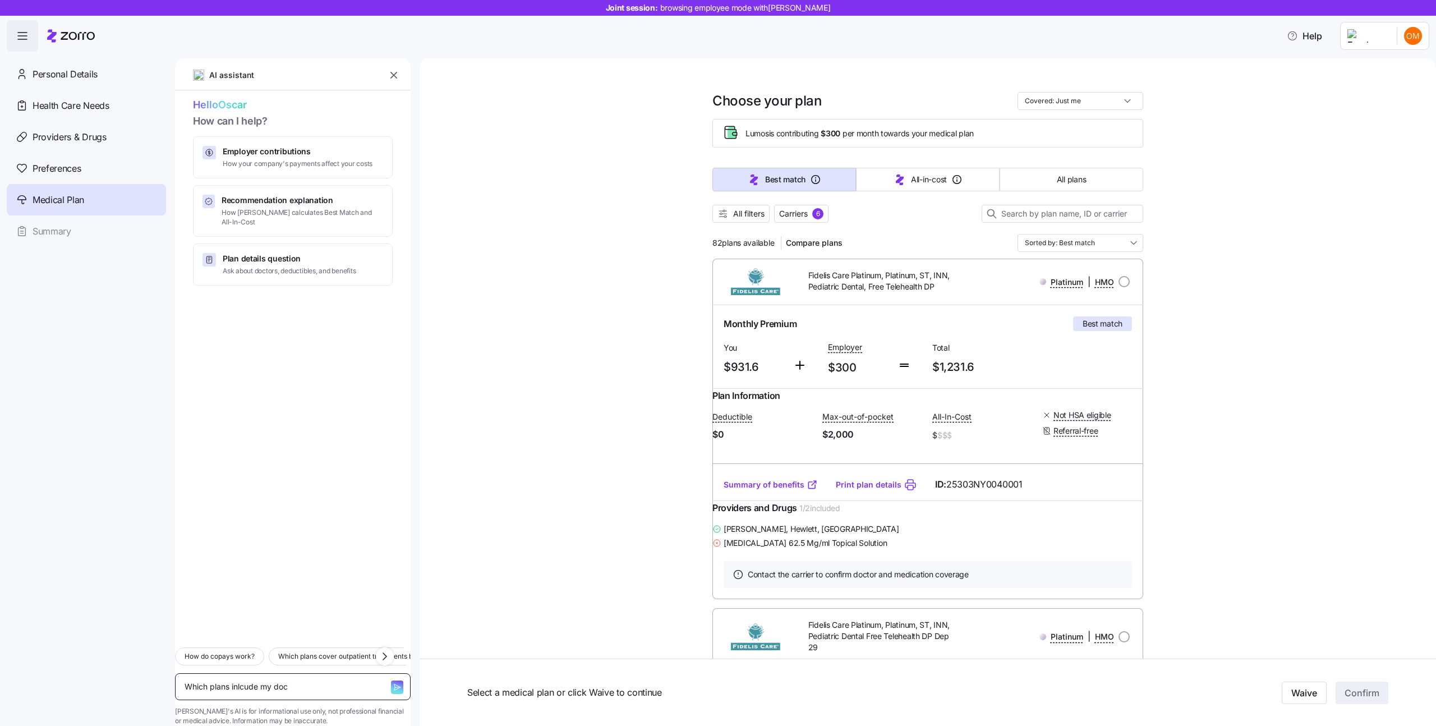
type textarea "Which plans inlcude my do"
type textarea "x"
type textarea "Which plans inlcude my d"
type textarea "x"
type textarea "Which plans inlcude my"
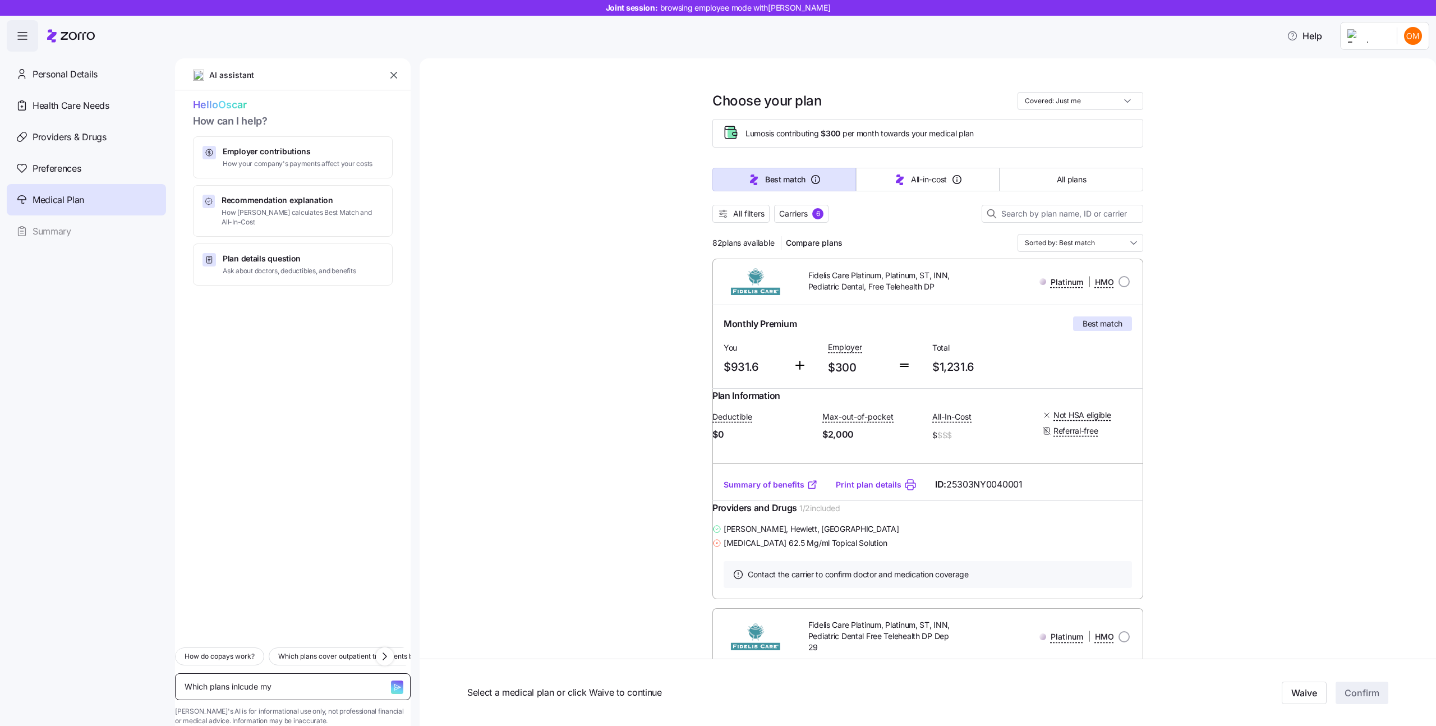
type textarea "x"
type textarea "Which plans inlcude my"
type textarea "x"
type textarea "Which plans inlcude m"
type textarea "x"
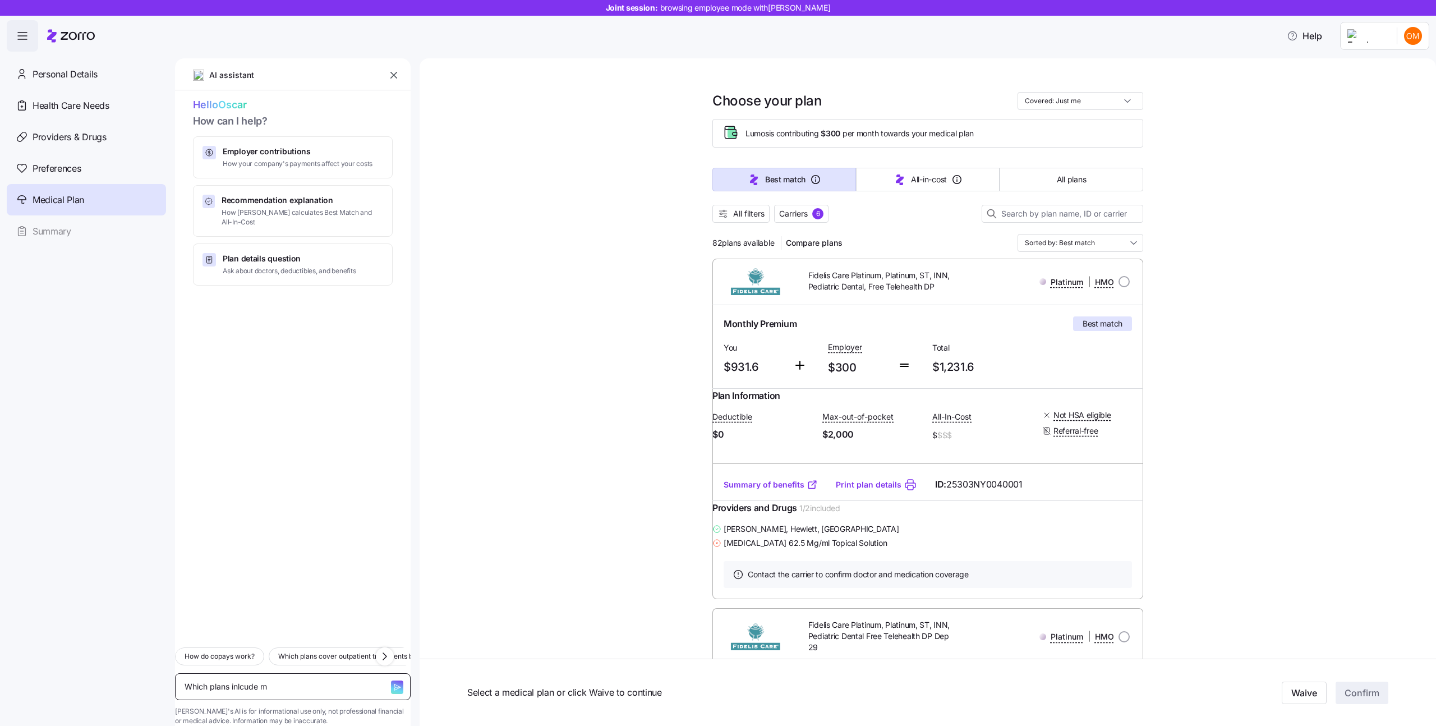
type textarea "Which plans inlcude"
type textarea "x"
type textarea "Which plans inlcude"
type textarea "x"
type textarea "Which plans inlcud"
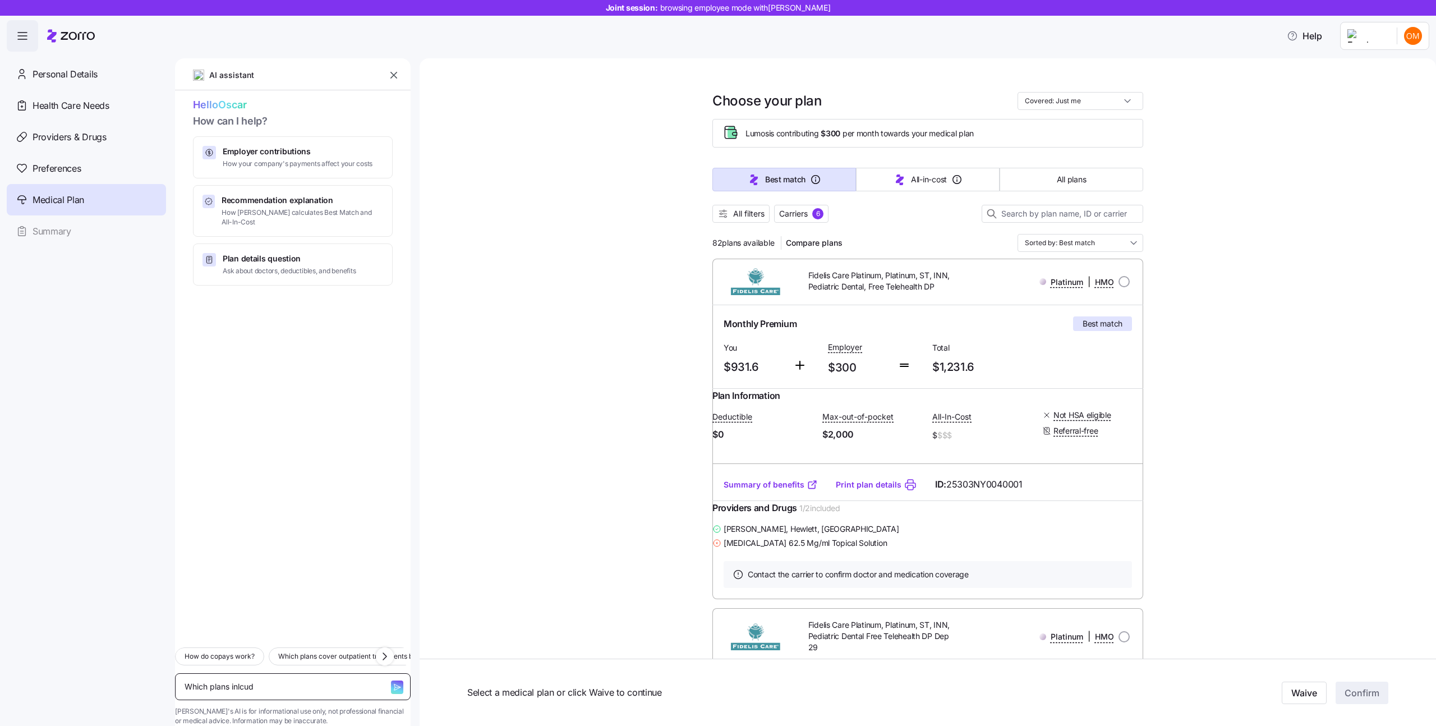
type textarea "x"
type textarea "Which plans inlcu"
type textarea "x"
type textarea "Which plans inlc"
type textarea "x"
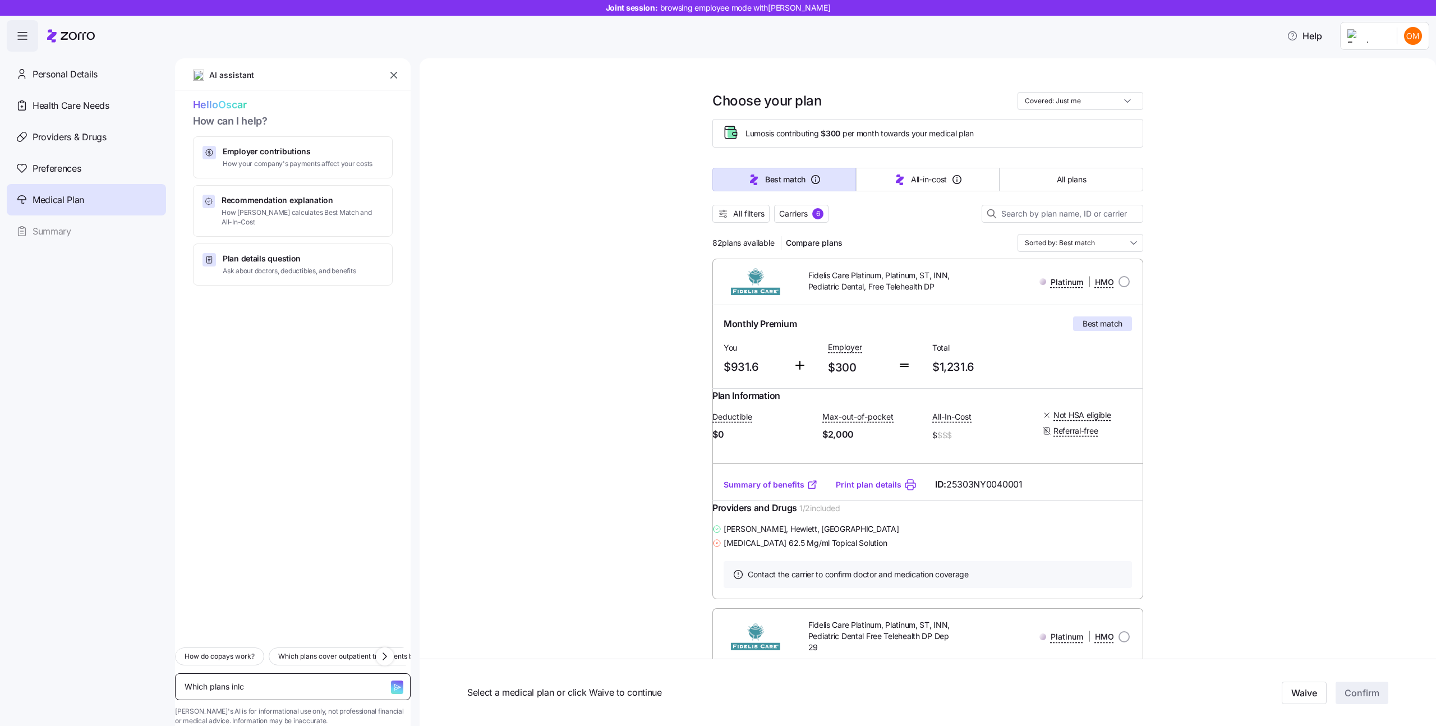
type textarea "Which plans inl"
type textarea "x"
type textarea "Which plans in"
type textarea "x"
type textarea "Which plans i"
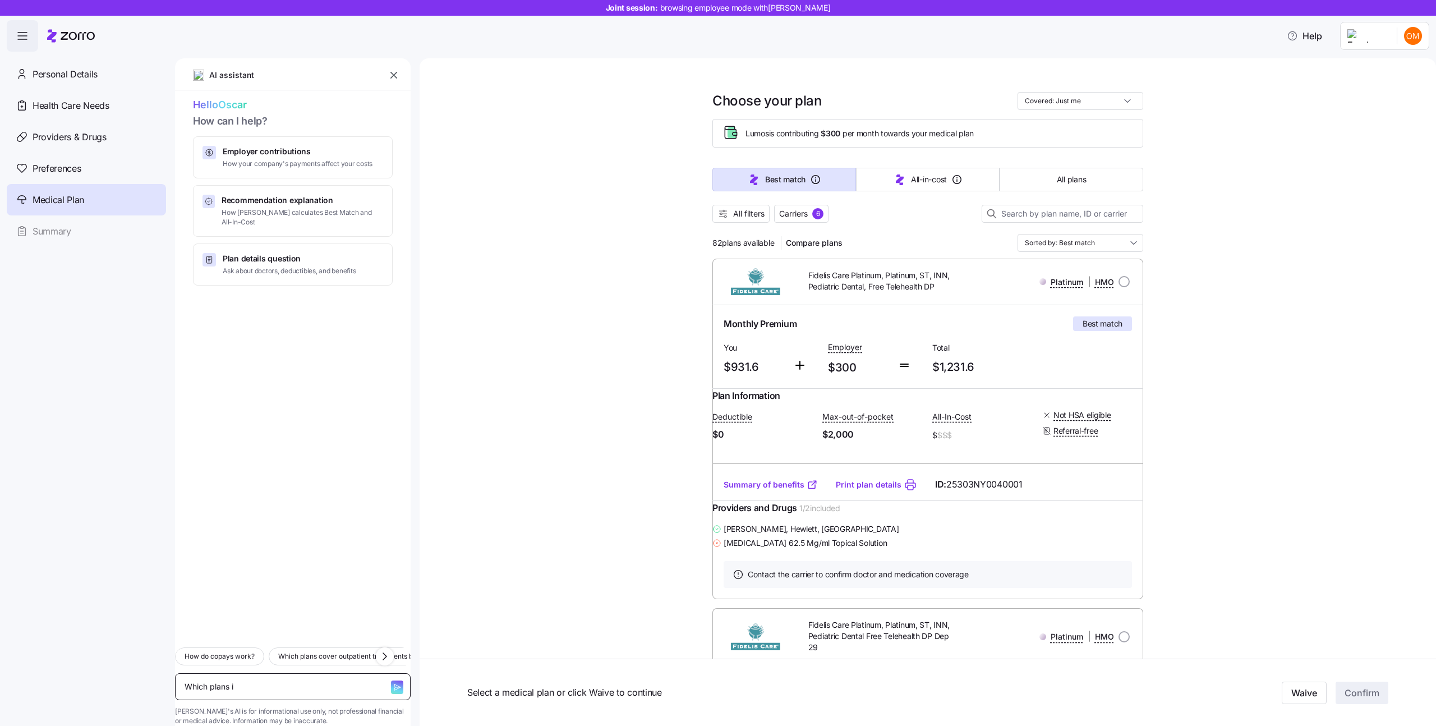
type textarea "x"
type textarea "Which plans in"
type textarea "x"
type textarea "Which plans inc"
type textarea "x"
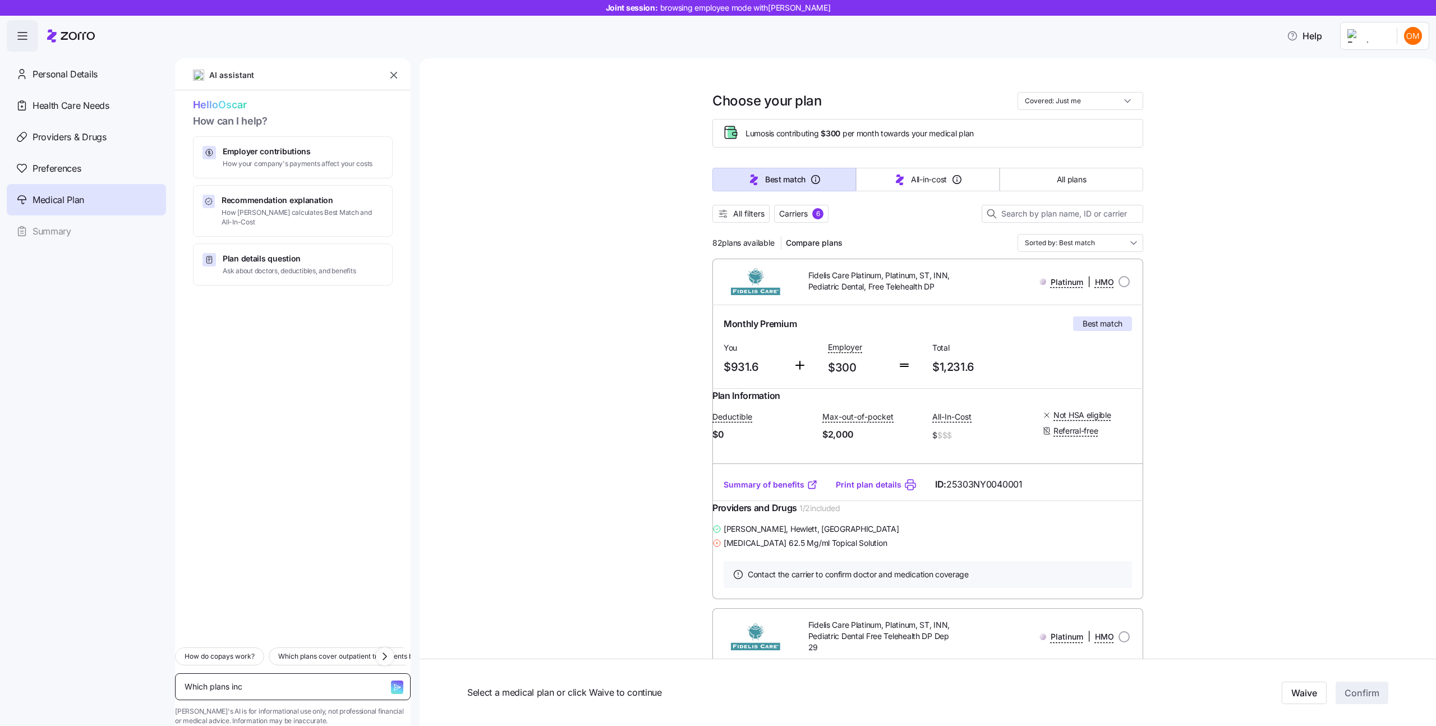
type textarea "Which plans incl"
type textarea "x"
type textarea "Which plans inclu"
type textarea "x"
type textarea "Which plans includ"
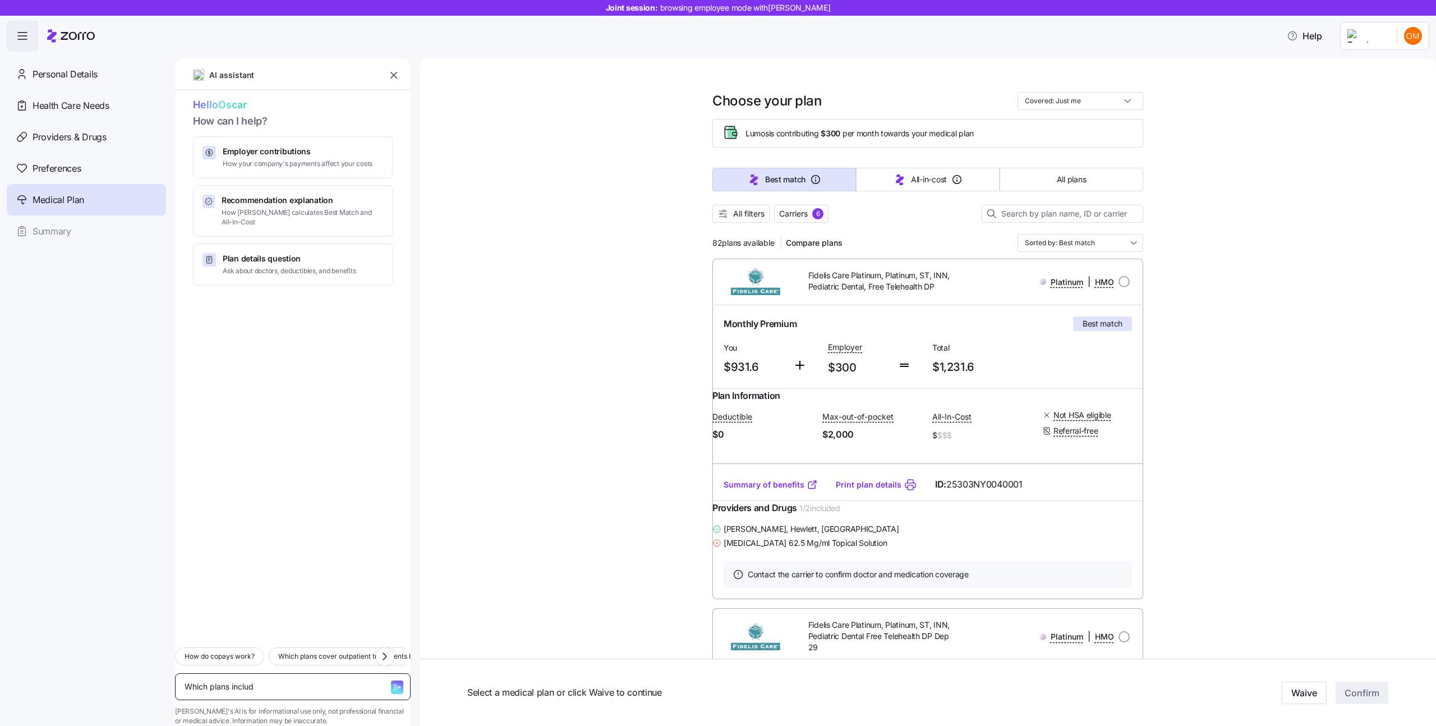
type textarea "x"
type textarea "Which plans include"
type textarea "x"
type textarea "Which plans include"
type textarea "x"
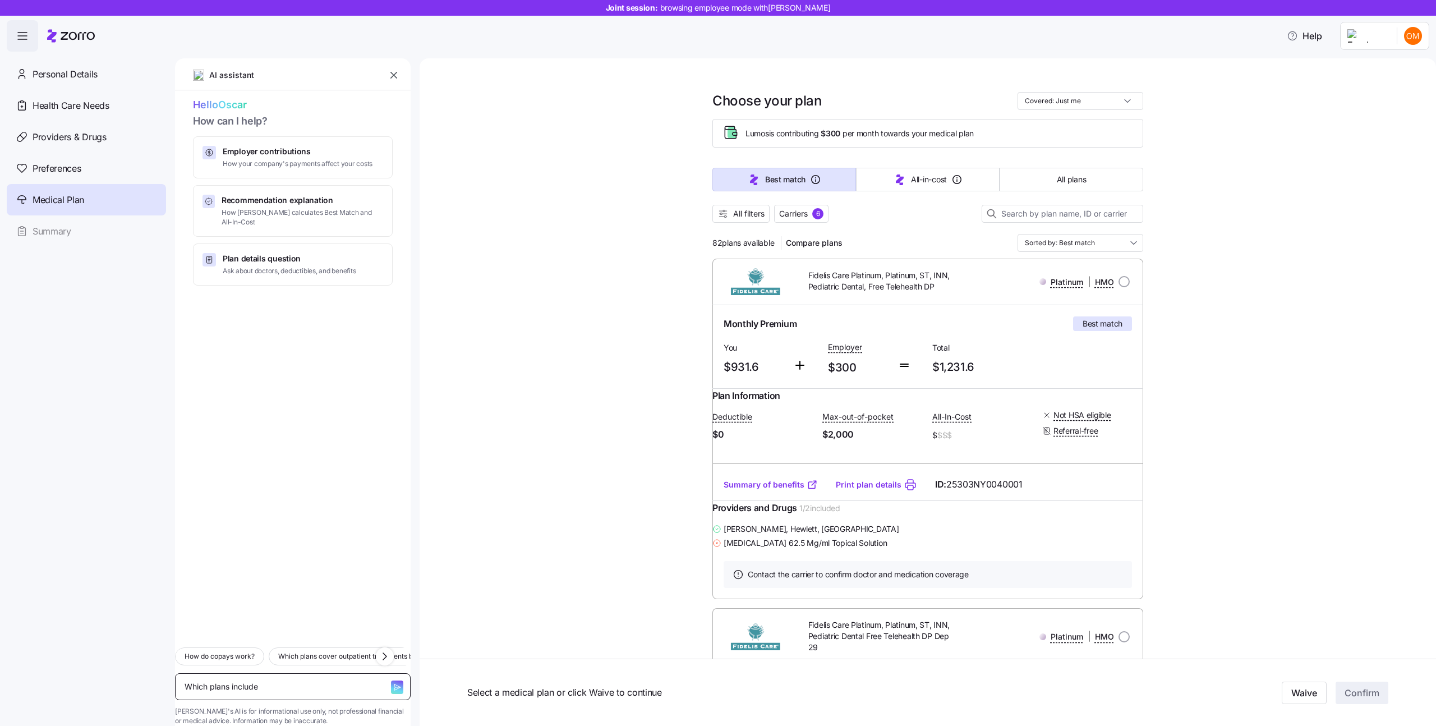
type textarea "Which plans include m"
type textarea "x"
type textarea "Which plans include my"
type textarea "x"
type textarea "Which plans include my"
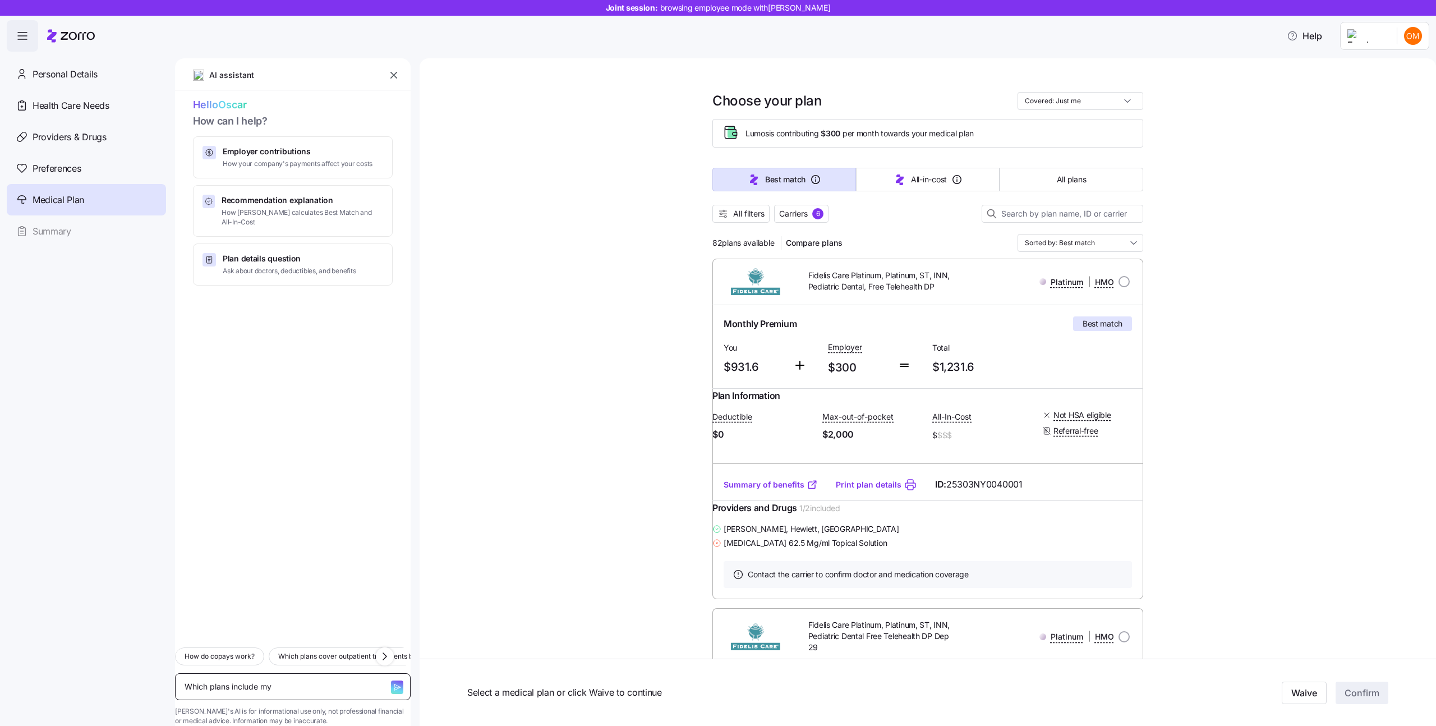
type textarea "x"
type textarea "Which plans include my d"
type textarea "x"
type textarea "Which plans include my do"
type textarea "x"
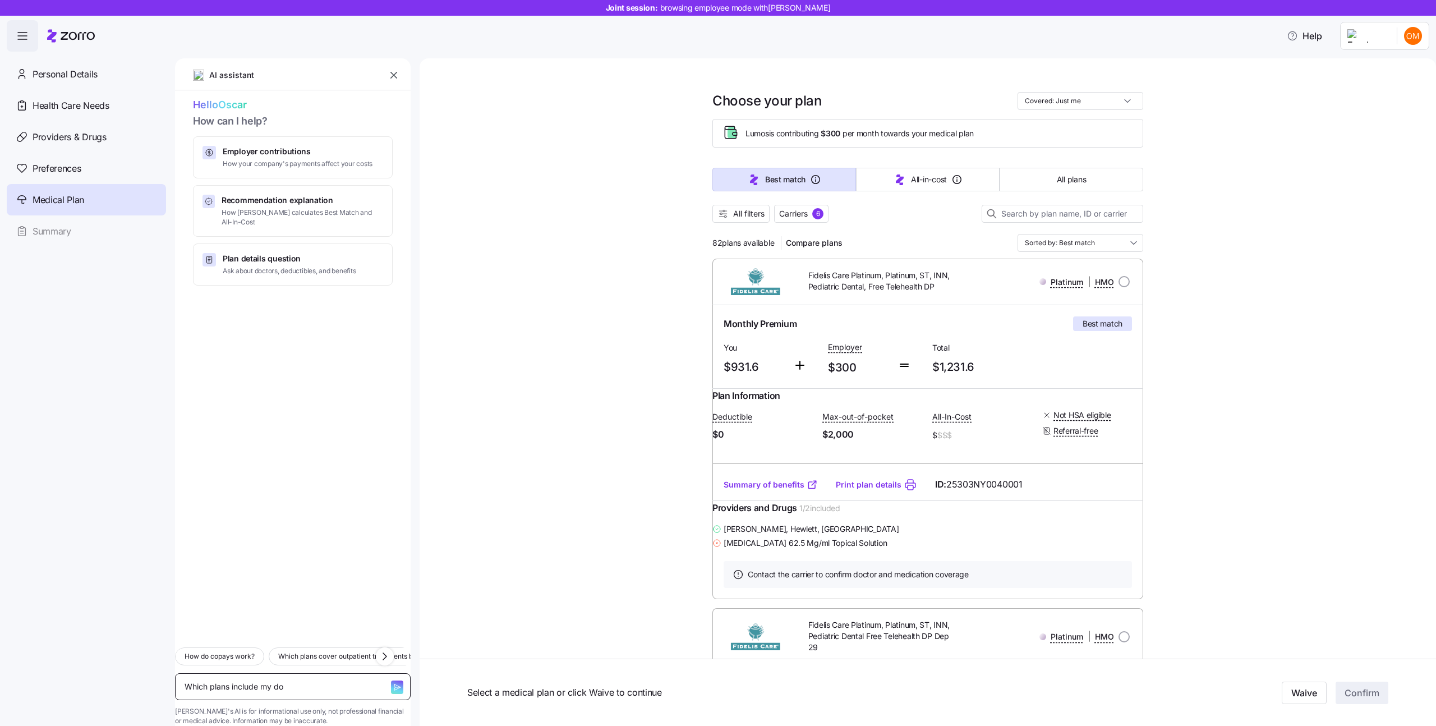
type textarea "Which plans include my doc"
type textarea "x"
type textarea "Which plans include my doco"
type textarea "x"
type textarea "Which plans include my docot"
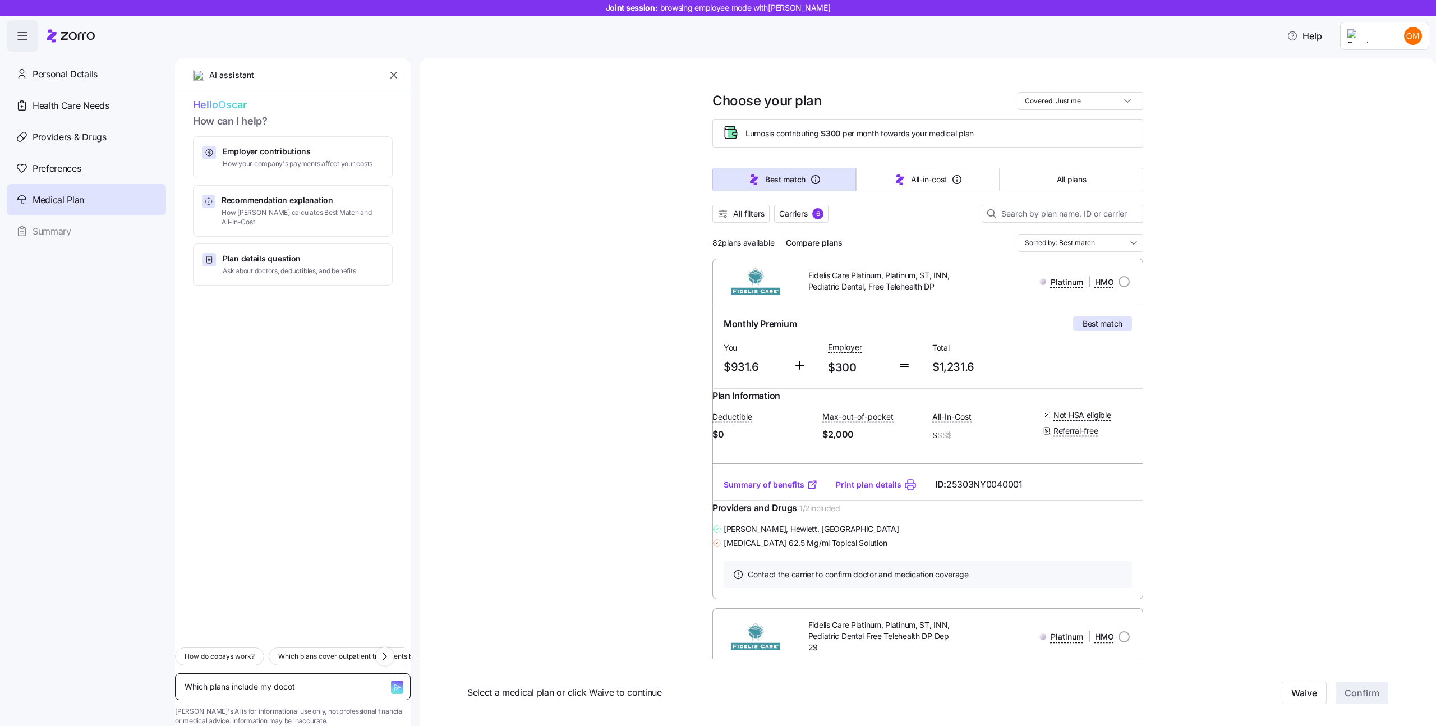
type textarea "x"
type textarea "Which plans include my docotr"
type textarea "x"
type textarea "Which plans include my docot"
type textarea "x"
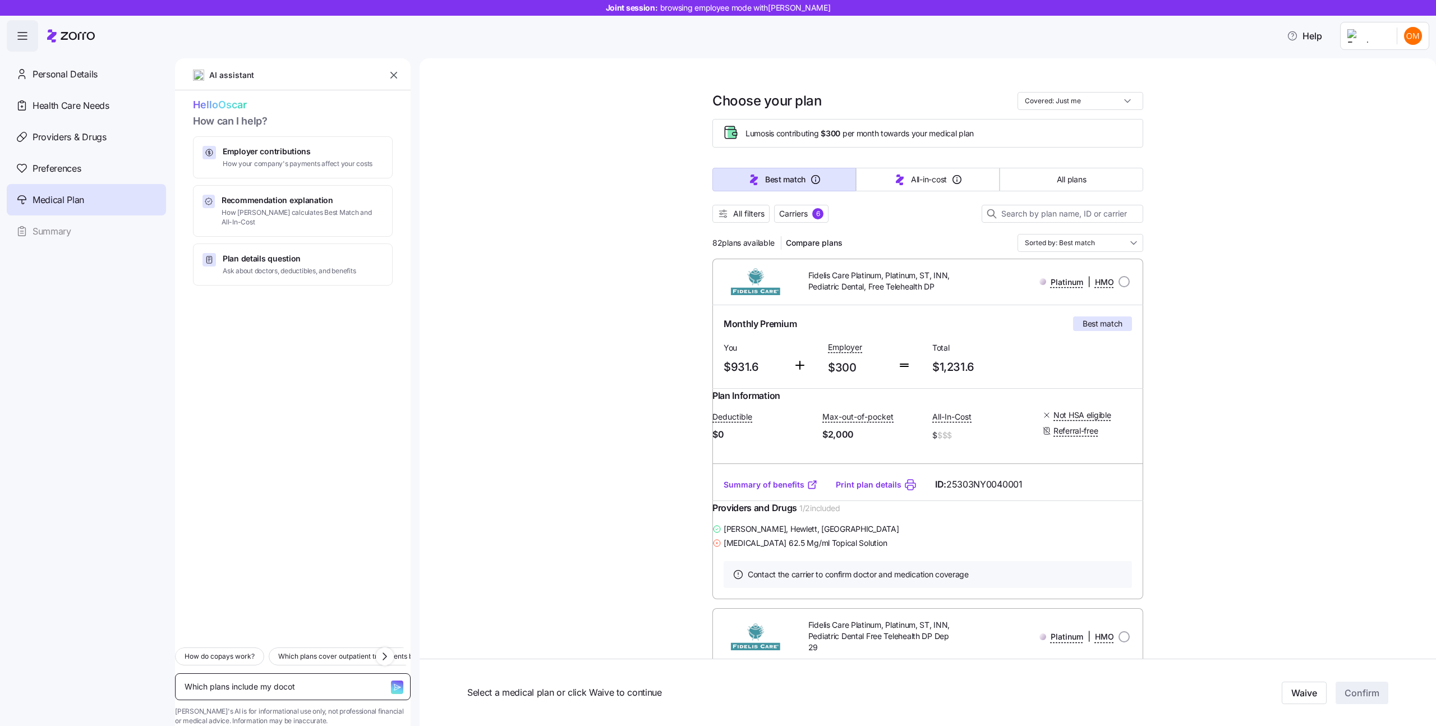
type textarea "Which plans include my doco"
type textarea "x"
type textarea "Which plans include my doc"
type textarea "x"
type textarea "Which plans include my doct"
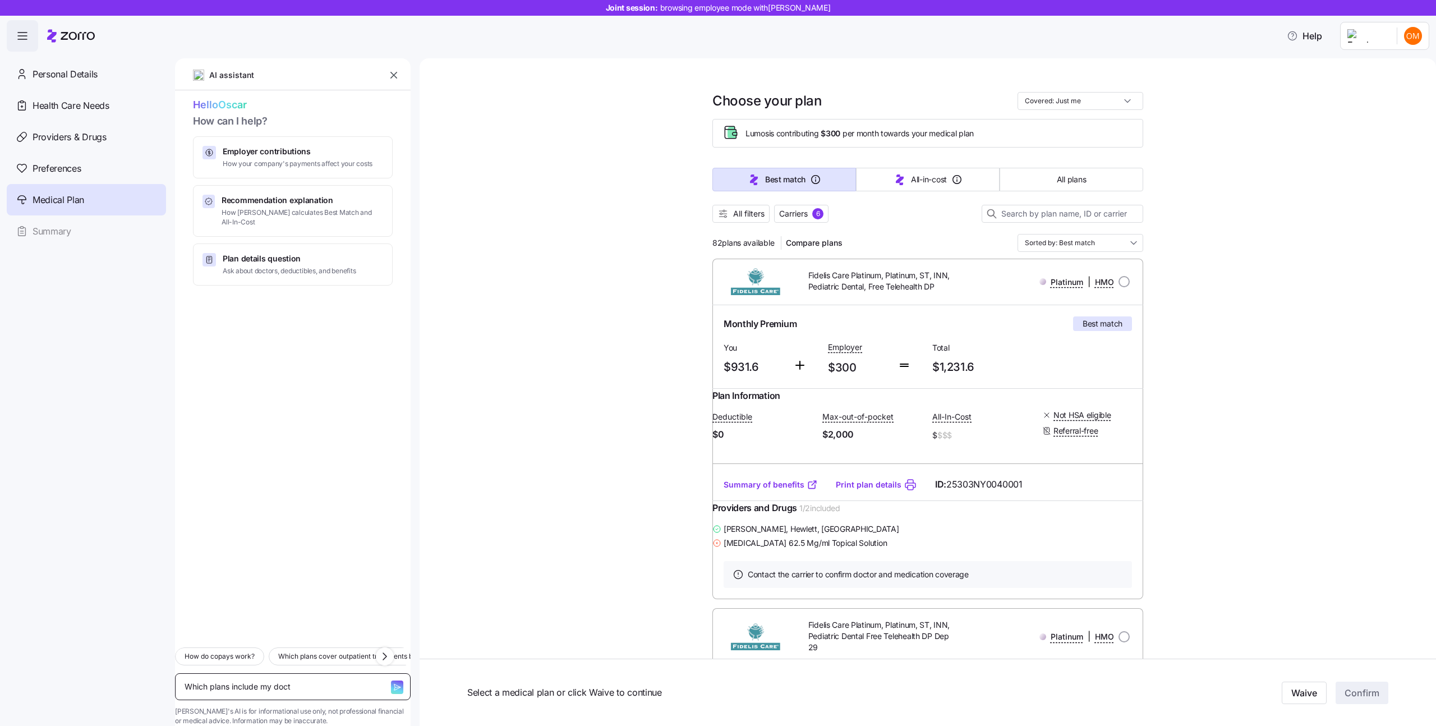
type textarea "x"
type textarea "Which plans include my doctp"
type textarea "x"
type textarea "Which plans include my doct"
type textarea "x"
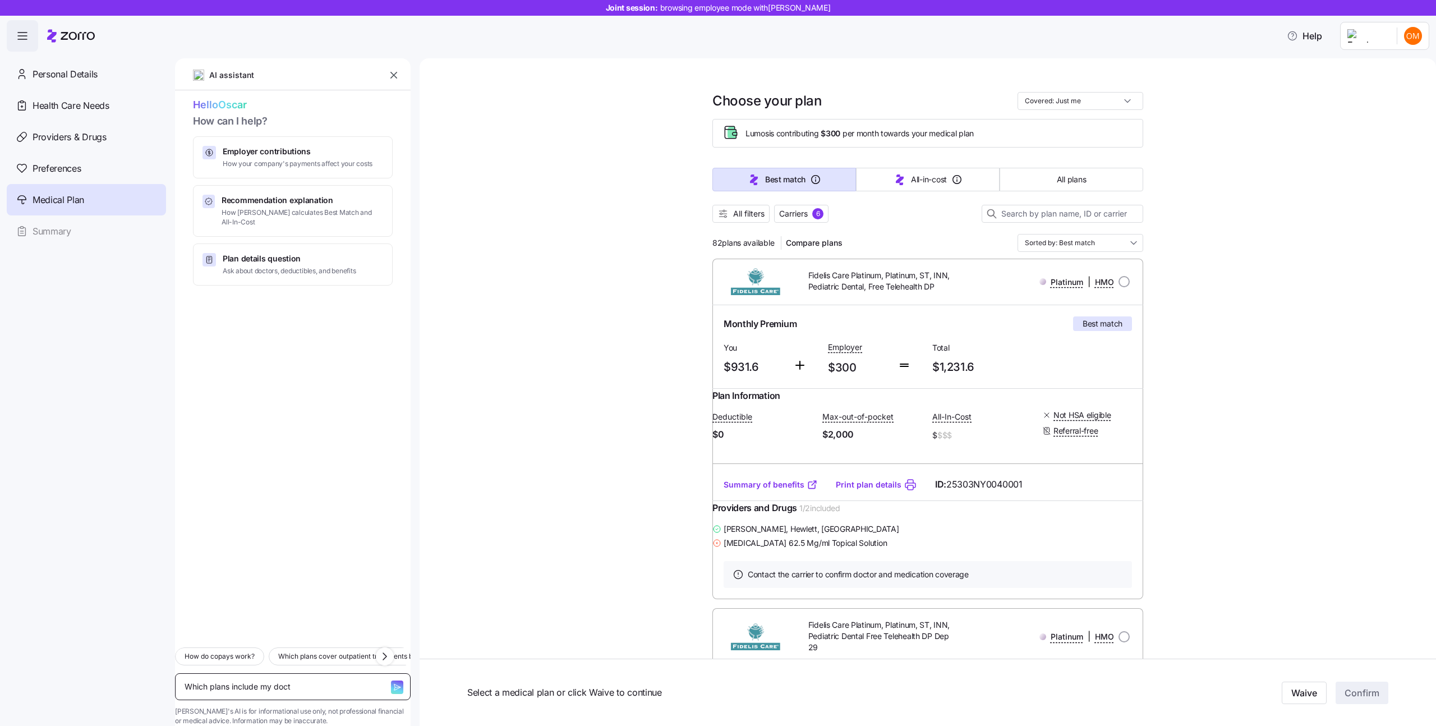
type textarea "Which plans include my doc"
type textarea "x"
type textarea "Which plans include my doco"
type textarea "x"
type textarea "Which plans include my docor"
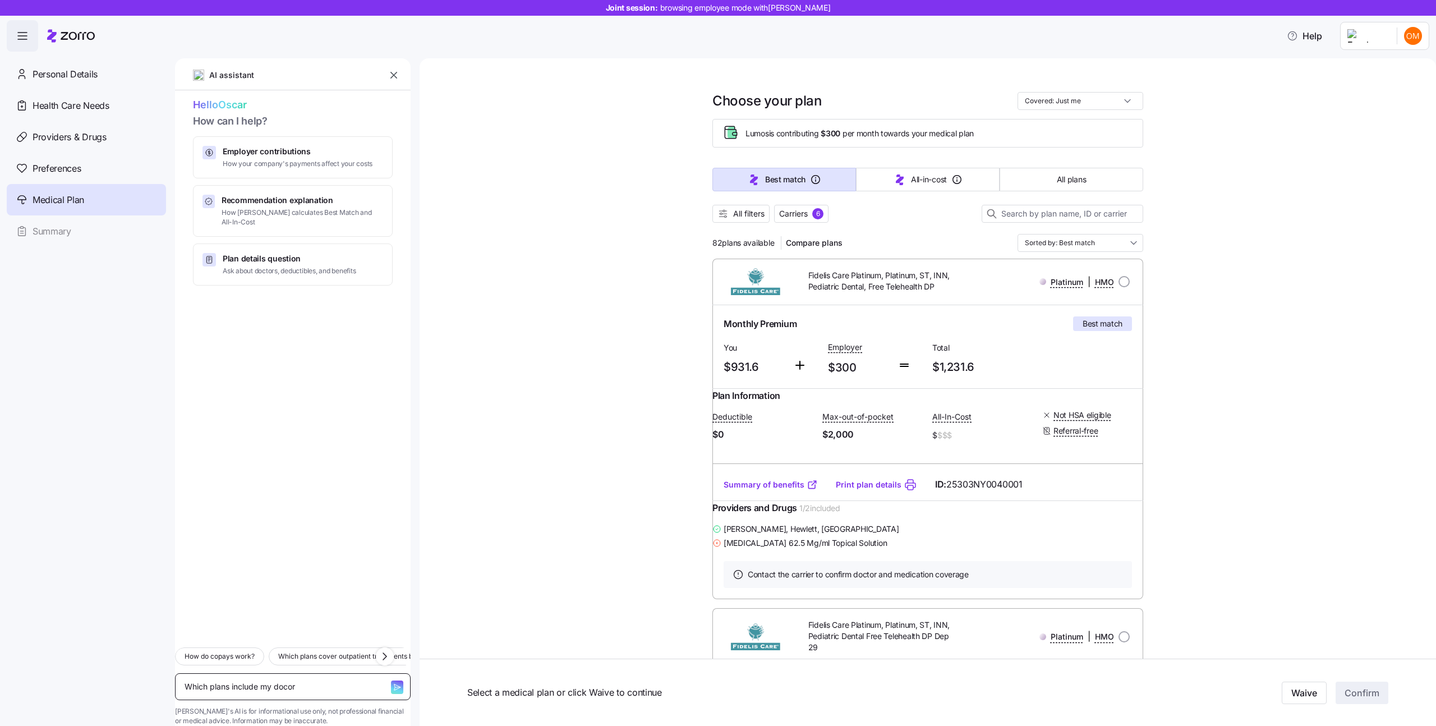
type textarea "x"
type textarea "Which plans include my doco"
type textarea "x"
type textarea "Which plans include my doc"
type textarea "x"
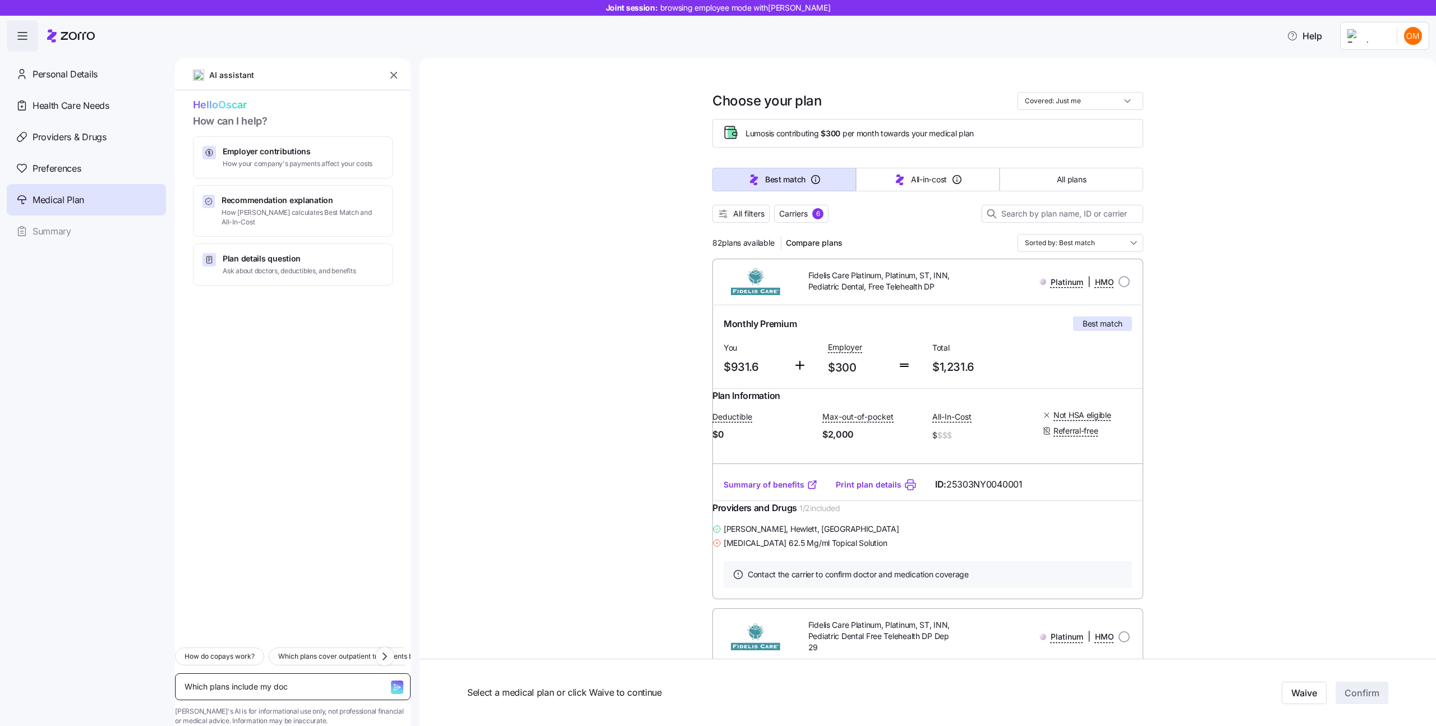
type textarea "Which plans include my doct"
type textarea "x"
type textarea "Which plans include my docto"
type textarea "x"
type textarea "Which plans include my doctor"
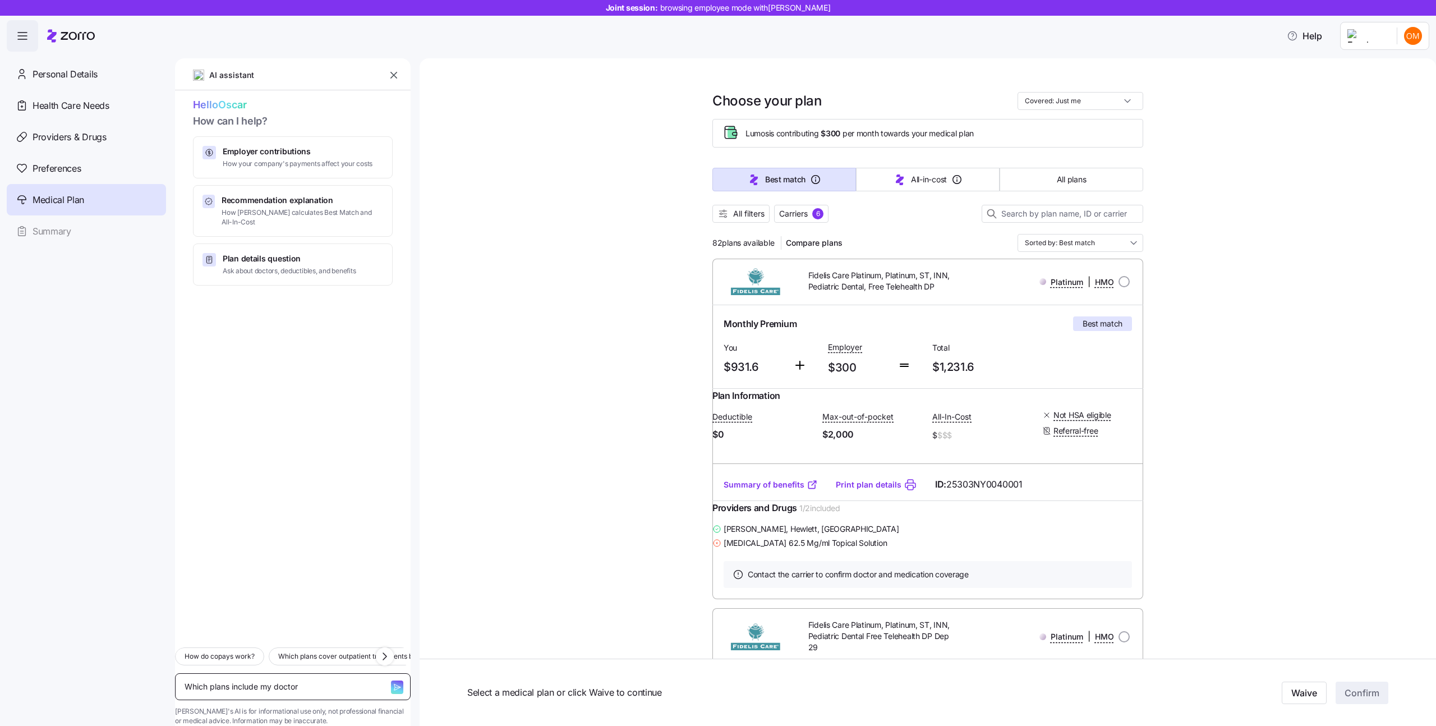
type textarea "x"
type textarea "Which plans include my doctor?"
type textarea "x"
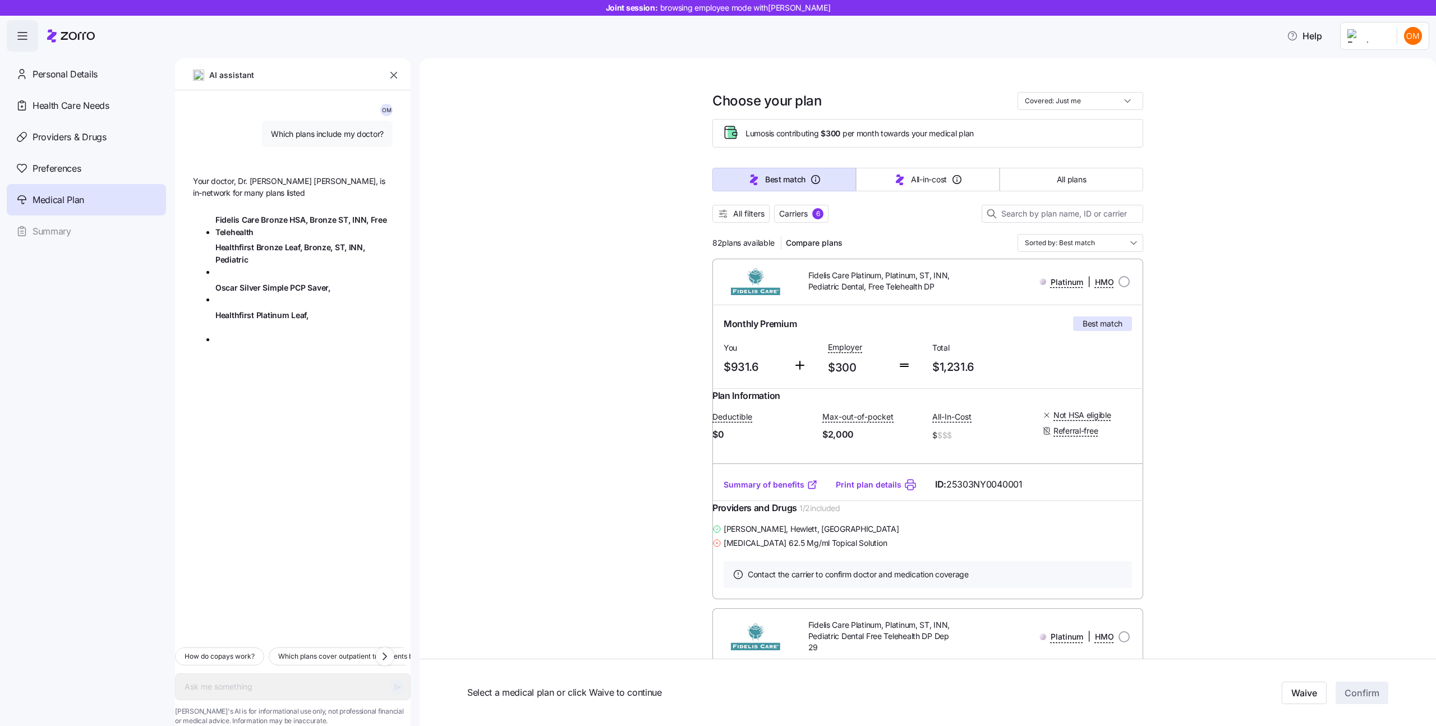
type textarea "x"
